Goal: Task Accomplishment & Management: Use online tool/utility

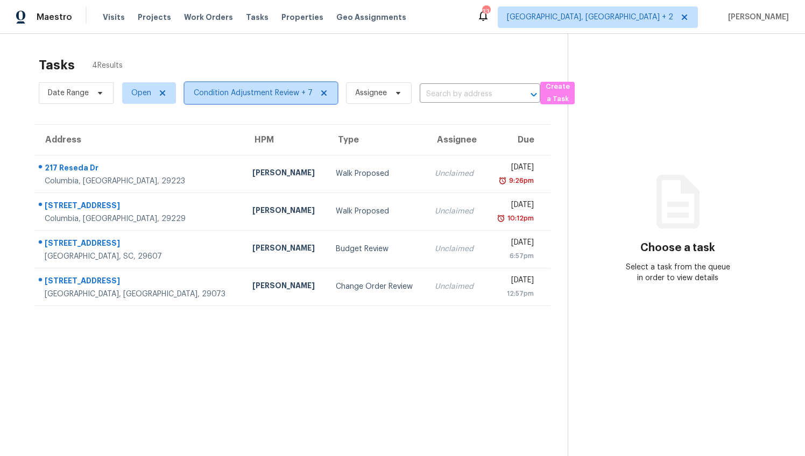
click at [274, 93] on span "Condition Adjustment Review + 7" at bounding box center [253, 93] width 119 height 11
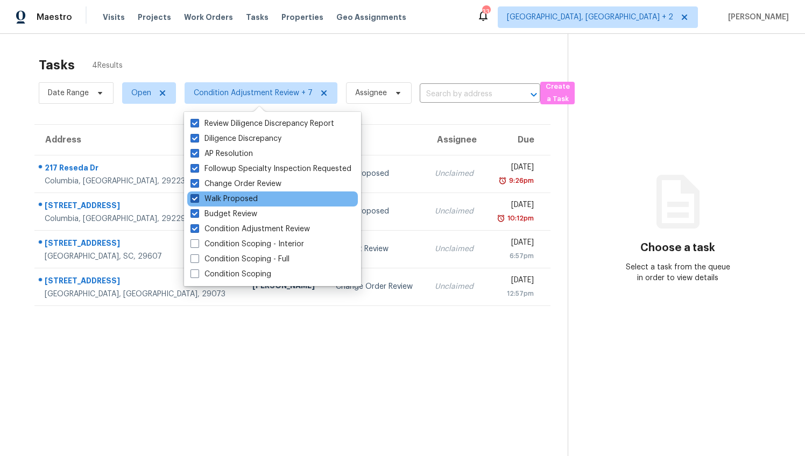
click at [192, 195] on span at bounding box center [194, 198] width 9 height 9
click at [192, 195] on input "Walk Proposed" at bounding box center [193, 197] width 7 height 7
checkbox input "false"
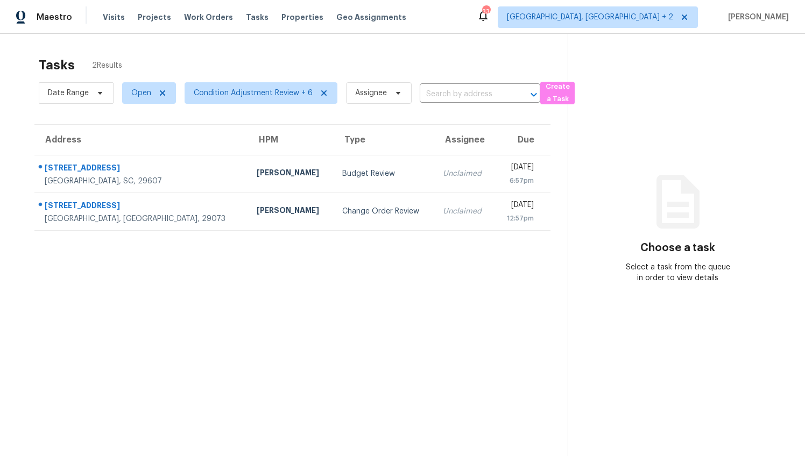
click at [47, 305] on section "Tasks 2 Results Date Range Open Condition Adjustment Review + 6 Assignee ​ Crea…" at bounding box center [292, 270] width 550 height 439
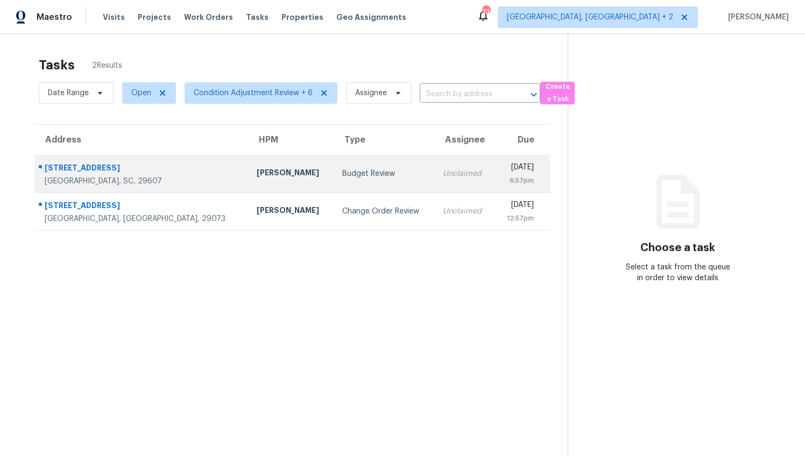
click at [257, 176] on div "William Bynum" at bounding box center [291, 173] width 68 height 13
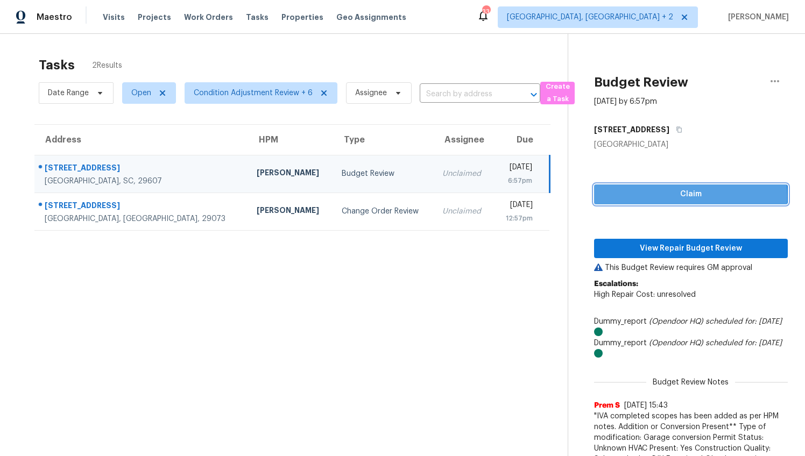
click at [647, 196] on span "Claim" at bounding box center [690, 194] width 176 height 13
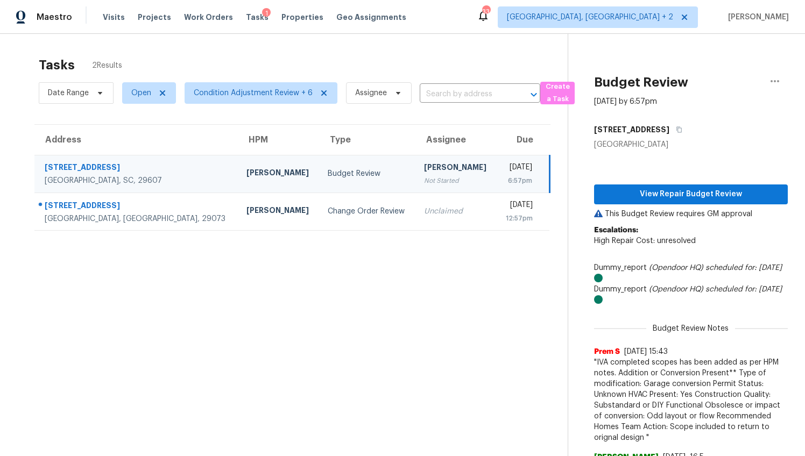
click at [629, 199] on span "View Repair Budget Review" at bounding box center [690, 194] width 176 height 13
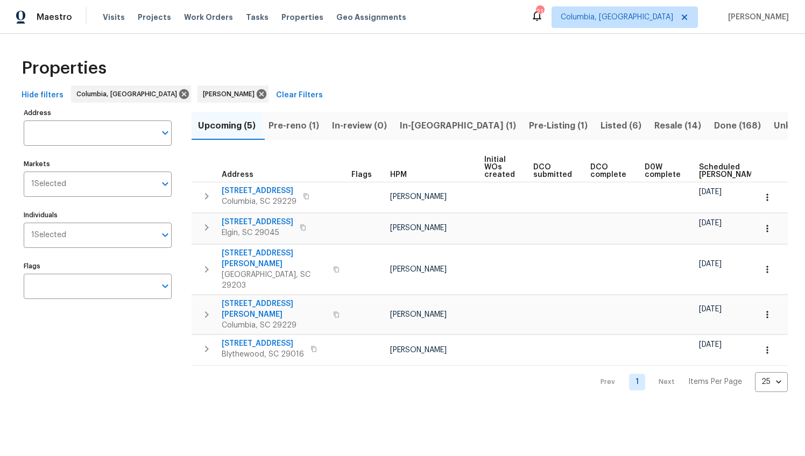
click at [318, 129] on span "Pre-reno (1)" at bounding box center [293, 125] width 51 height 15
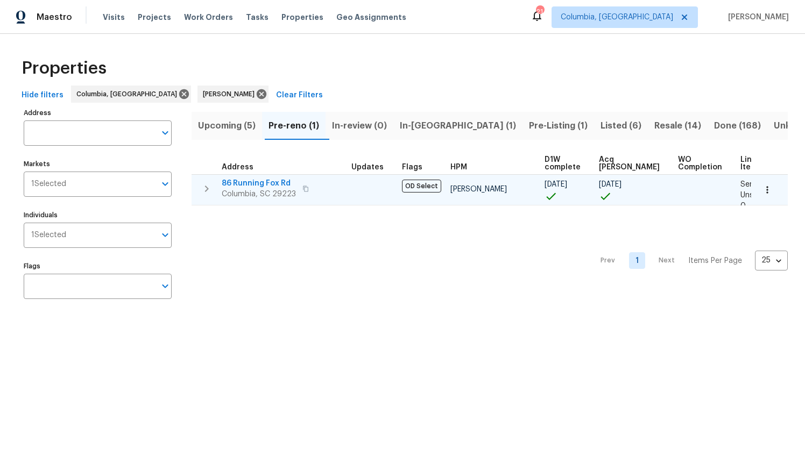
click at [273, 182] on span "86 Running Fox Rd" at bounding box center [259, 183] width 74 height 11
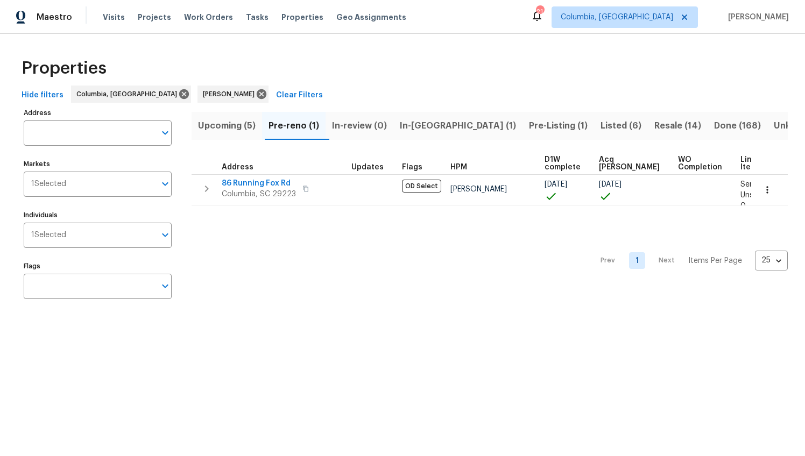
click at [430, 128] on span "In-reno (1)" at bounding box center [458, 125] width 116 height 15
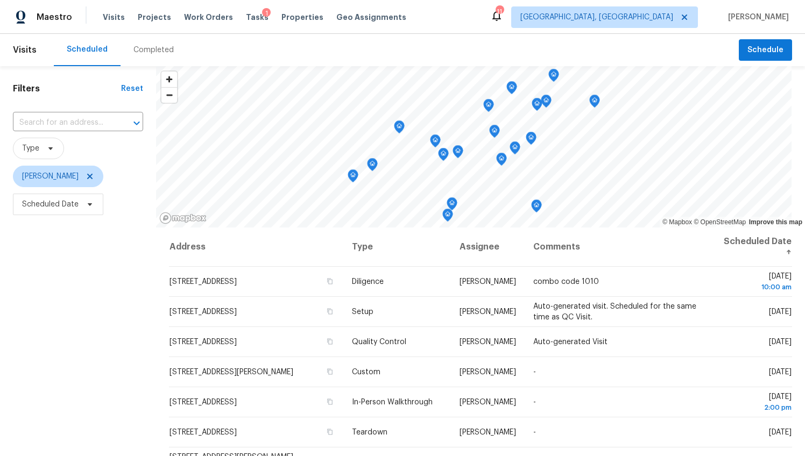
click at [145, 56] on div "Completed" at bounding box center [153, 50] width 66 height 32
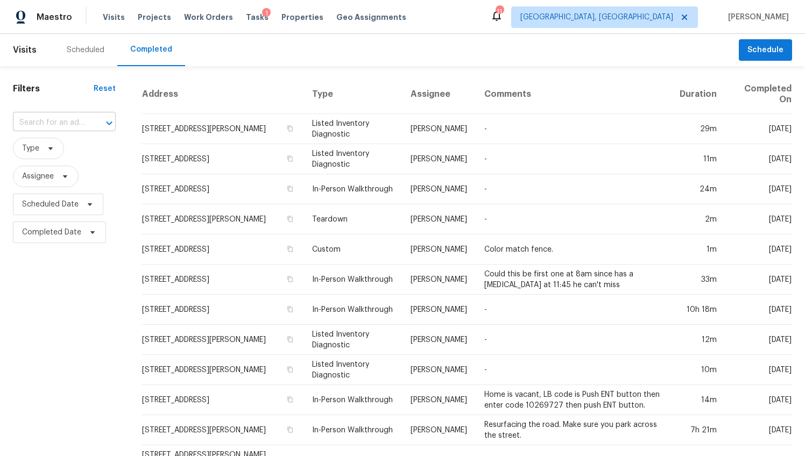
click at [62, 124] on input "text" at bounding box center [49, 123] width 73 height 17
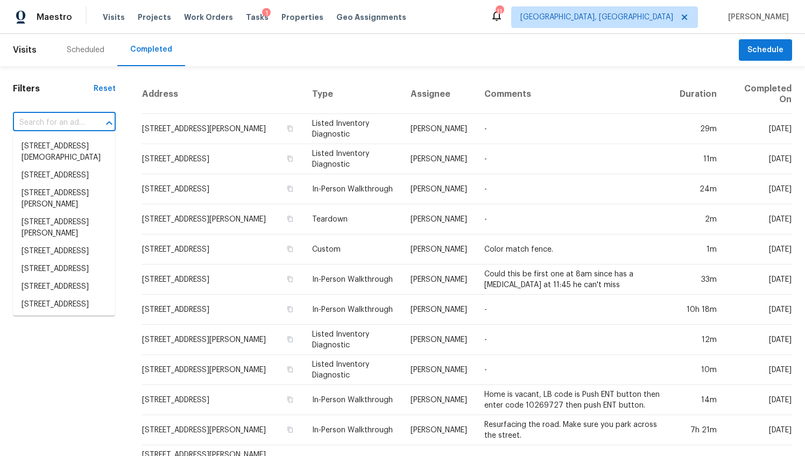
paste input "10 Ashwood Ave, Greenville, SC 29607"
type input "10 Ashwood Ave, Greenville, SC 29607"
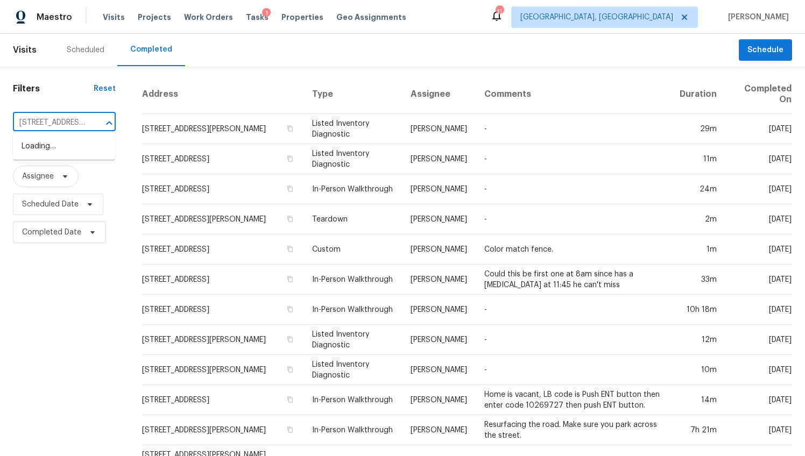
scroll to position [0, 70]
click at [63, 153] on li "10 Ashwood Ave, Greenville, SC 29607" at bounding box center [64, 147] width 102 height 18
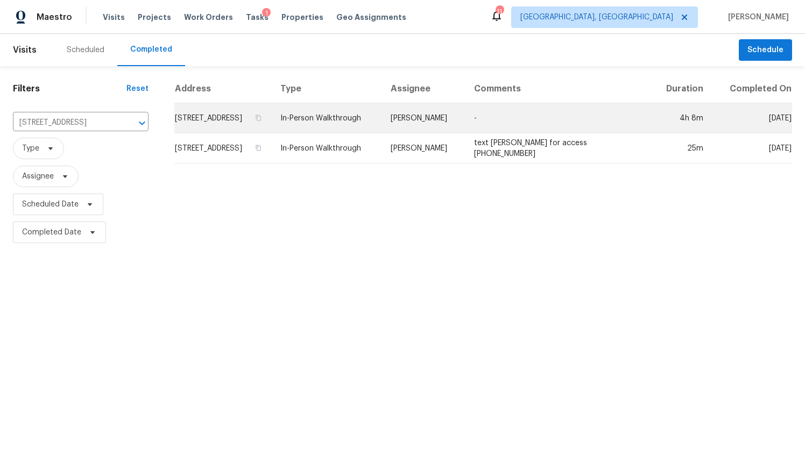
click at [233, 126] on td "10 Ashwood Ave, Greenville, SC 29607" at bounding box center [222, 118] width 97 height 30
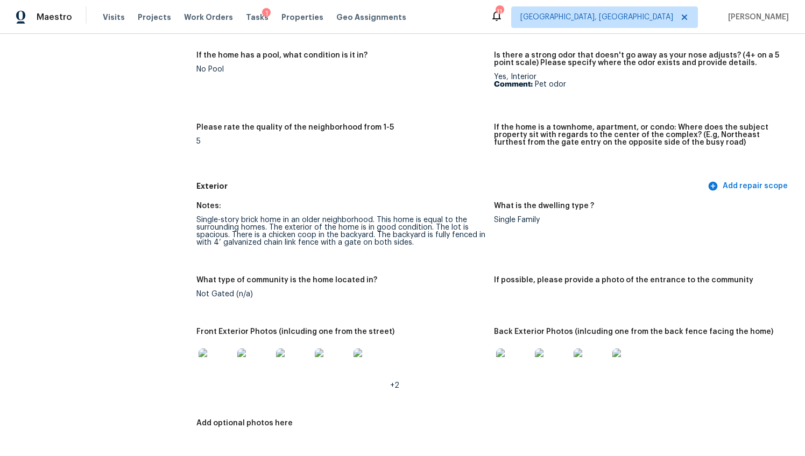
scroll to position [271, 0]
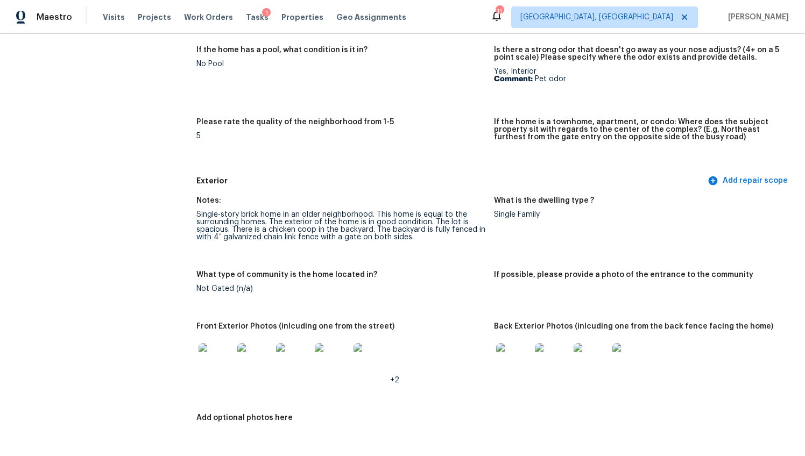
click at [221, 352] on img at bounding box center [215, 360] width 34 height 34
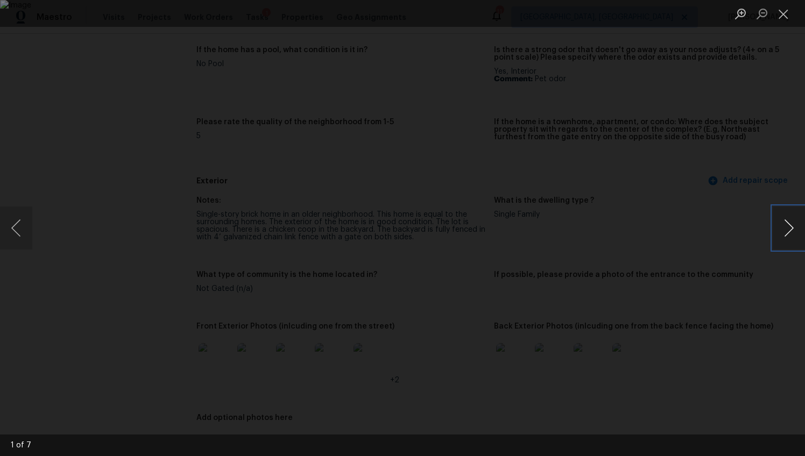
click at [783, 230] on button "Next image" at bounding box center [788, 228] width 32 height 43
click at [782, 230] on button "Next image" at bounding box center [788, 228] width 32 height 43
click at [12, 221] on button "Previous image" at bounding box center [16, 228] width 32 height 43
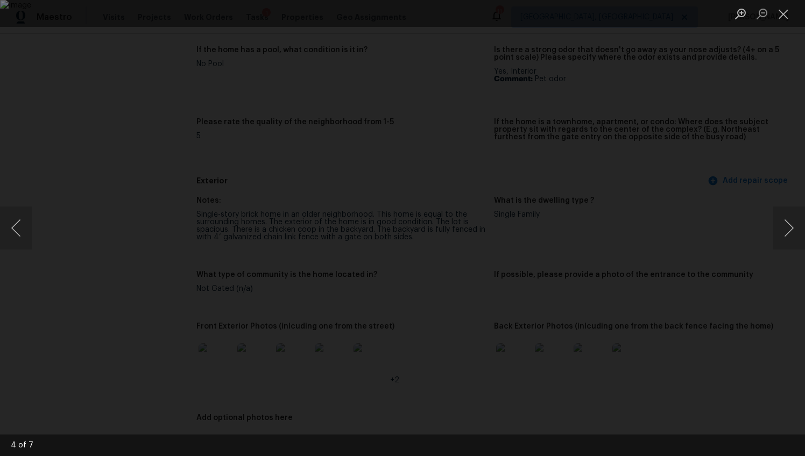
click at [714, 155] on div "Lightbox" at bounding box center [402, 228] width 805 height 456
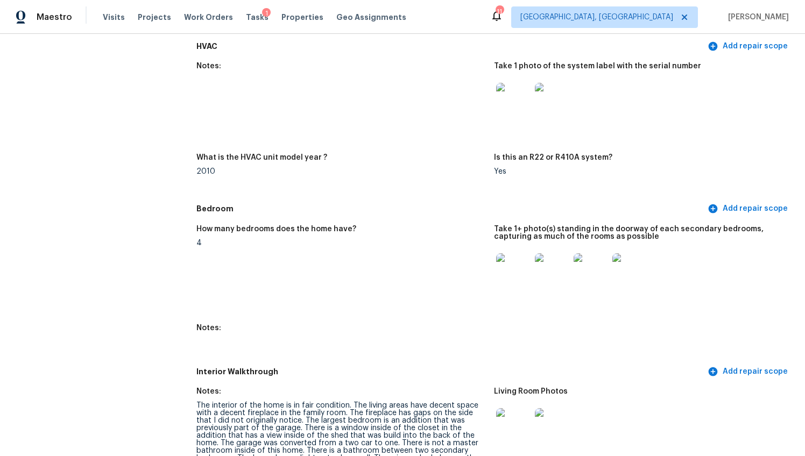
scroll to position [1127, 0]
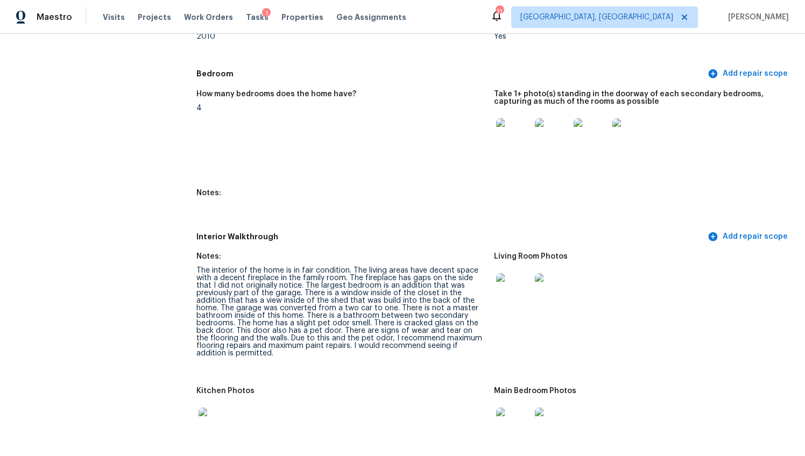
click at [504, 129] on img at bounding box center [513, 135] width 34 height 34
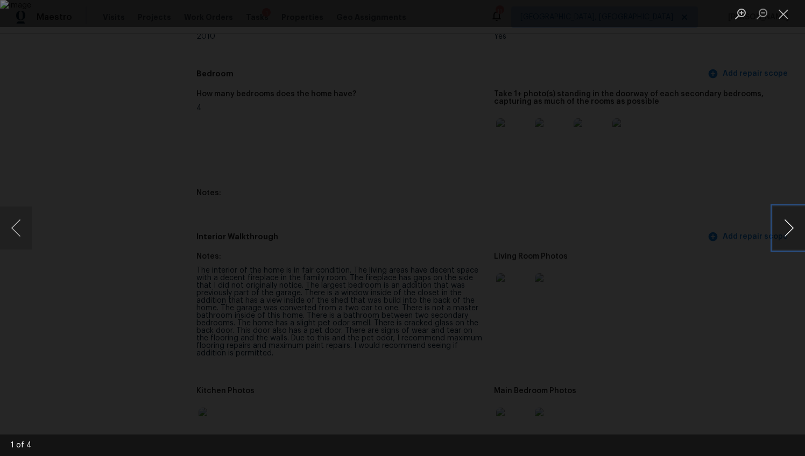
click at [790, 225] on button "Next image" at bounding box center [788, 228] width 32 height 43
click at [18, 233] on button "Previous image" at bounding box center [16, 228] width 32 height 43
click at [790, 229] on button "Next image" at bounding box center [788, 228] width 32 height 43
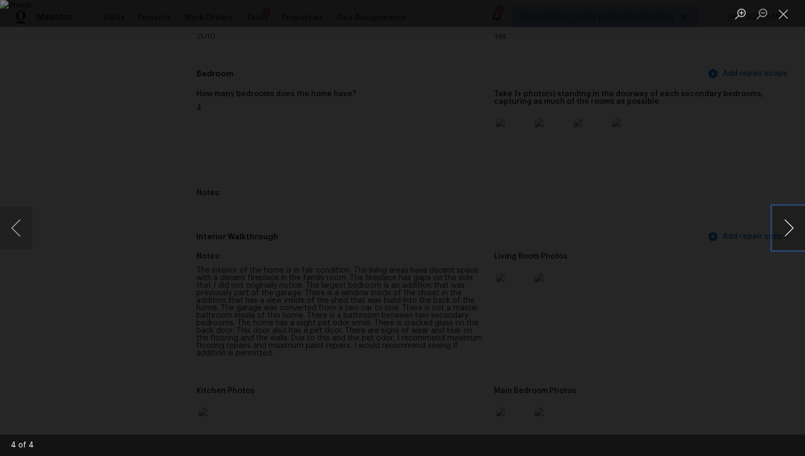
click at [790, 229] on button "Next image" at bounding box center [788, 228] width 32 height 43
click at [745, 264] on div "Lightbox" at bounding box center [402, 228] width 805 height 456
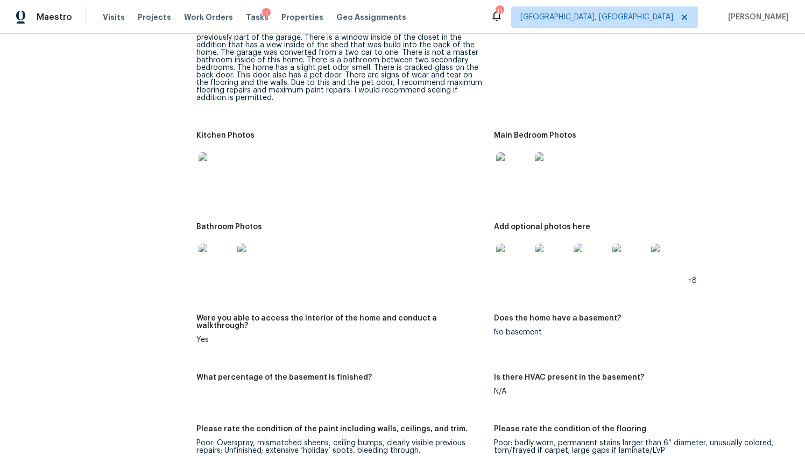
scroll to position [1430, 0]
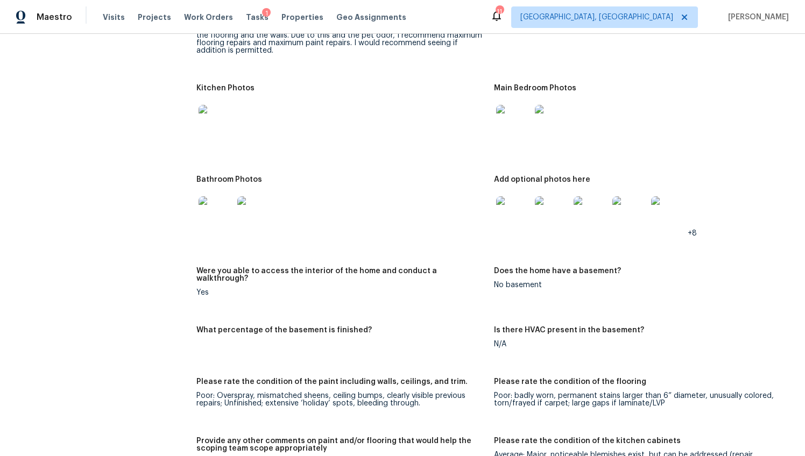
click at [215, 118] on img at bounding box center [215, 122] width 34 height 34
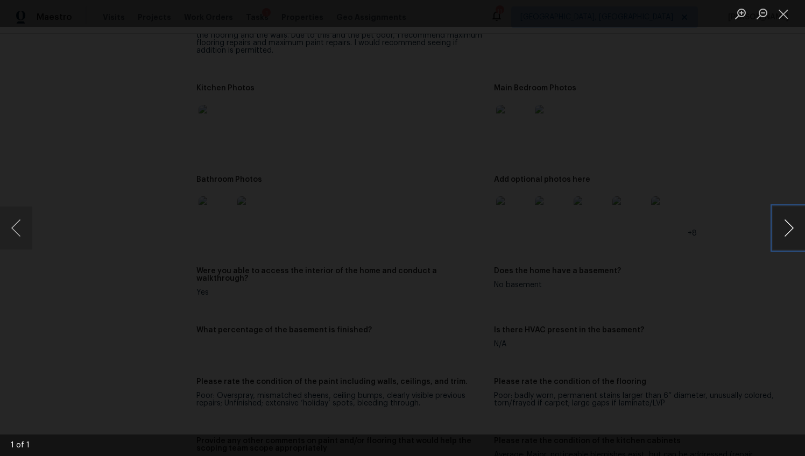
click at [783, 230] on button "Next image" at bounding box center [788, 228] width 32 height 43
click at [789, 225] on button "Next image" at bounding box center [788, 228] width 32 height 43
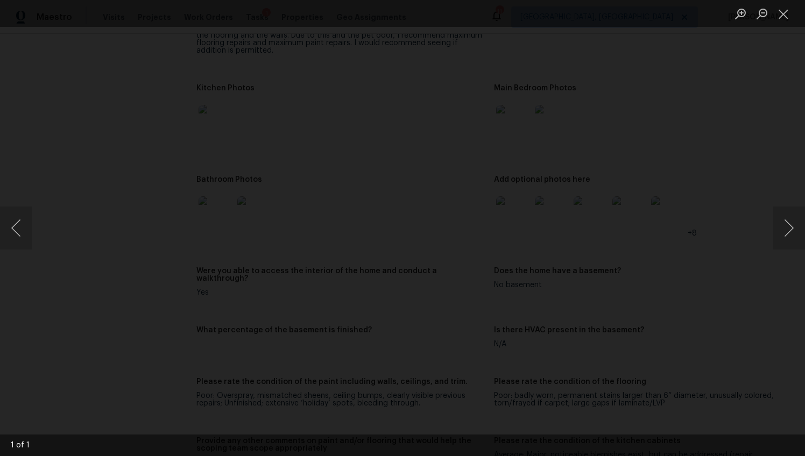
click at [770, 262] on div "Lightbox" at bounding box center [402, 228] width 805 height 456
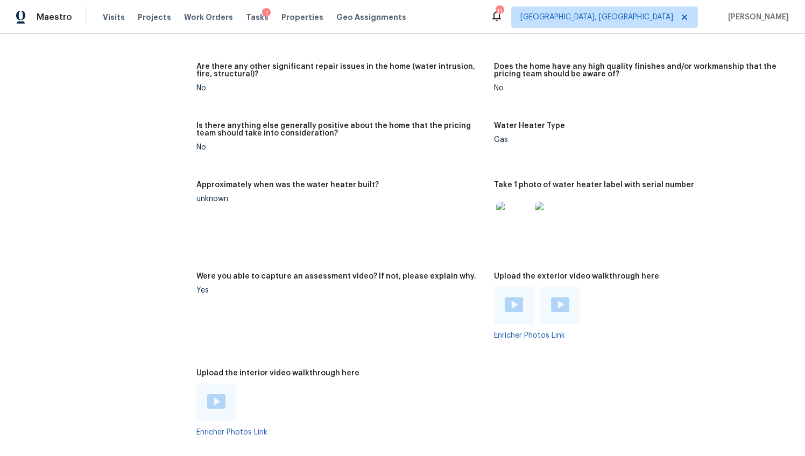
scroll to position [1998, 0]
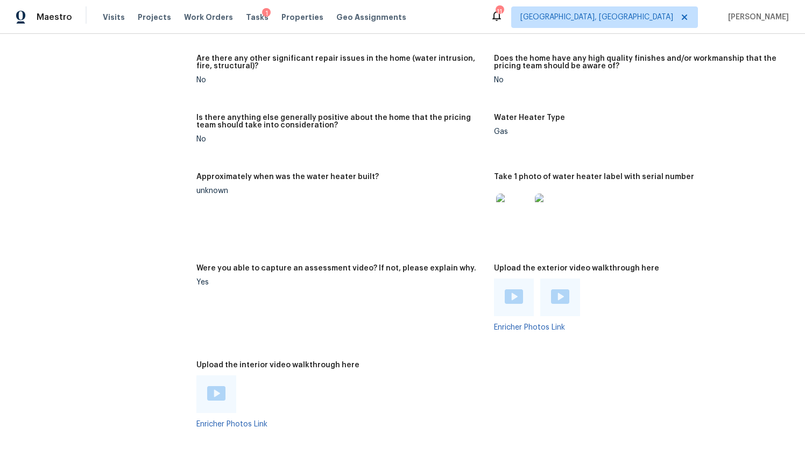
click at [514, 209] on img at bounding box center [513, 211] width 34 height 34
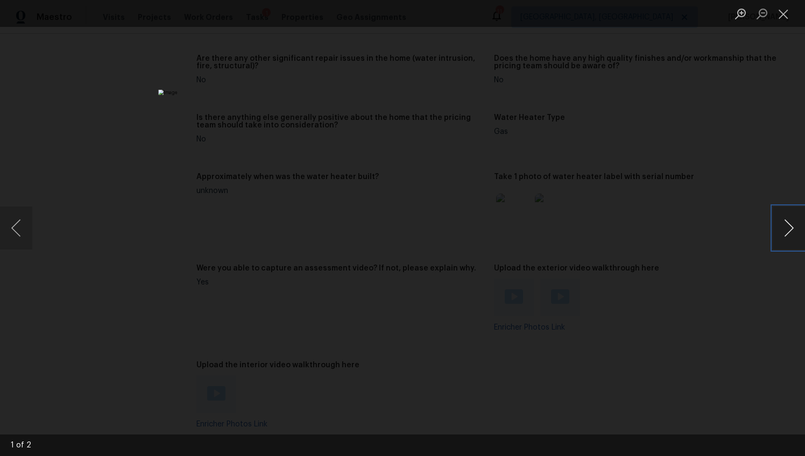
click at [780, 222] on button "Next image" at bounding box center [788, 228] width 32 height 43
click at [705, 311] on div "Lightbox" at bounding box center [402, 228] width 805 height 456
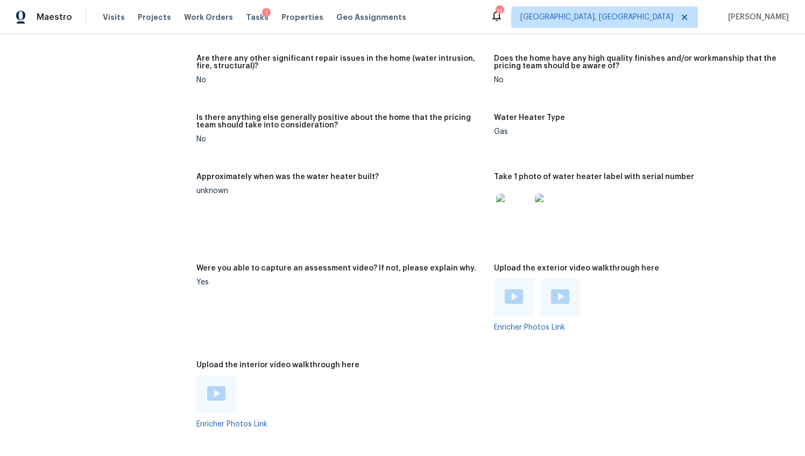
click at [513, 289] on img at bounding box center [514, 296] width 18 height 15
click at [551, 289] on img at bounding box center [560, 296] width 18 height 15
click at [229, 386] on div at bounding box center [216, 394] width 40 height 38
click at [223, 386] on img at bounding box center [216, 393] width 18 height 15
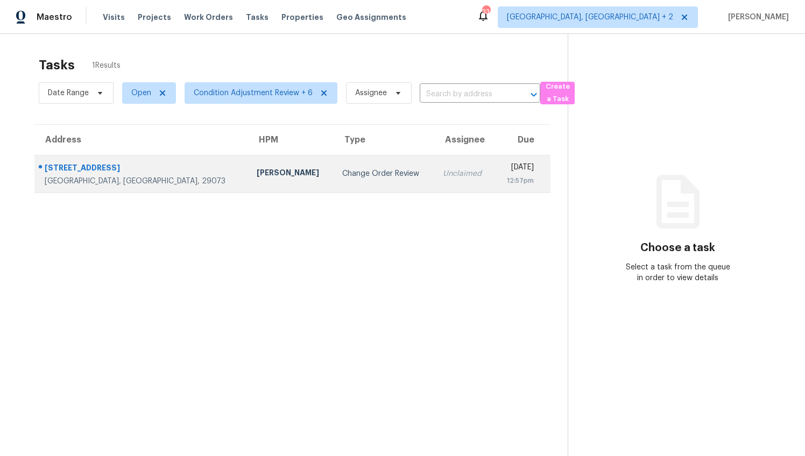
click at [125, 165] on div "[STREET_ADDRESS]" at bounding box center [142, 168] width 195 height 13
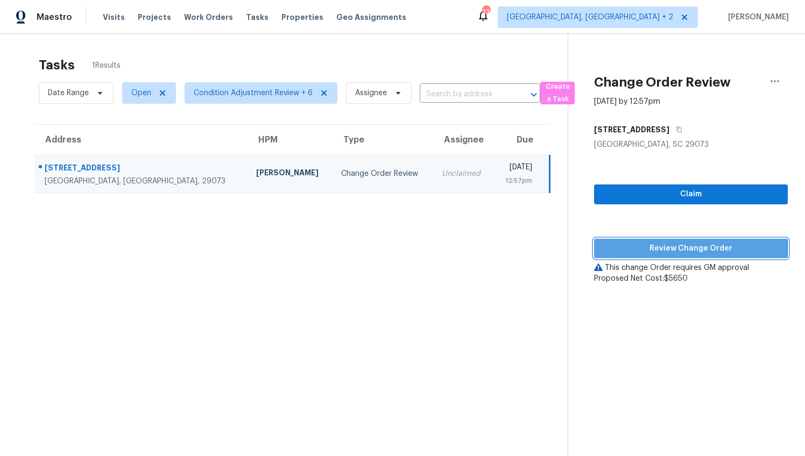
click at [645, 248] on span "Review Change Order" at bounding box center [690, 248] width 176 height 13
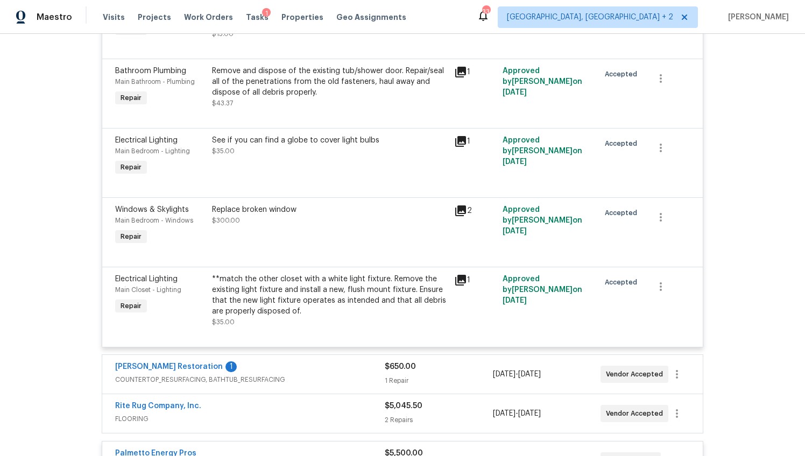
scroll to position [3139, 0]
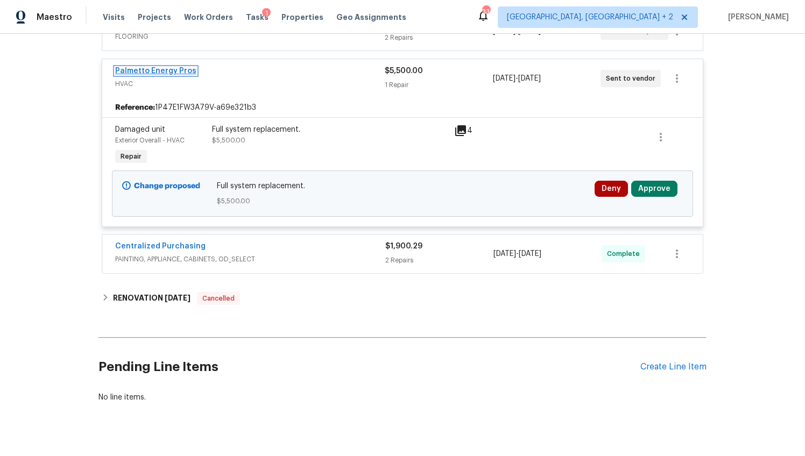
click at [153, 73] on link "Palmetto Energy Pros" at bounding box center [155, 71] width 81 height 8
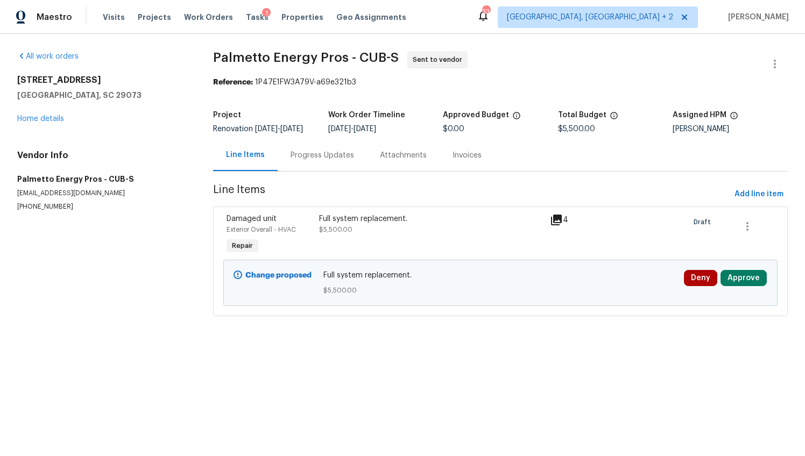
click at [286, 166] on div "Progress Updates" at bounding box center [322, 155] width 89 height 32
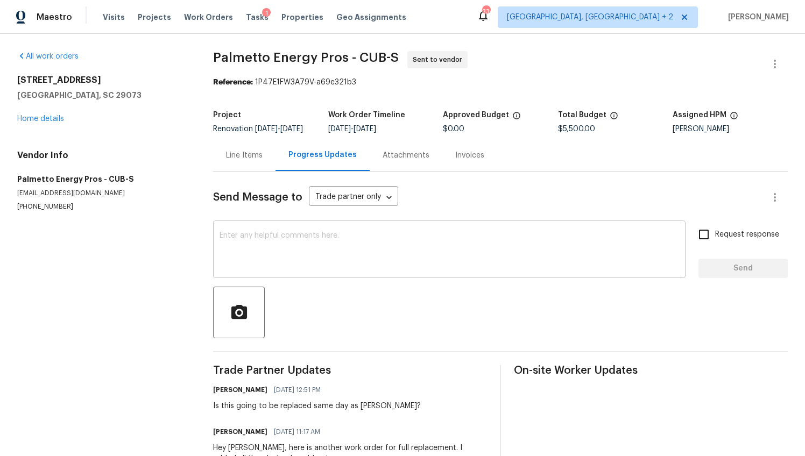
scroll to position [54, 0]
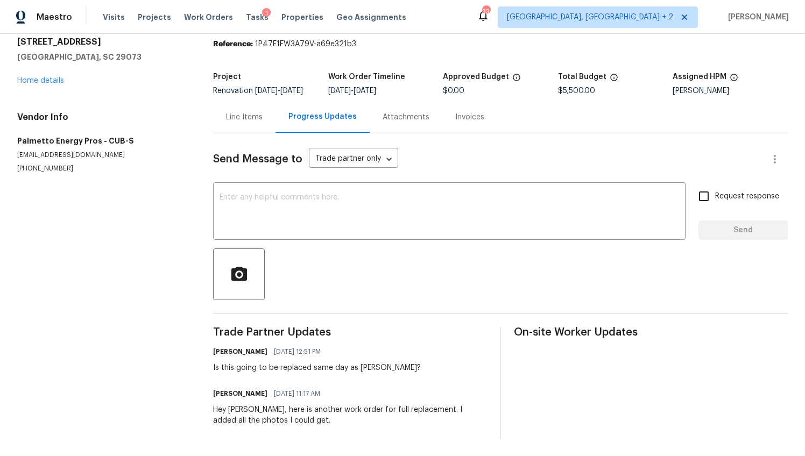
click at [239, 112] on div "Line Items" at bounding box center [244, 117] width 37 height 11
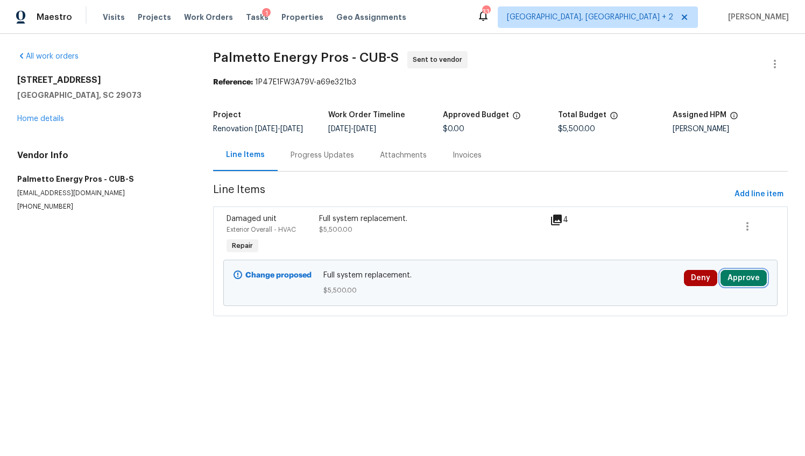
click at [725, 285] on button "Approve" at bounding box center [743, 278] width 46 height 16
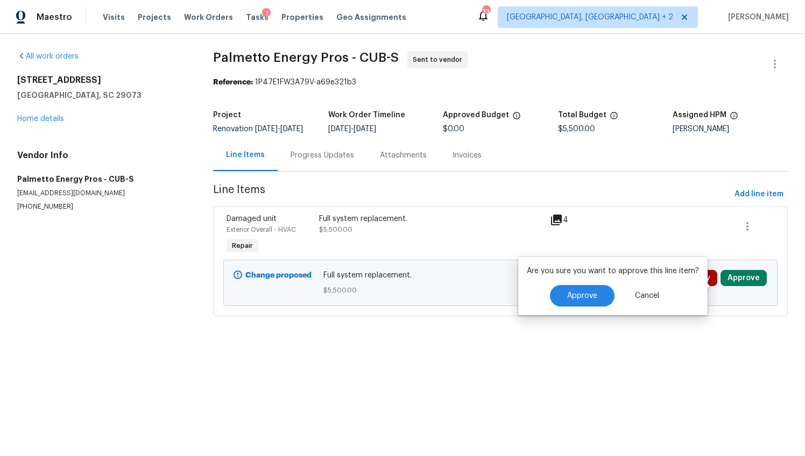
click at [467, 235] on div "Full system replacement. $5,500.00" at bounding box center [431, 225] width 224 height 22
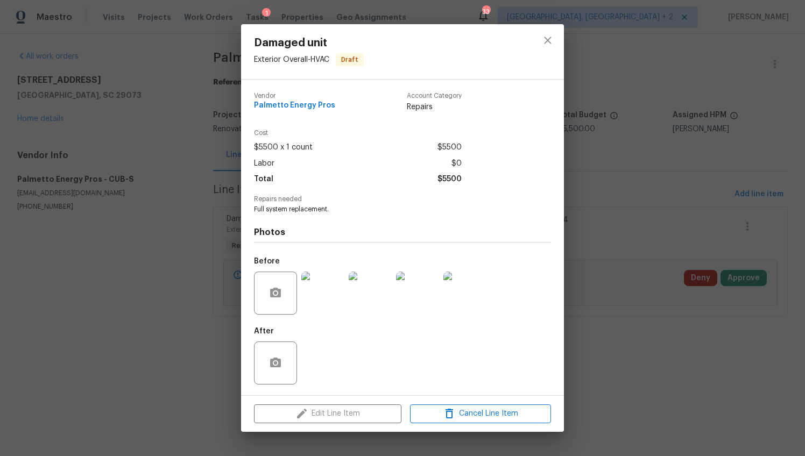
click at [619, 220] on div "Damaged unit Exterior Overall - HVAC Draft Vendor Palmetto Energy Pros Account …" at bounding box center [402, 228] width 805 height 456
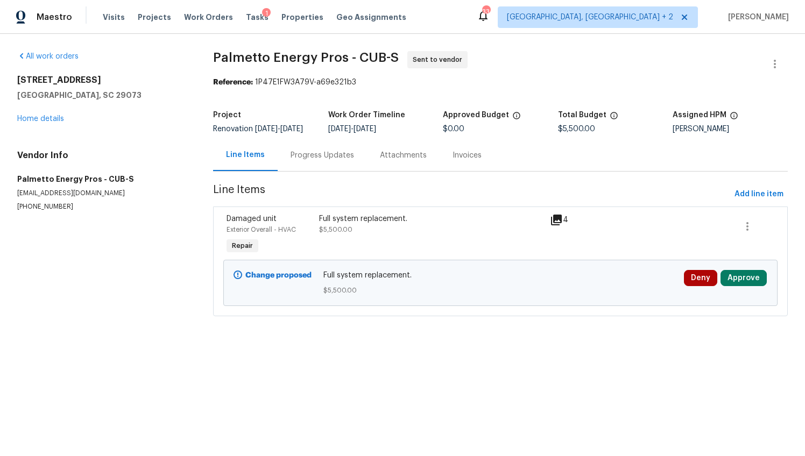
click at [553, 226] on icon at bounding box center [556, 220] width 13 height 13
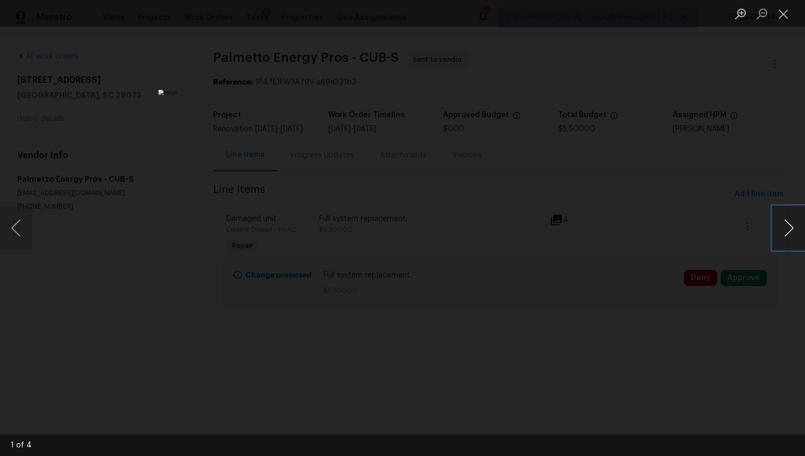
click at [790, 226] on button "Next image" at bounding box center [788, 228] width 32 height 43
click at [667, 333] on div "Lightbox" at bounding box center [402, 228] width 805 height 456
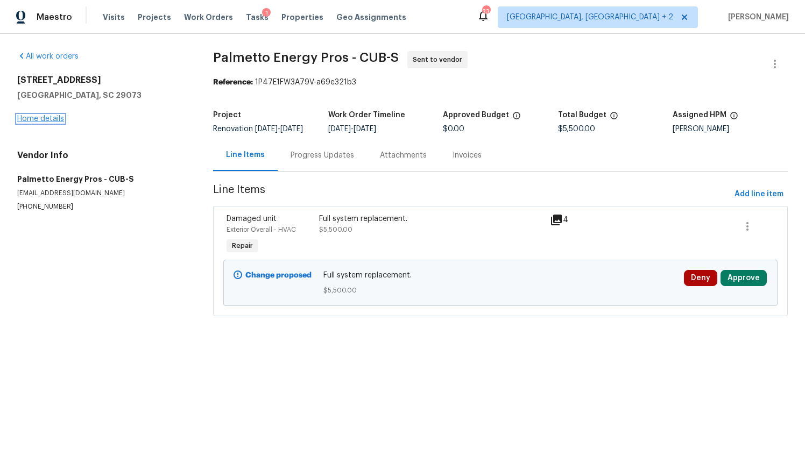
click at [54, 118] on link "Home details" at bounding box center [40, 119] width 47 height 8
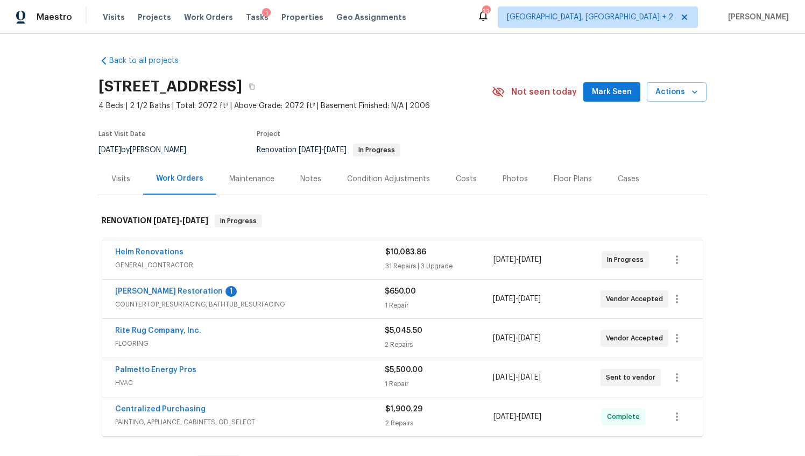
click at [122, 179] on div "Visits" at bounding box center [120, 179] width 19 height 11
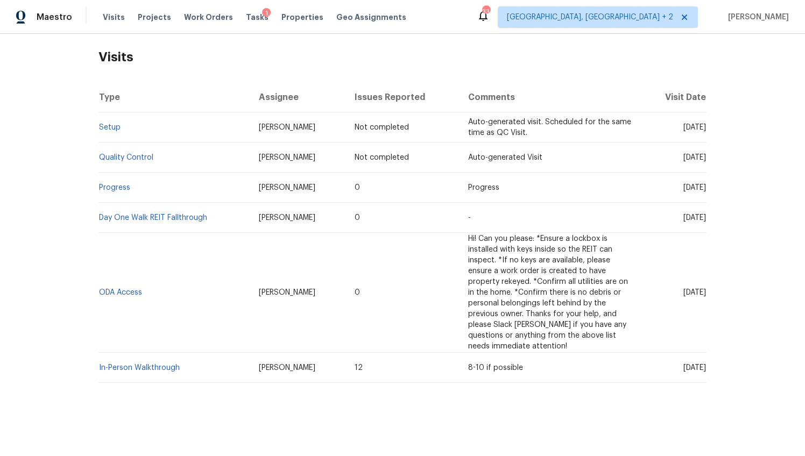
scroll to position [156, 0]
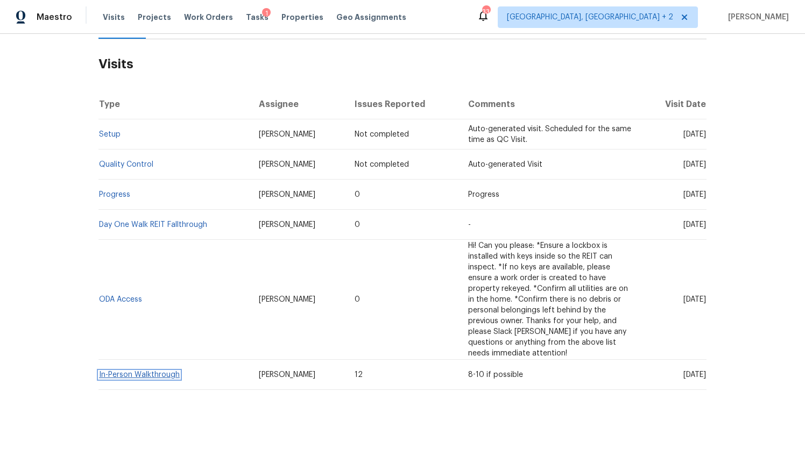
click at [137, 371] on link "In-Person Walkthrough" at bounding box center [139, 375] width 81 height 8
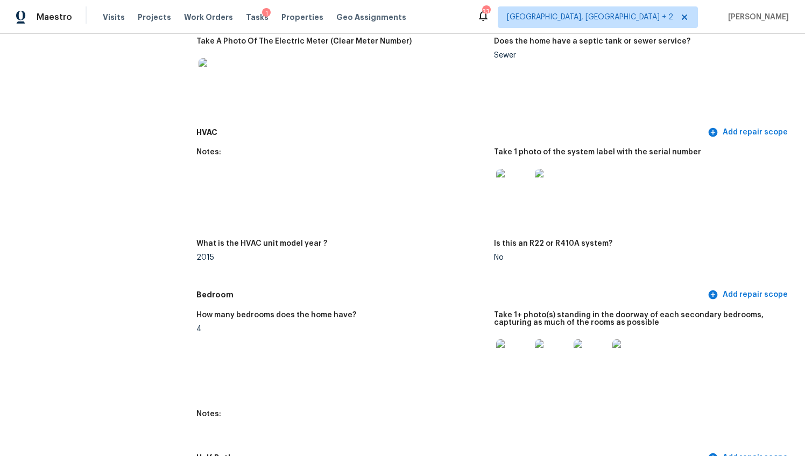
scroll to position [828, 0]
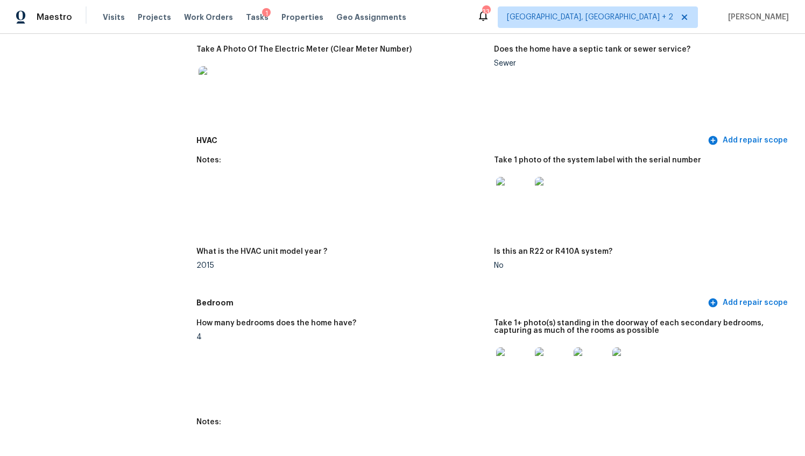
click at [512, 183] on img at bounding box center [513, 194] width 34 height 34
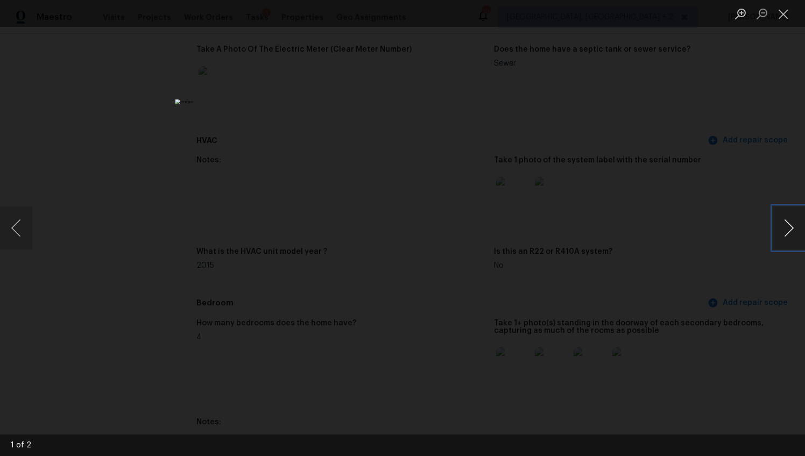
click at [780, 221] on button "Next image" at bounding box center [788, 228] width 32 height 43
click at [719, 248] on div "Lightbox" at bounding box center [402, 228] width 805 height 456
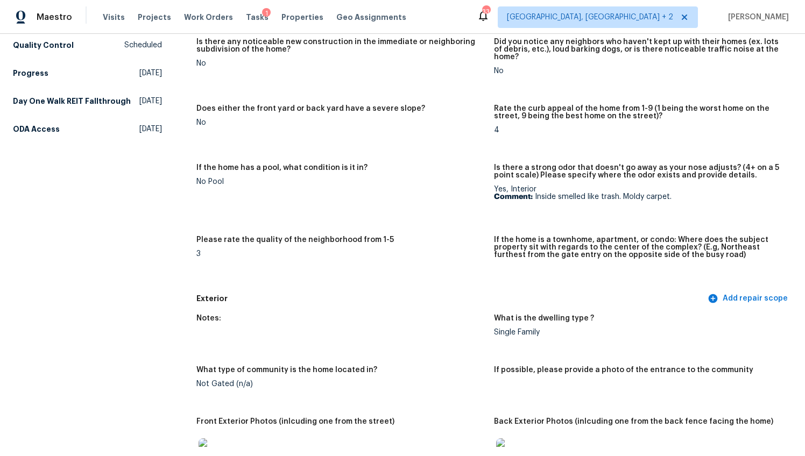
scroll to position [0, 0]
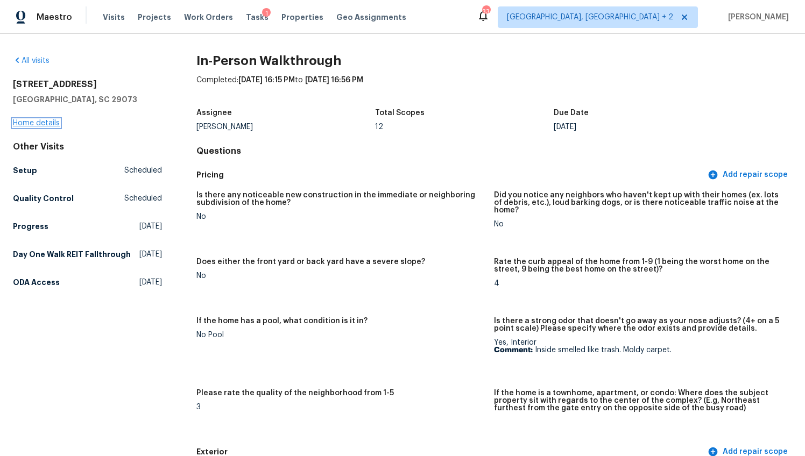
click at [41, 126] on link "Home details" at bounding box center [36, 123] width 47 height 8
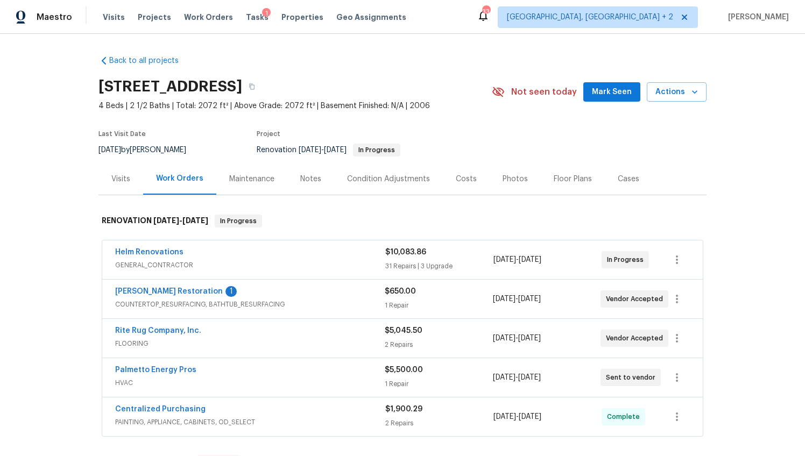
click at [462, 182] on div "Costs" at bounding box center [466, 179] width 21 height 11
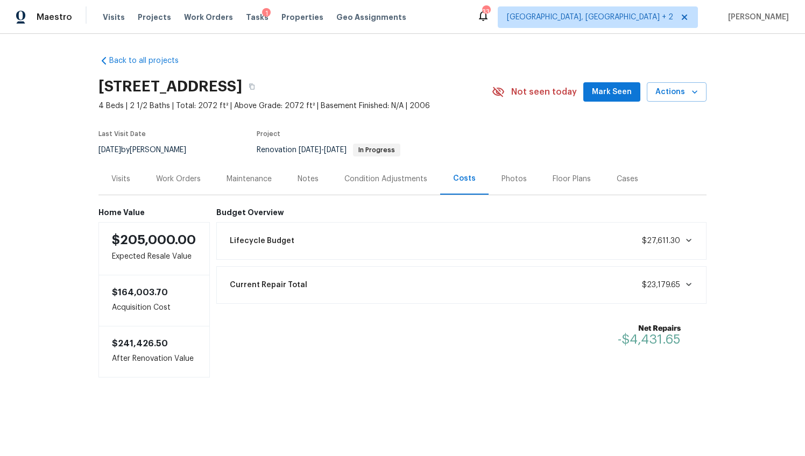
click at [169, 175] on div "Work Orders" at bounding box center [178, 179] width 45 height 11
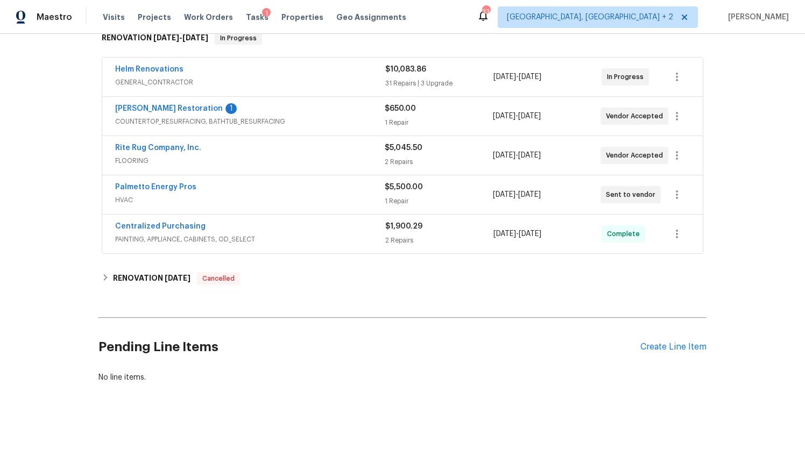
scroll to position [188, 0]
click at [253, 196] on span "HVAC" at bounding box center [249, 200] width 269 height 11
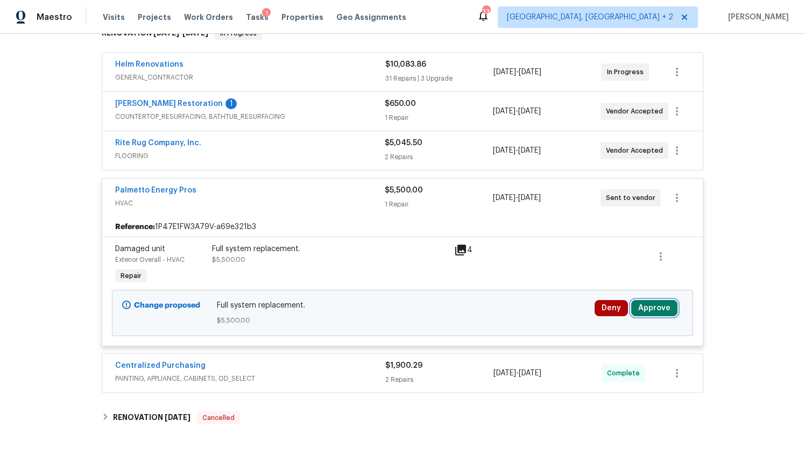
click at [637, 307] on button "Approve" at bounding box center [654, 308] width 46 height 16
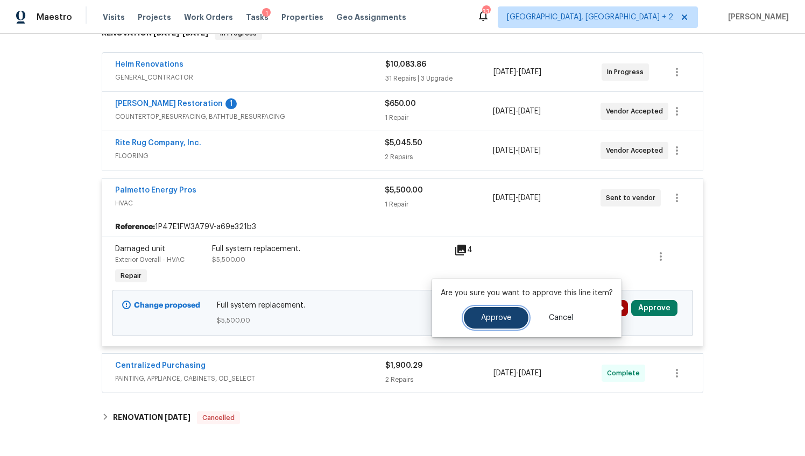
click at [512, 324] on button "Approve" at bounding box center [496, 318] width 65 height 22
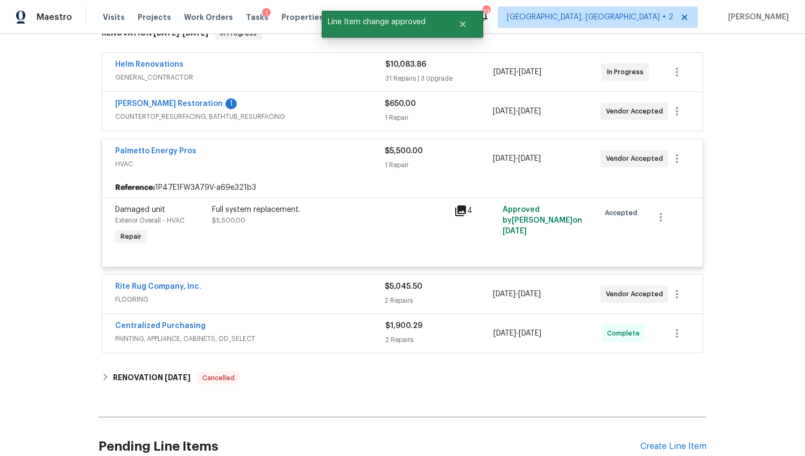
click at [299, 154] on div "Palmetto Energy Pros" at bounding box center [249, 152] width 269 height 13
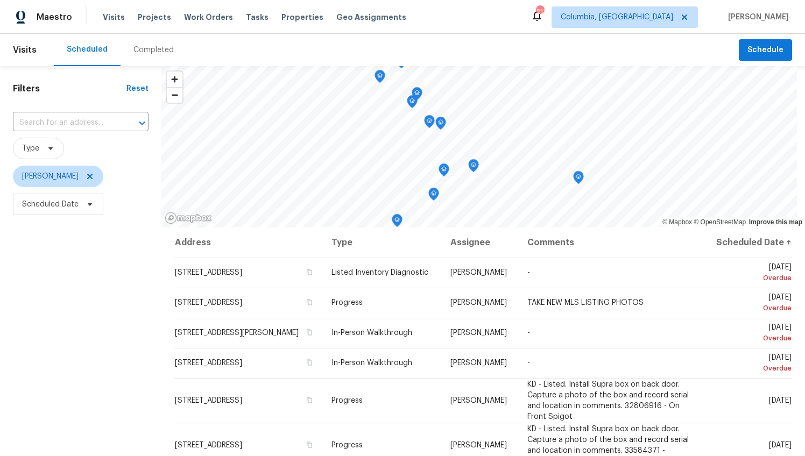
click at [138, 47] on div "Completed" at bounding box center [153, 50] width 40 height 11
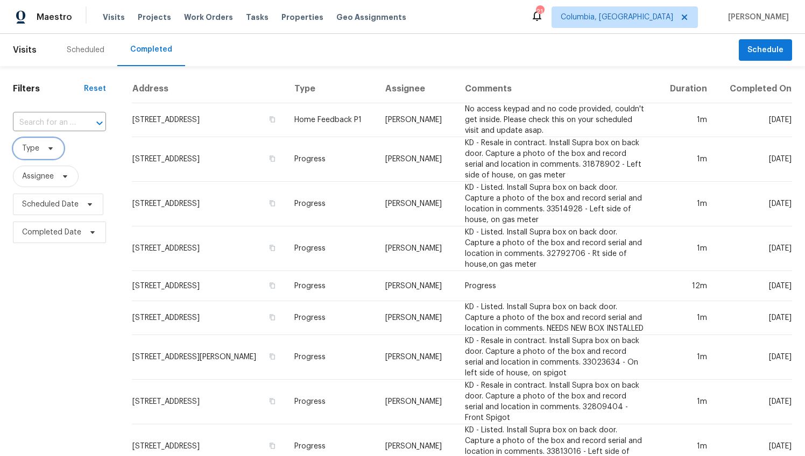
click at [43, 150] on span at bounding box center [49, 148] width 12 height 9
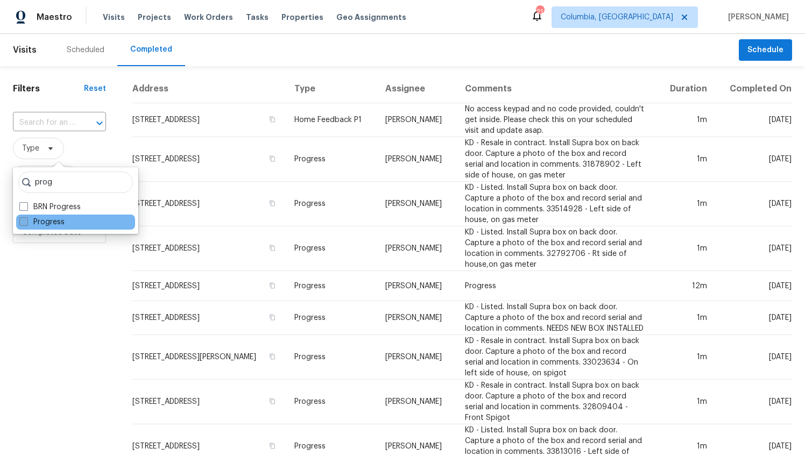
type input "prog"
click at [48, 219] on label "Progress" at bounding box center [41, 222] width 45 height 11
click at [26, 219] on input "Progress" at bounding box center [22, 220] width 7 height 7
checkbox input "true"
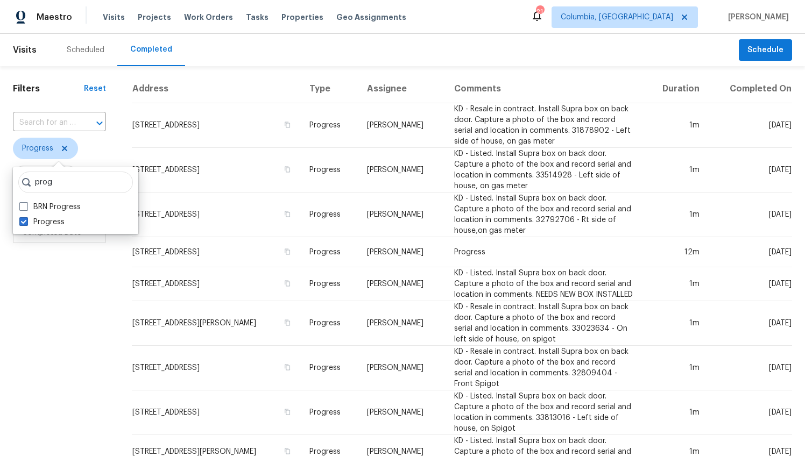
click at [27, 176] on span "Assignee" at bounding box center [38, 176] width 32 height 11
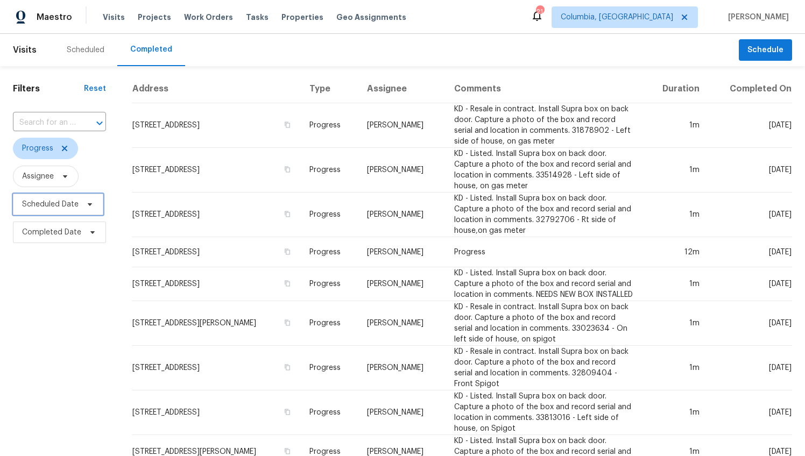
click at [37, 201] on span "Scheduled Date" at bounding box center [50, 204] width 56 height 11
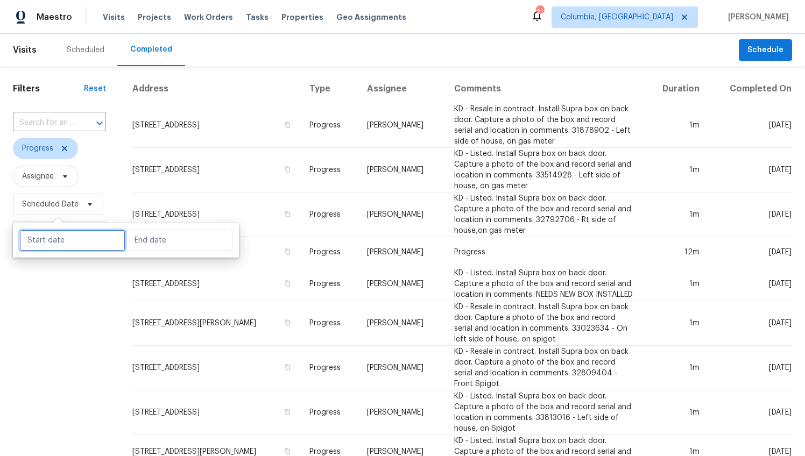
click at [52, 244] on input "text" at bounding box center [72, 241] width 106 height 22
select select "8"
select select "2025"
select select "9"
select select "2025"
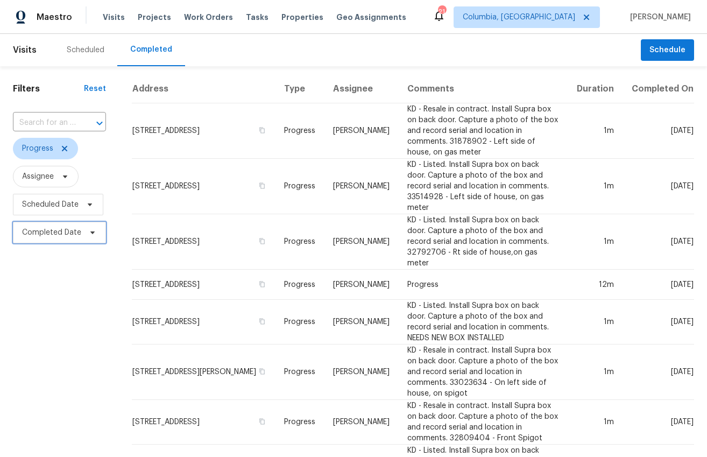
click at [63, 232] on span "Completed Date" at bounding box center [51, 232] width 59 height 11
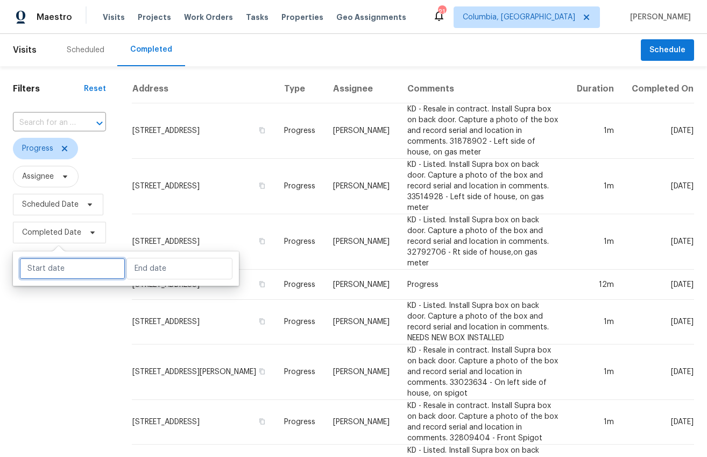
click at [65, 268] on input "text" at bounding box center [72, 269] width 106 height 22
select select "8"
select select "2025"
select select "9"
select select "2025"
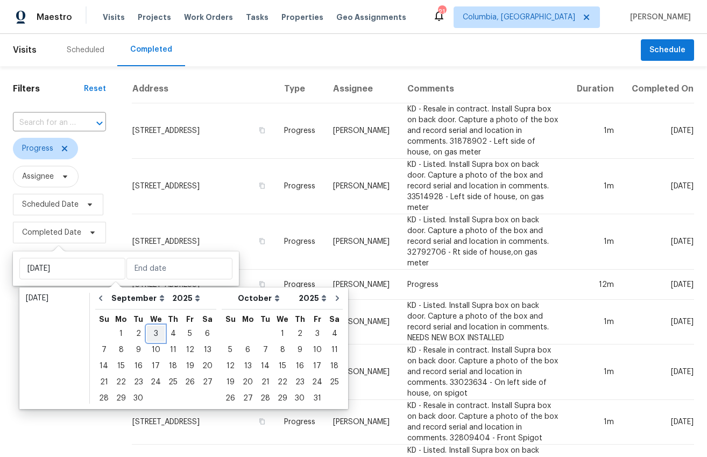
click at [152, 331] on div "3" at bounding box center [156, 333] width 18 height 15
type input "Wed, Sep 03"
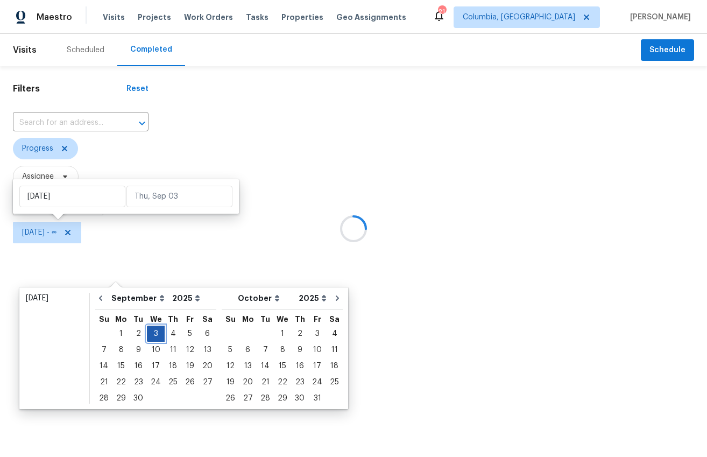
click at [152, 331] on div "3" at bounding box center [156, 333] width 18 height 15
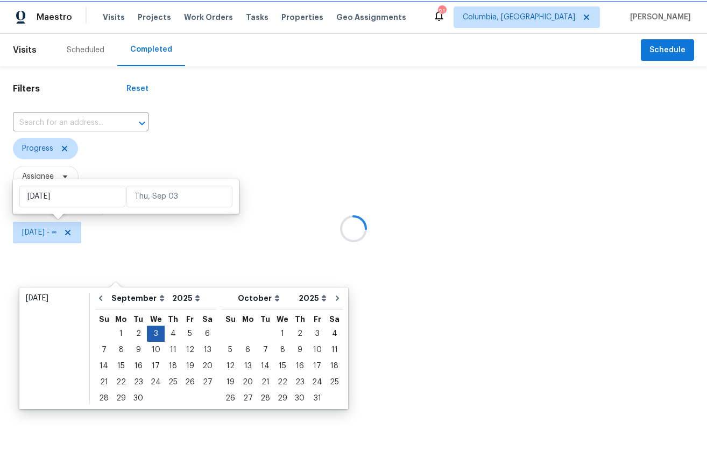
type input "Wed, Sep 03"
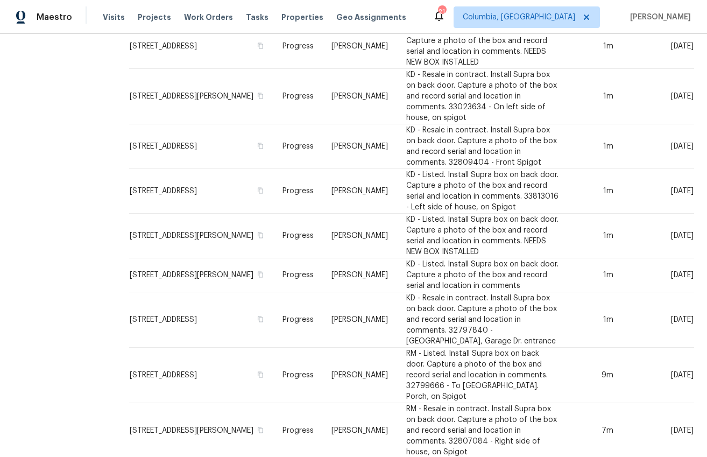
scroll to position [274, 0]
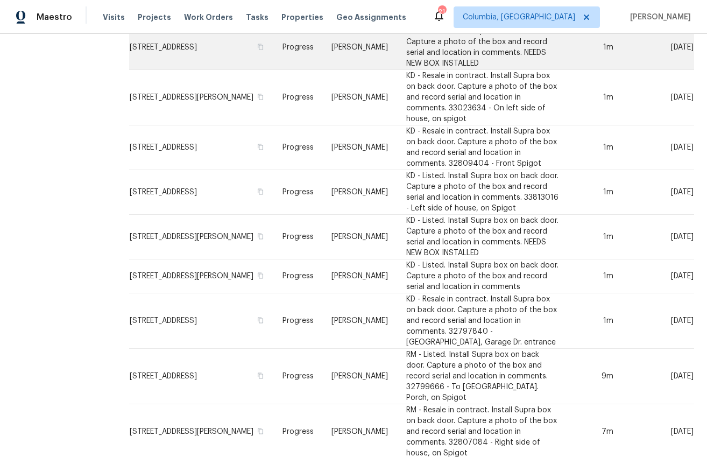
click at [245, 64] on td "[STREET_ADDRESS]" at bounding box center [201, 47] width 145 height 45
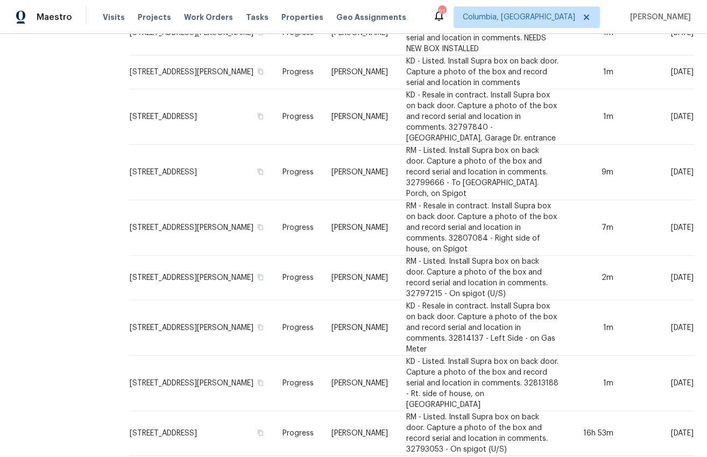
scroll to position [480, 0]
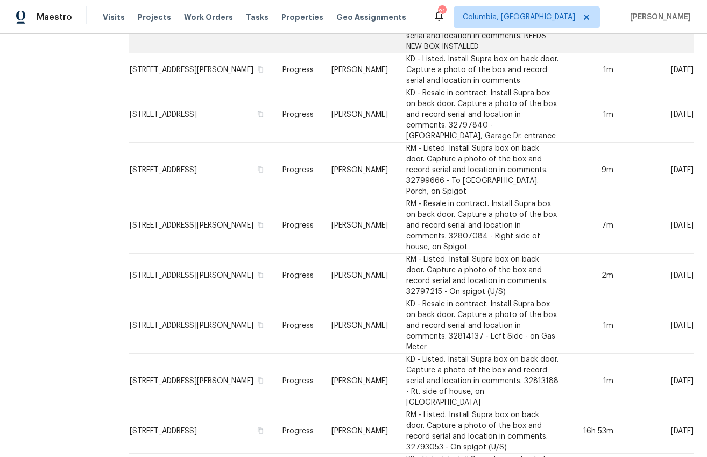
click at [249, 53] on td "[STREET_ADDRESS][PERSON_NAME]" at bounding box center [201, 31] width 145 height 45
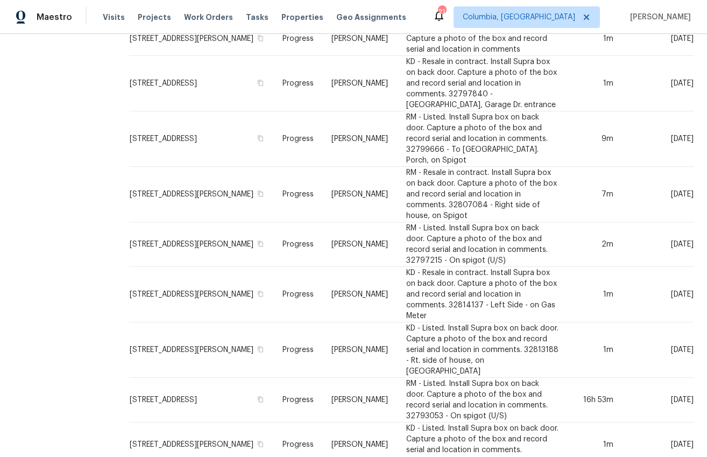
scroll to position [513, 0]
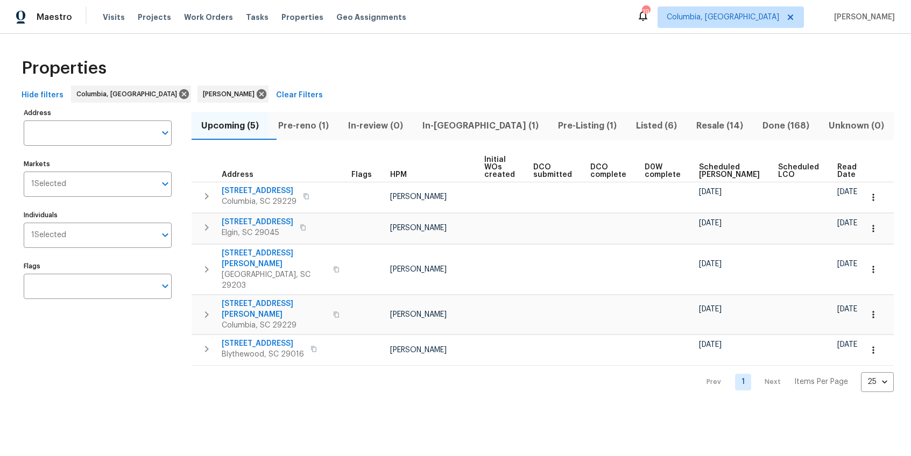
click at [302, 123] on span "Pre-reno (1)" at bounding box center [303, 125] width 57 height 15
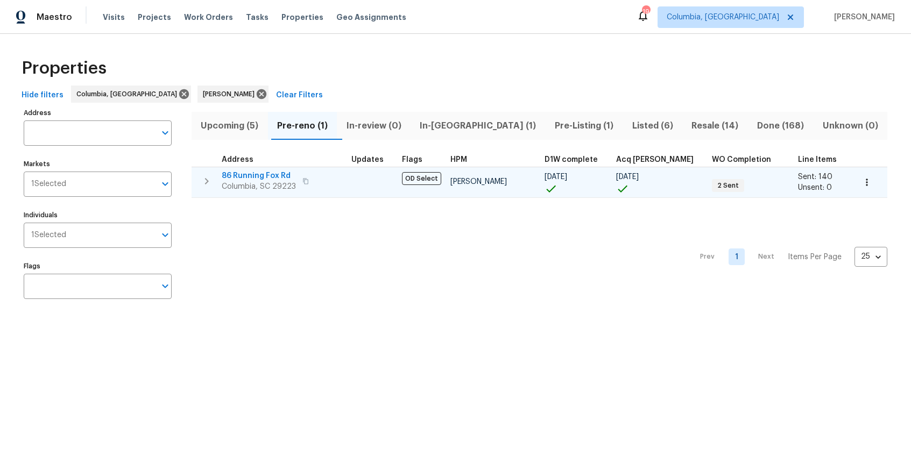
click at [258, 179] on span "86 Running Fox Rd" at bounding box center [259, 176] width 74 height 11
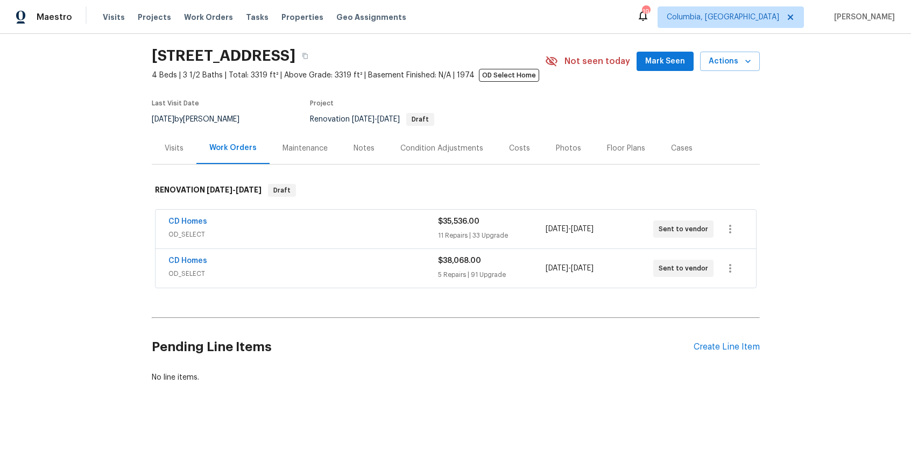
scroll to position [38, 0]
click at [365, 210] on div "CD Homes OD_SELECT $35,536.00 11 Repairs | 33 Upgrade [DATE] - [DATE] Sent to v…" at bounding box center [455, 229] width 600 height 39
click at [357, 229] on span "OD_SELECT" at bounding box center [302, 234] width 269 height 11
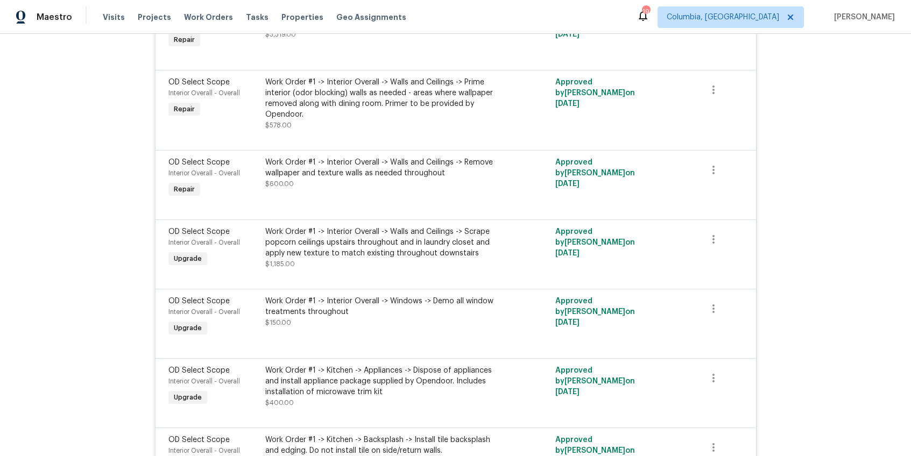
scroll to position [3159, 0]
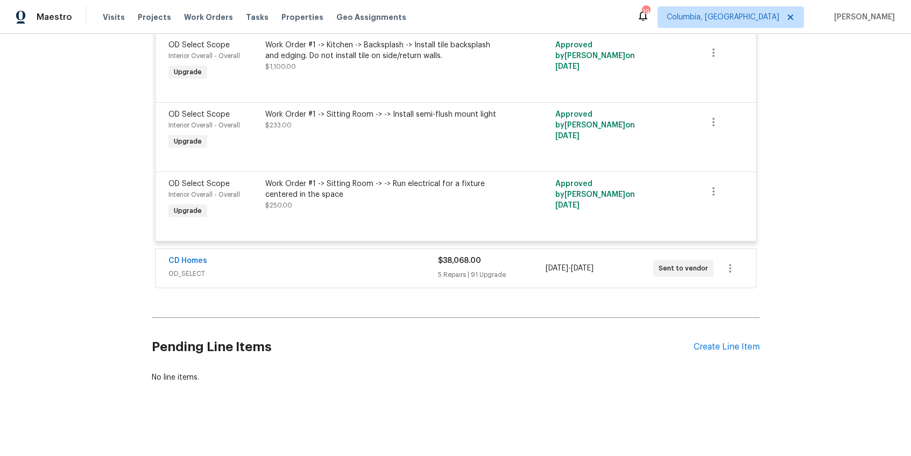
click at [349, 268] on span "OD_SELECT" at bounding box center [302, 273] width 269 height 11
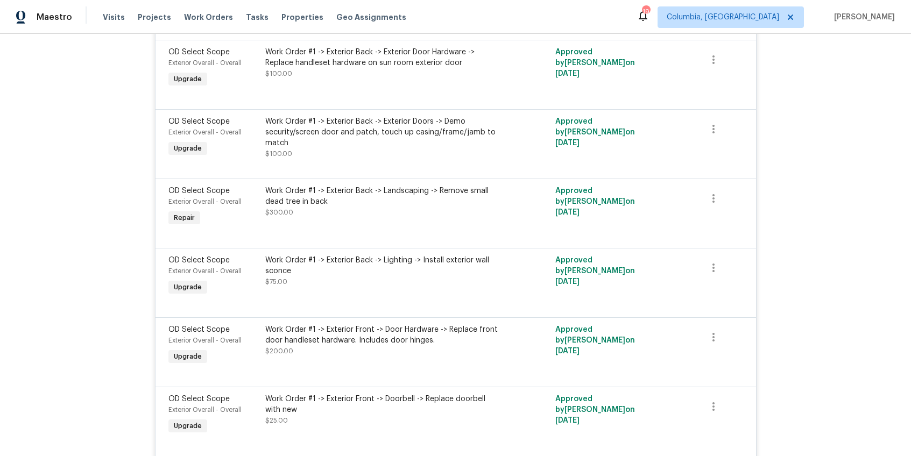
scroll to position [0, 0]
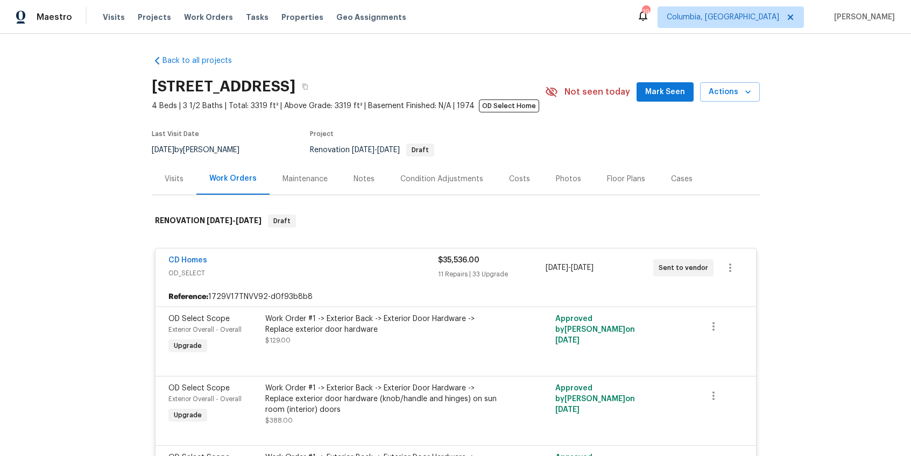
click at [335, 265] on div "CD Homes" at bounding box center [302, 261] width 269 height 13
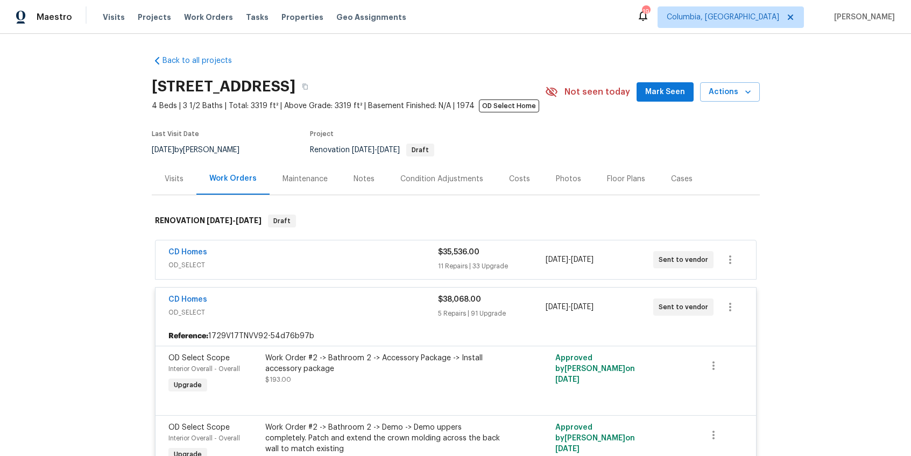
click at [323, 308] on span "OD_SELECT" at bounding box center [302, 312] width 269 height 11
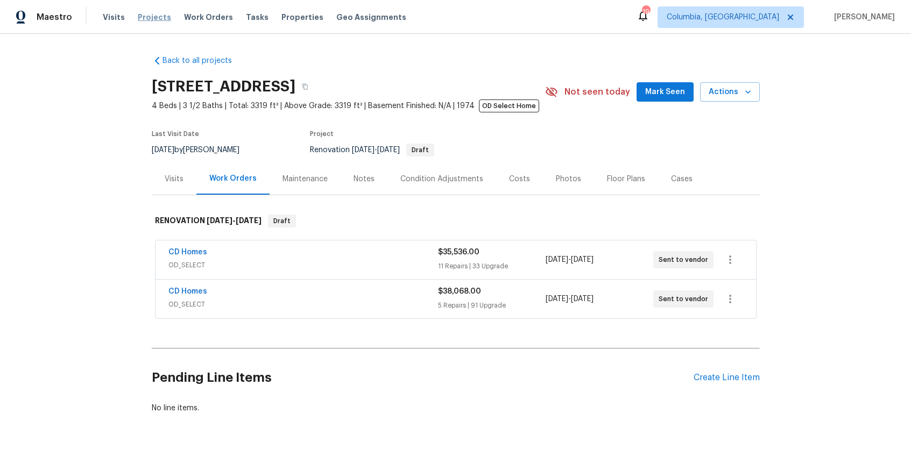
click at [144, 15] on span "Projects" at bounding box center [154, 17] width 33 height 11
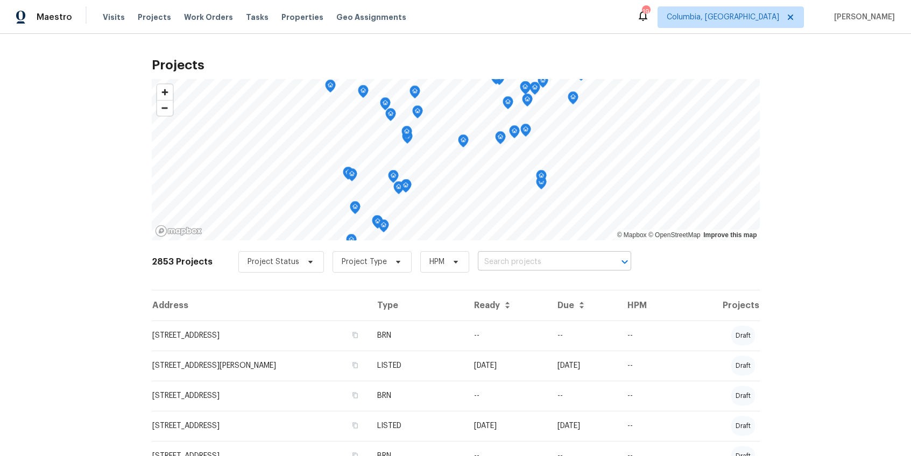
click at [497, 259] on input "text" at bounding box center [539, 262] width 123 height 17
type input "1608"
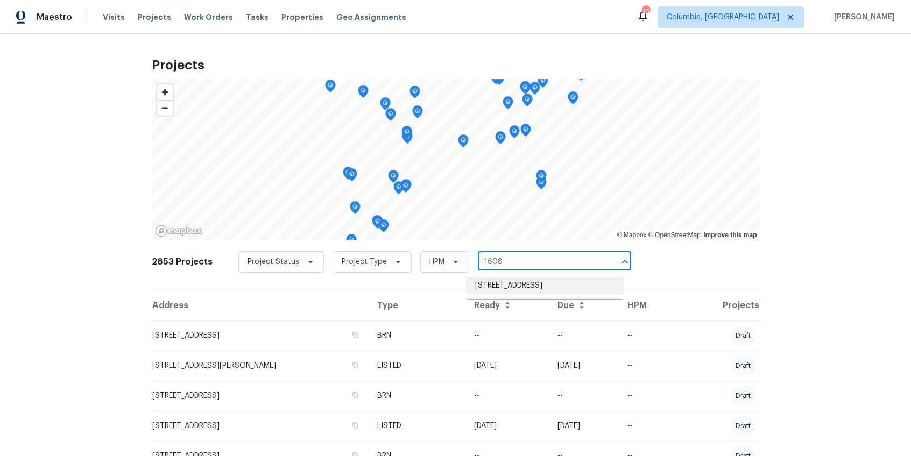
click at [518, 295] on li "1608 Summit Ridge Dr, Columbia, SC 29229" at bounding box center [544, 286] width 157 height 18
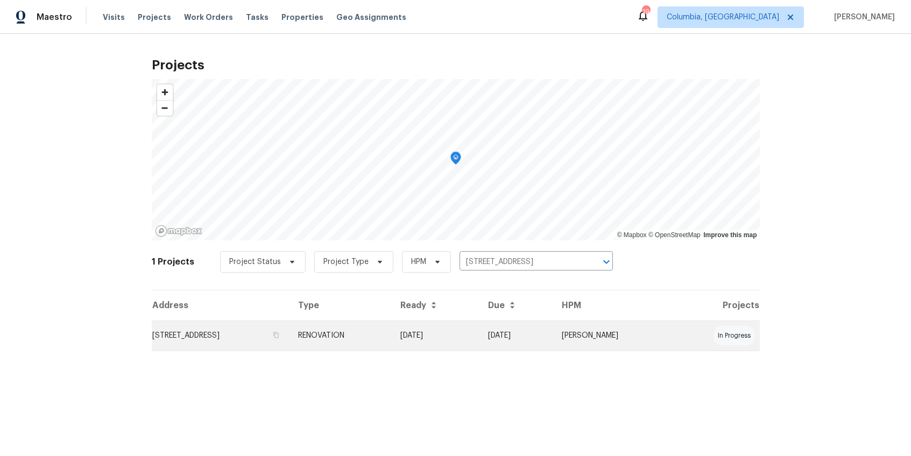
click at [279, 340] on td "1608 Summit Ridge Dr, Columbia, SC 29229" at bounding box center [221, 336] width 138 height 30
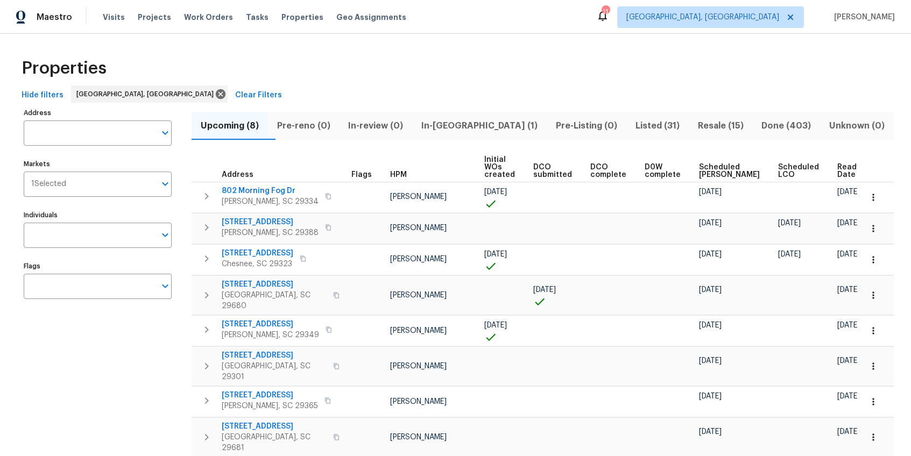
click at [473, 127] on span "In-reno (1)" at bounding box center [479, 125] width 122 height 15
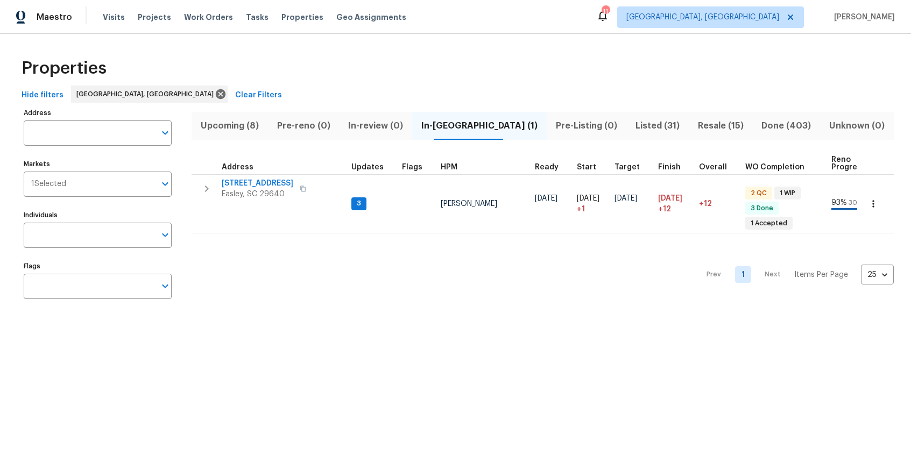
click at [633, 130] on span "Listed (31)" at bounding box center [657, 125] width 49 height 15
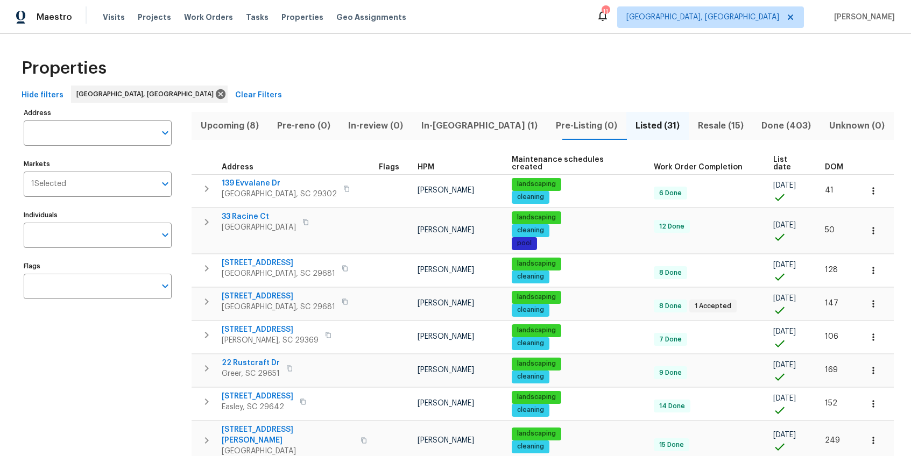
click at [825, 164] on span "DOM" at bounding box center [834, 168] width 18 height 8
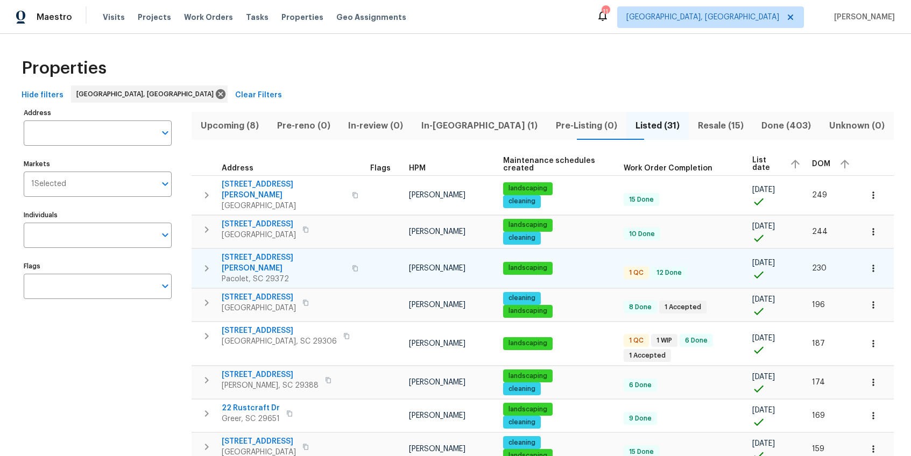
click at [267, 252] on span "224 Kailin Shea Ave" at bounding box center [284, 263] width 124 height 22
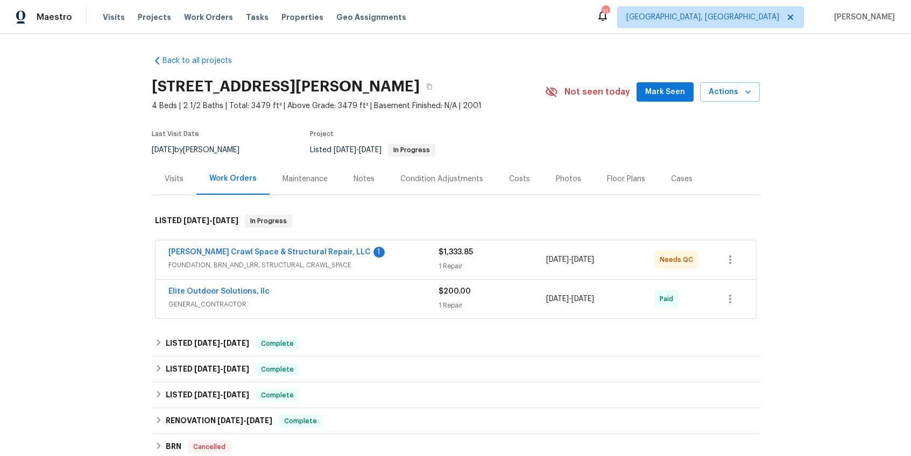
click at [387, 256] on div "[PERSON_NAME] Crawl Space & Structural Repair, LLC 1" at bounding box center [303, 253] width 270 height 13
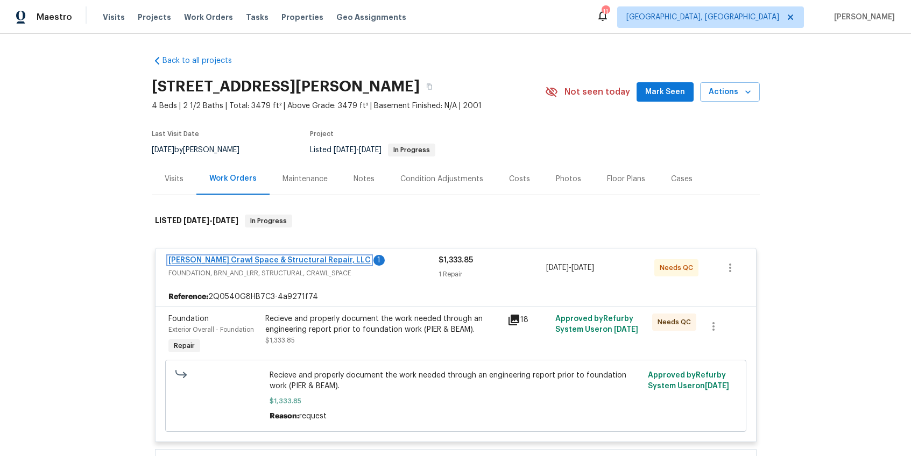
click at [319, 262] on link "[PERSON_NAME] Crawl Space & Structural Repair, LLC" at bounding box center [269, 261] width 202 height 8
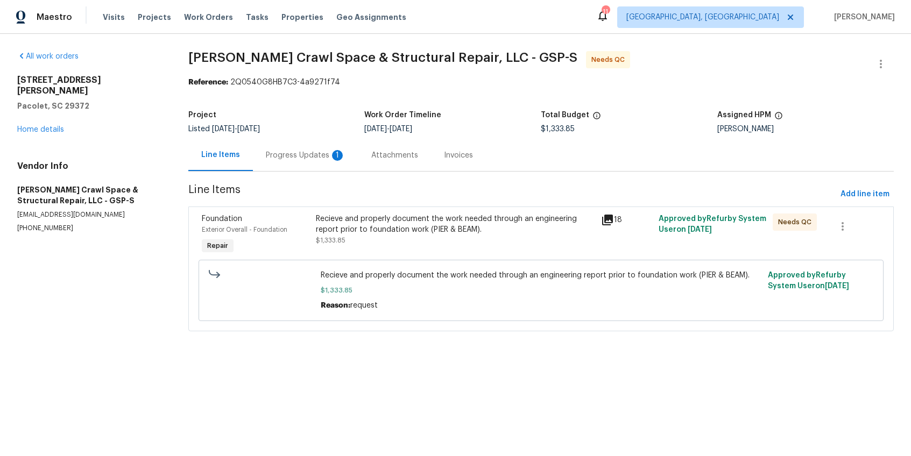
click at [317, 155] on div "Progress Updates 1" at bounding box center [306, 155] width 80 height 11
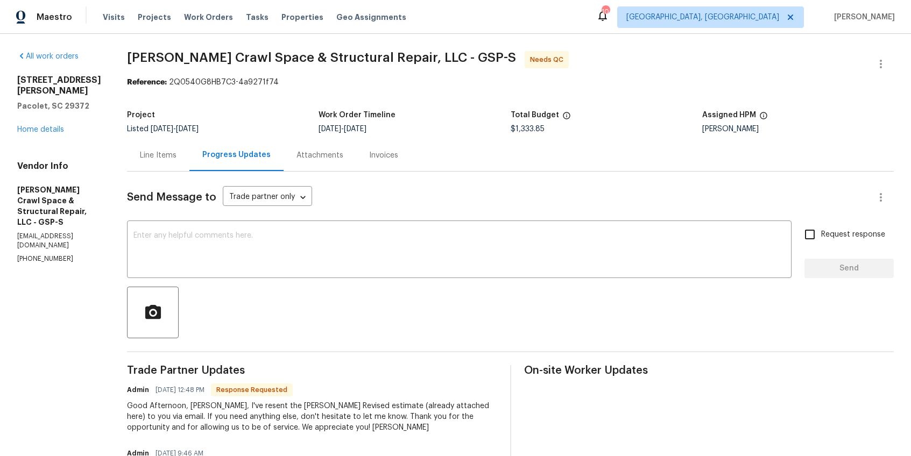
click at [173, 158] on div "Line Items" at bounding box center [158, 155] width 37 height 11
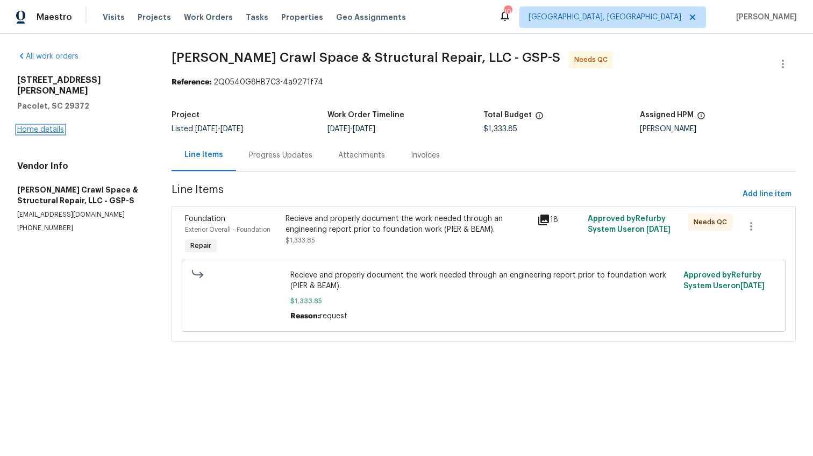
click at [49, 126] on link "Home details" at bounding box center [40, 130] width 47 height 8
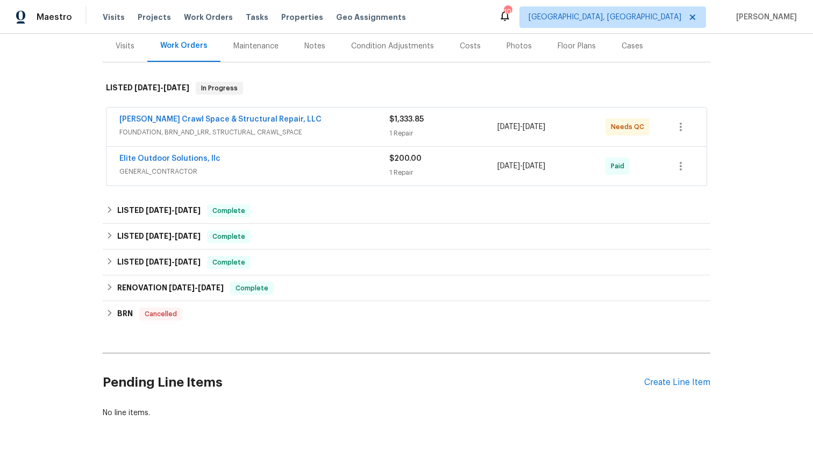
scroll to position [176, 0]
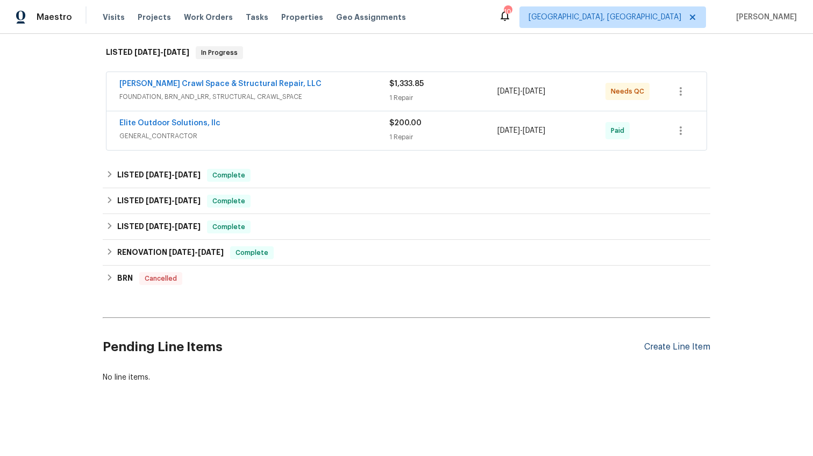
click at [682, 342] on div "Create Line Item" at bounding box center [677, 347] width 66 height 10
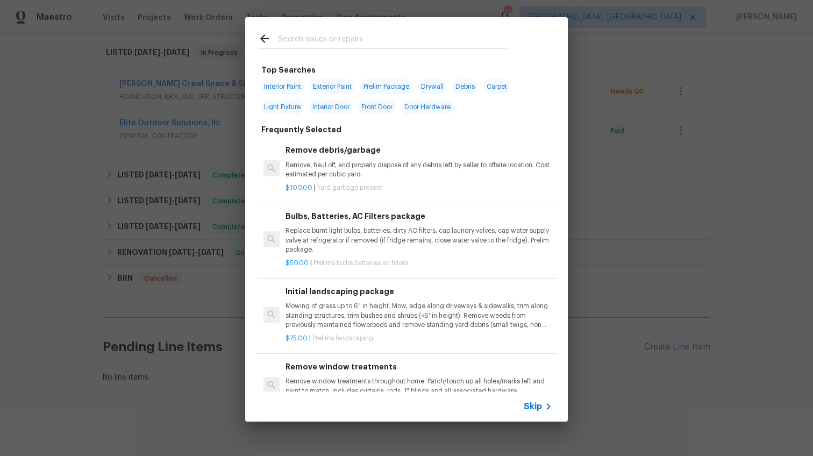
click at [326, 42] on input "text" at bounding box center [393, 40] width 228 height 16
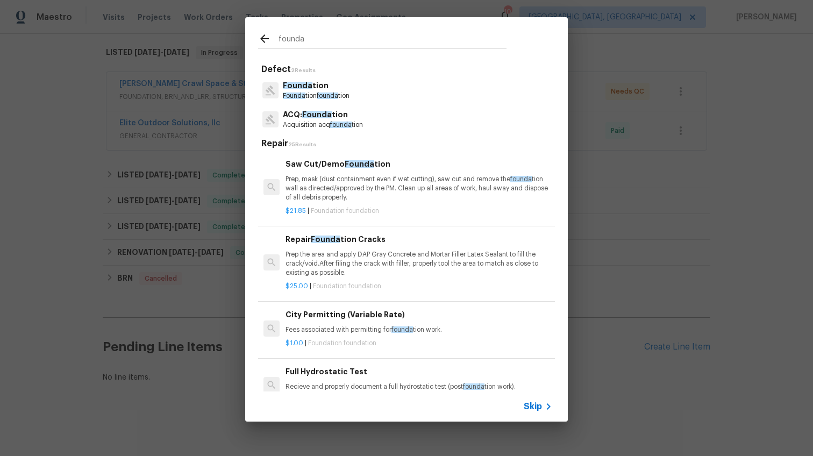
type input "founda"
click at [315, 97] on p "Founda tion founda tion" at bounding box center [316, 95] width 67 height 9
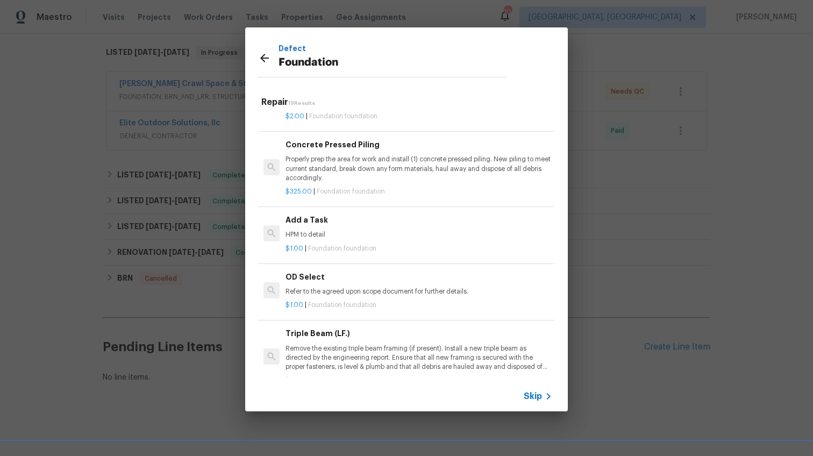
scroll to position [798, 0]
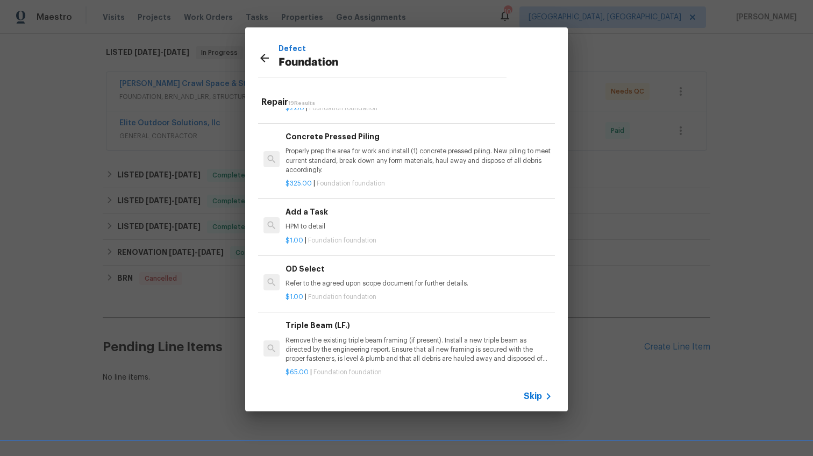
click at [328, 230] on div "Add a Task HPM to detail" at bounding box center [419, 219] width 267 height 26
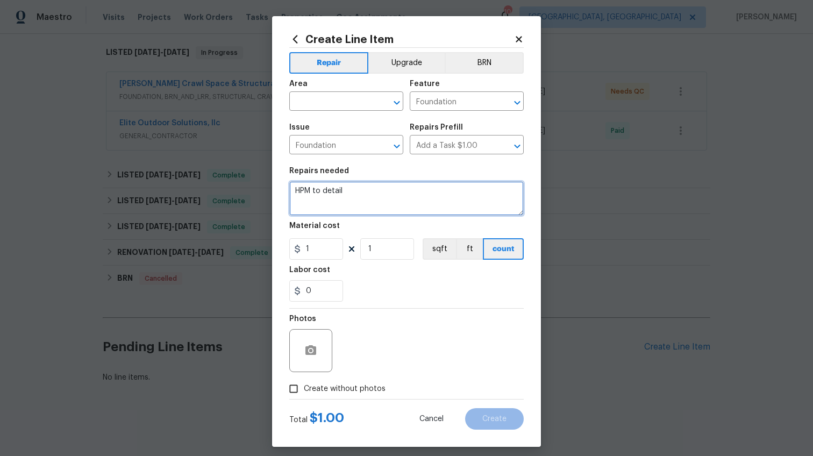
click at [333, 195] on textarea "HPM to detail" at bounding box center [406, 198] width 235 height 34
type textarea "See detailed SE report"
click at [303, 95] on input "text" at bounding box center [331, 102] width 84 height 17
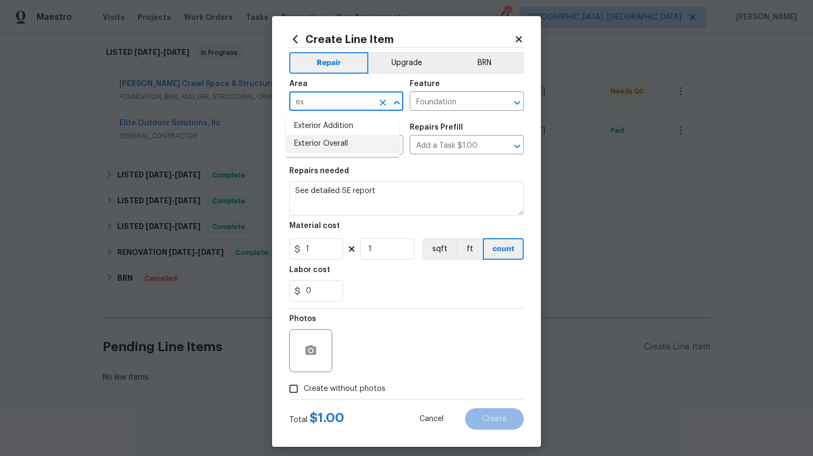
click at [327, 147] on li "Exterior Overall" at bounding box center [343, 144] width 114 height 18
type input "Exterior Overall"
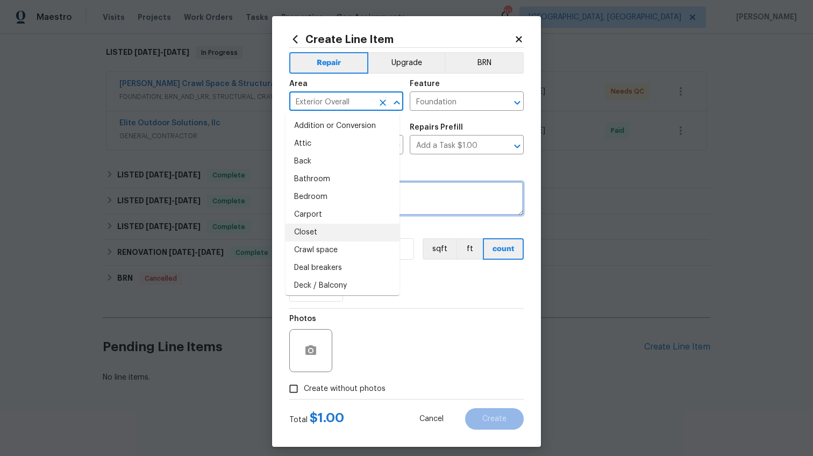
click at [442, 201] on textarea "See detailed SE report" at bounding box center [406, 198] width 235 height 34
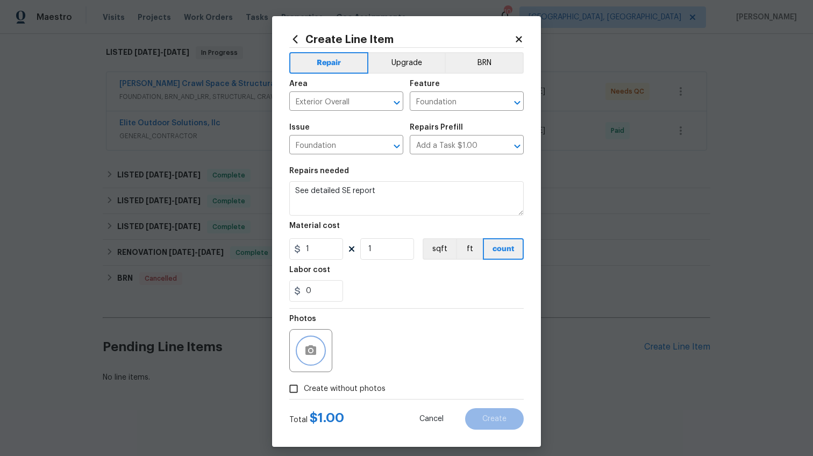
click at [311, 347] on icon "button" at bounding box center [311, 350] width 11 height 10
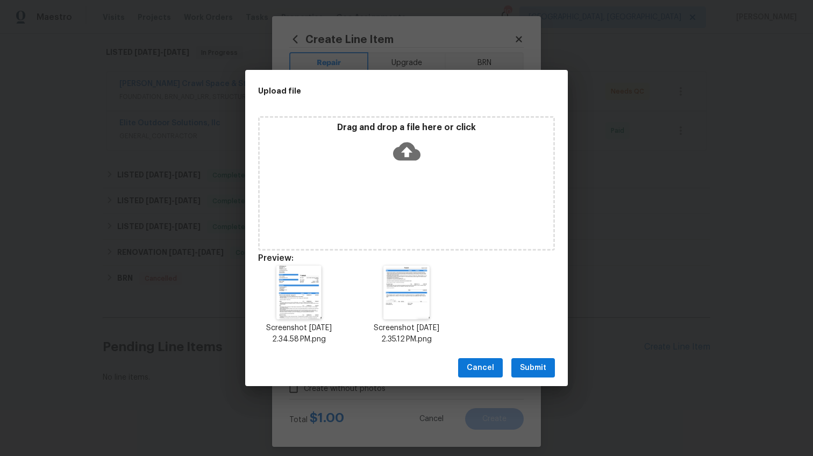
click at [533, 368] on span "Submit" at bounding box center [533, 367] width 26 height 13
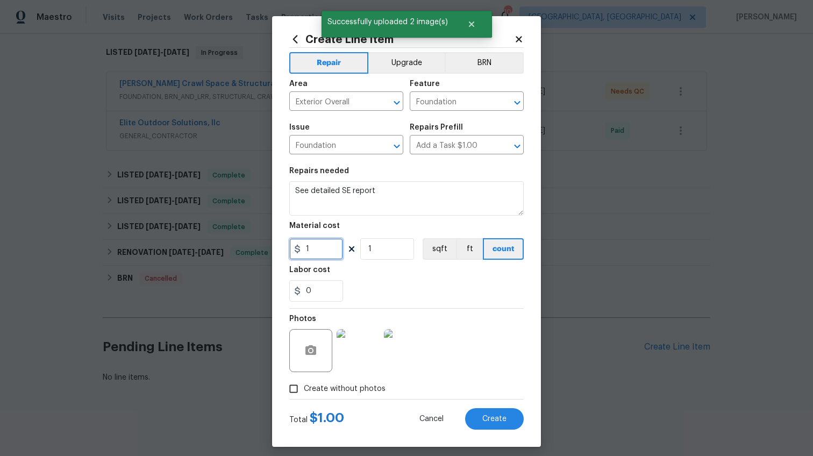
click at [317, 248] on input "1" at bounding box center [316, 249] width 54 height 22
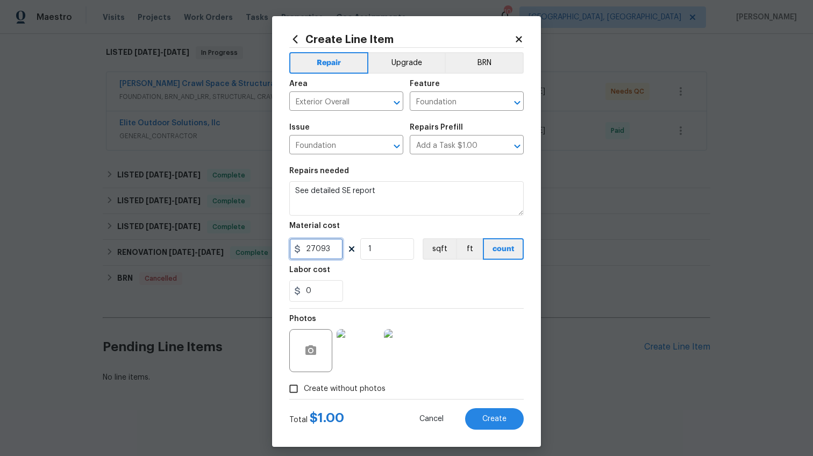
type input "27093"
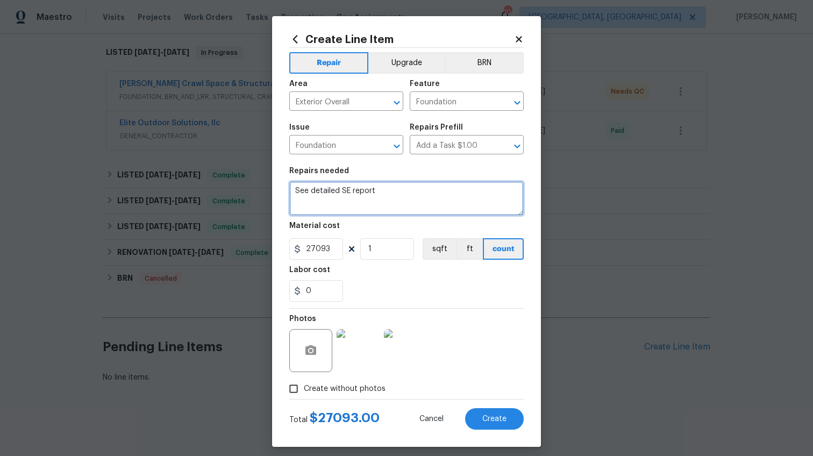
click at [392, 188] on textarea "See detailed SE report" at bounding box center [406, 198] width 235 height 34
type textarea "See detailed SE report (attached)"
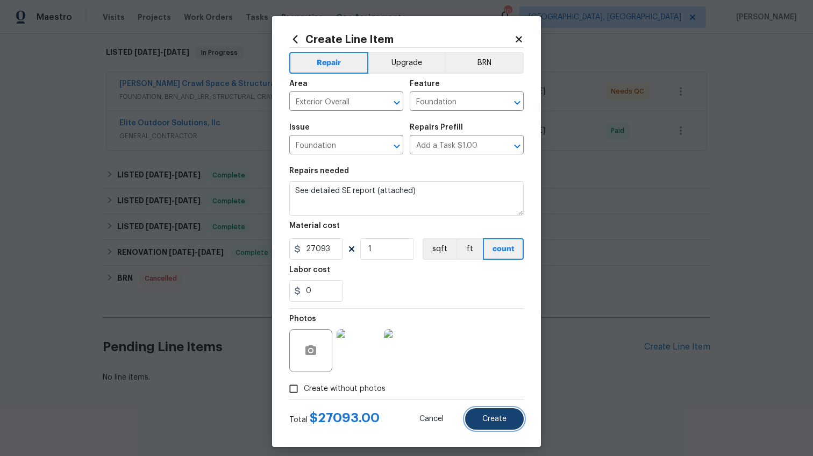
click at [501, 418] on span "Create" at bounding box center [494, 419] width 24 height 8
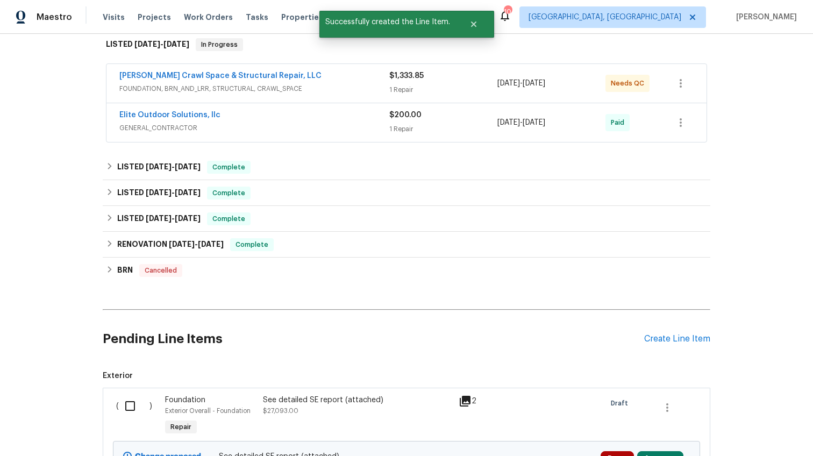
scroll to position [299, 0]
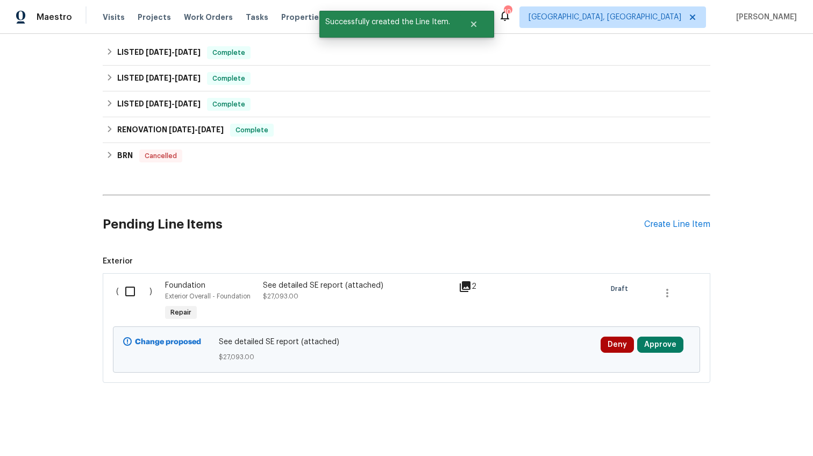
click at [119, 287] on input "checkbox" at bounding box center [134, 291] width 31 height 23
checkbox input "true"
click at [735, 430] on span "Create Work Order" at bounding box center [752, 429] width 72 height 13
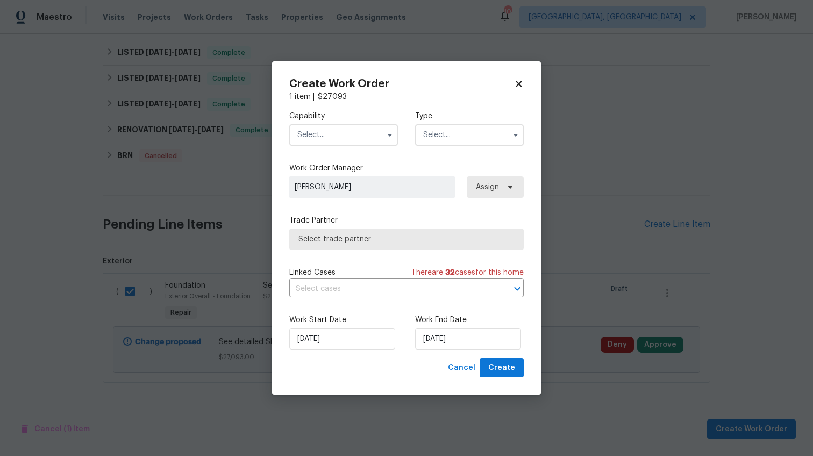
click at [345, 133] on input "text" at bounding box center [343, 135] width 109 height 22
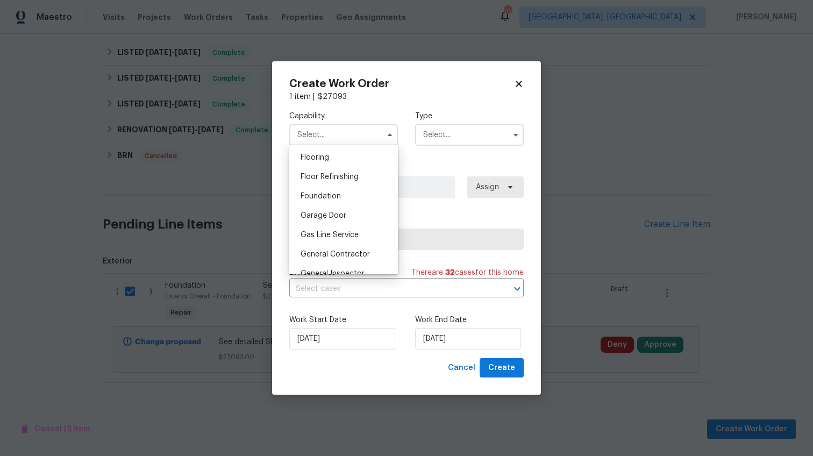
scroll to position [493, 0]
click at [362, 188] on div "General Contractor" at bounding box center [343, 178] width 103 height 19
type input "General Contractor"
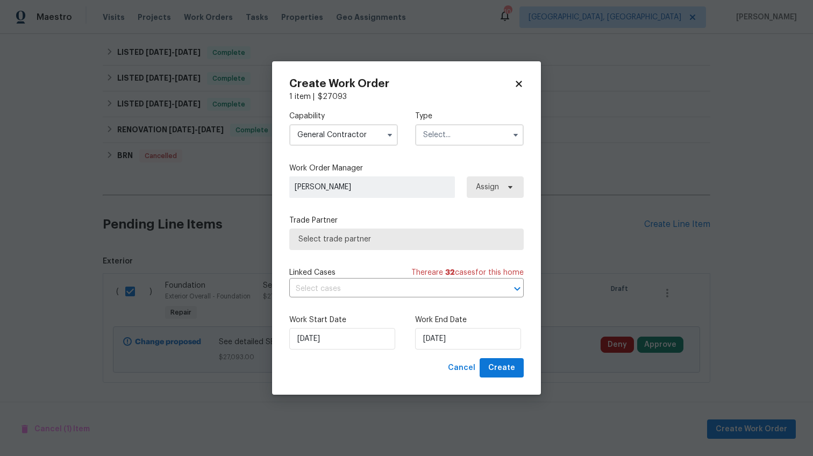
click at [445, 133] on input "text" at bounding box center [469, 135] width 109 height 22
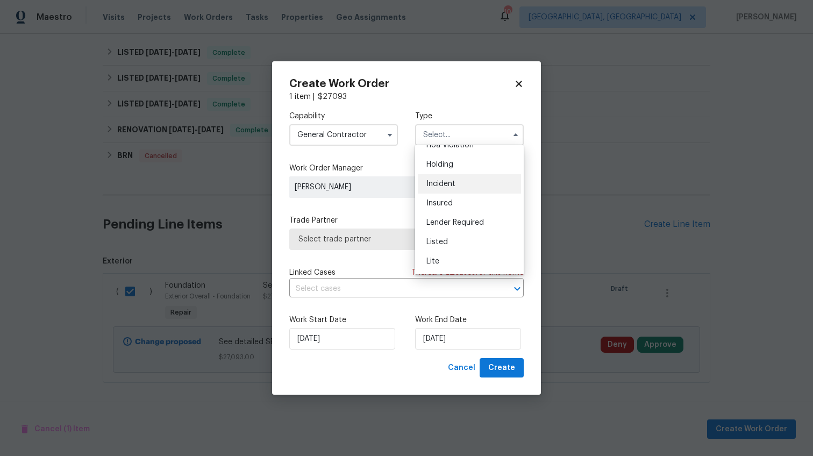
scroll to position [66, 0]
click at [457, 208] on div "Listed" at bounding box center [469, 207] width 103 height 19
type input "Listed"
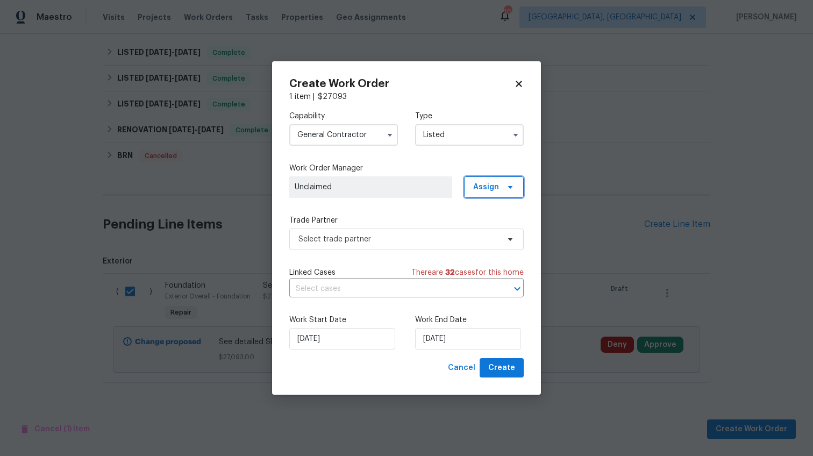
click at [491, 186] on span "Assign" at bounding box center [486, 187] width 26 height 11
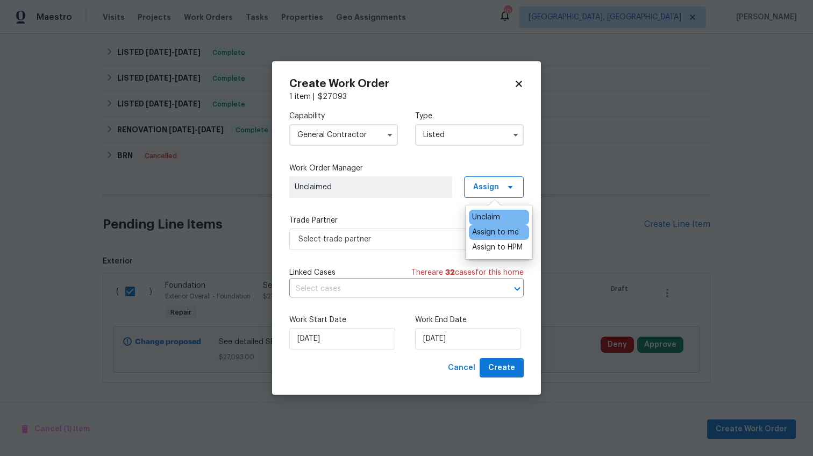
click at [482, 233] on div "Assign to me" at bounding box center [495, 232] width 47 height 11
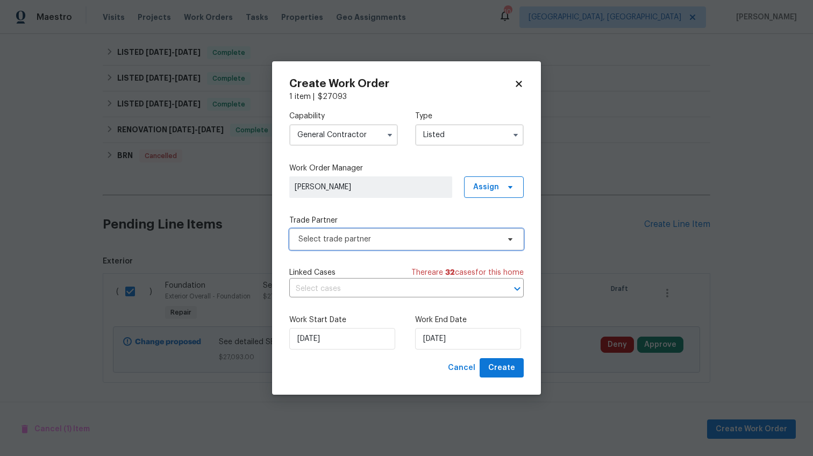
click at [397, 245] on span "Select trade partner" at bounding box center [406, 240] width 235 height 22
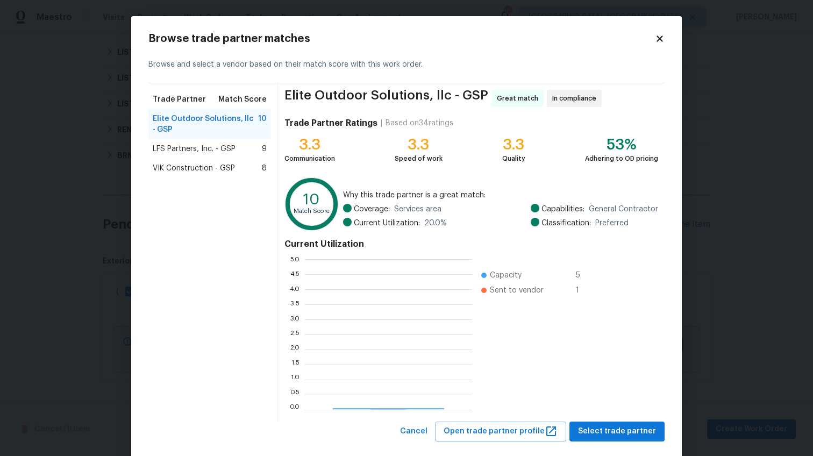
scroll to position [143, 160]
click at [182, 154] on span "LFS Partners, Inc. - GSP" at bounding box center [194, 149] width 83 height 11
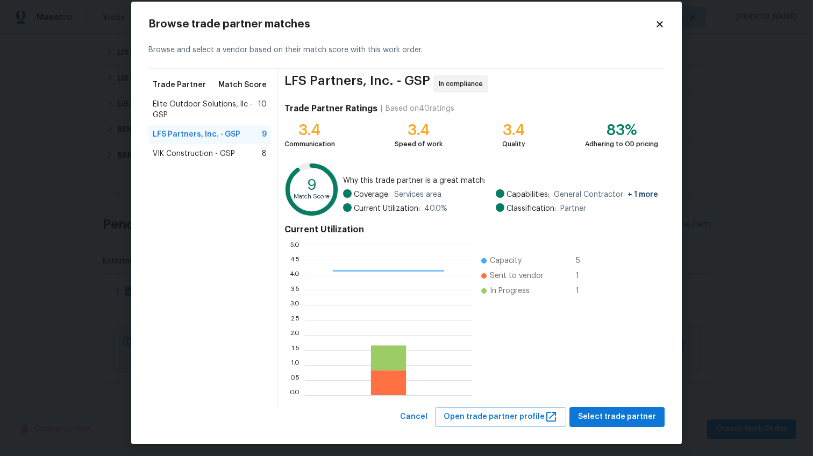
scroll to position [19, 0]
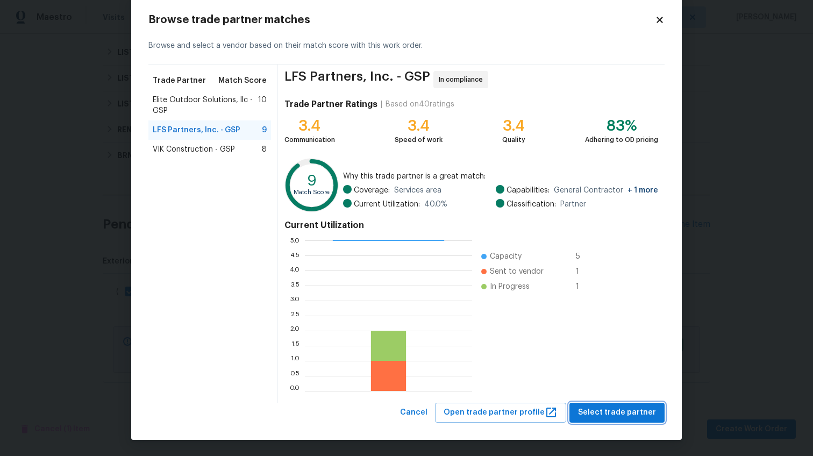
click at [608, 403] on button "Select trade partner" at bounding box center [617, 413] width 95 height 20
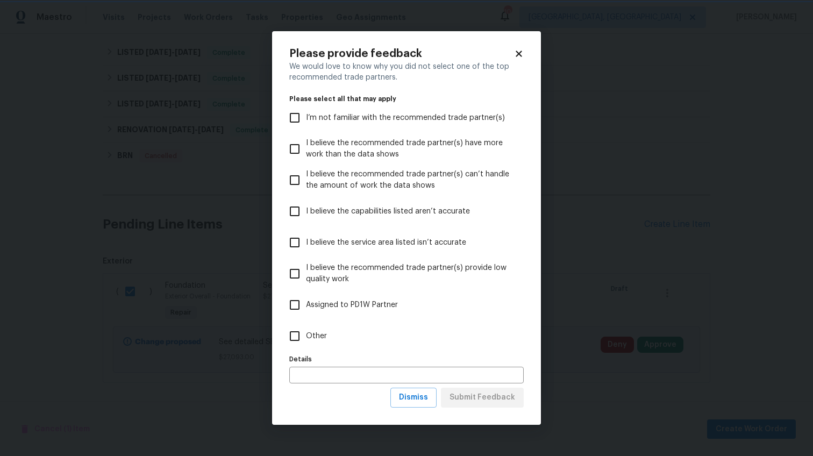
scroll to position [0, 0]
click at [309, 328] on label "Other" at bounding box center [399, 336] width 232 height 31
click at [306, 328] on input "Other" at bounding box center [294, 336] width 23 height 23
checkbox input "true"
click at [466, 397] on span "Submit Feedback" at bounding box center [483, 397] width 66 height 13
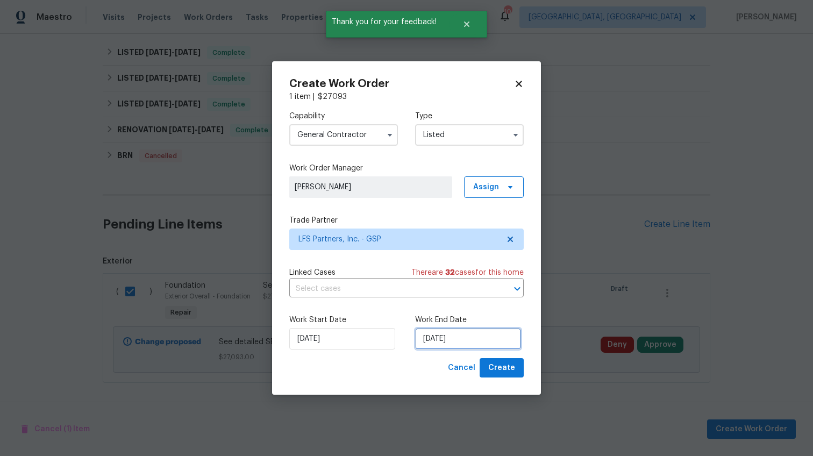
click at [431, 341] on input "[DATE]" at bounding box center [468, 339] width 106 height 22
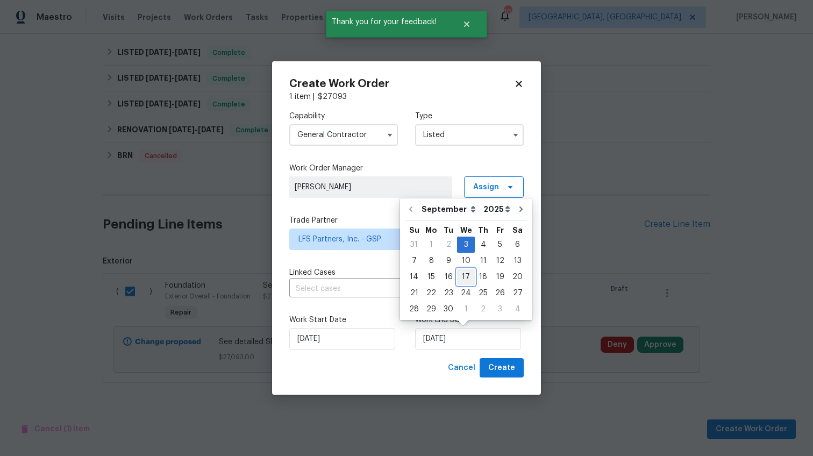
click at [464, 273] on div "17" at bounding box center [466, 276] width 18 height 15
type input "[DATE]"
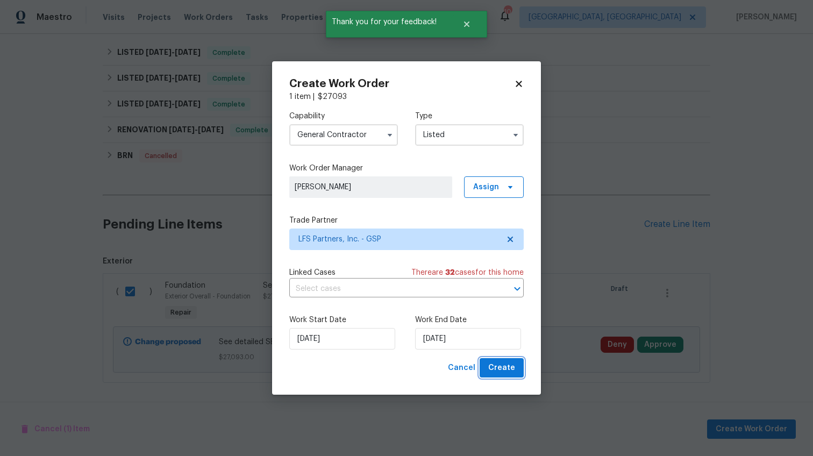
click at [498, 366] on span "Create" at bounding box center [501, 367] width 27 height 13
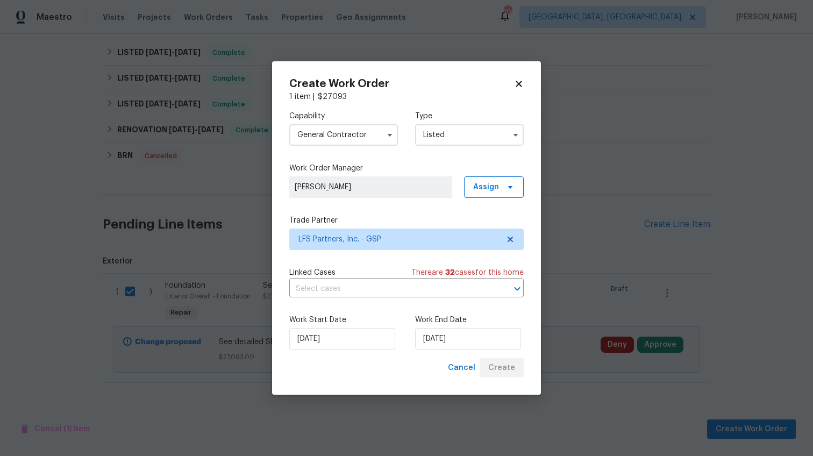
checkbox input "false"
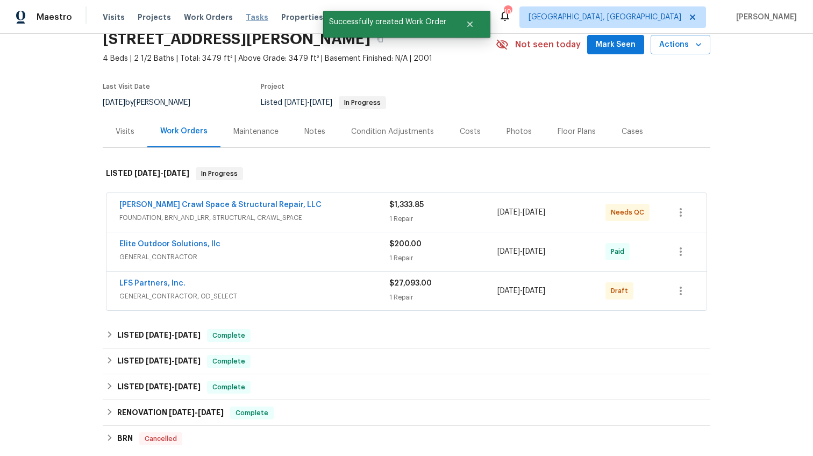
scroll to position [8, 0]
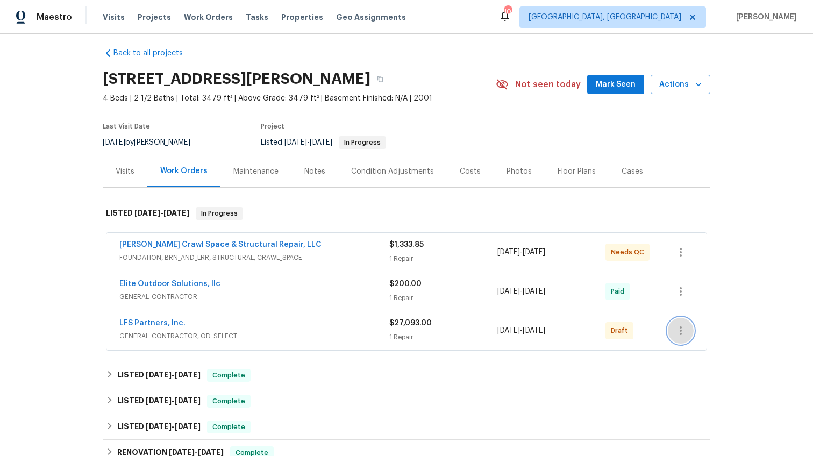
click at [688, 325] on button "button" at bounding box center [681, 331] width 26 height 26
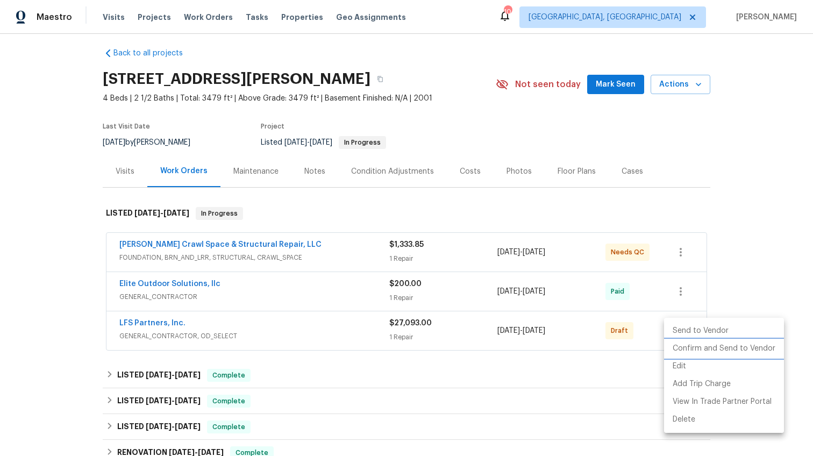
click at [693, 344] on li "Confirm and Send to Vendor" at bounding box center [724, 349] width 120 height 18
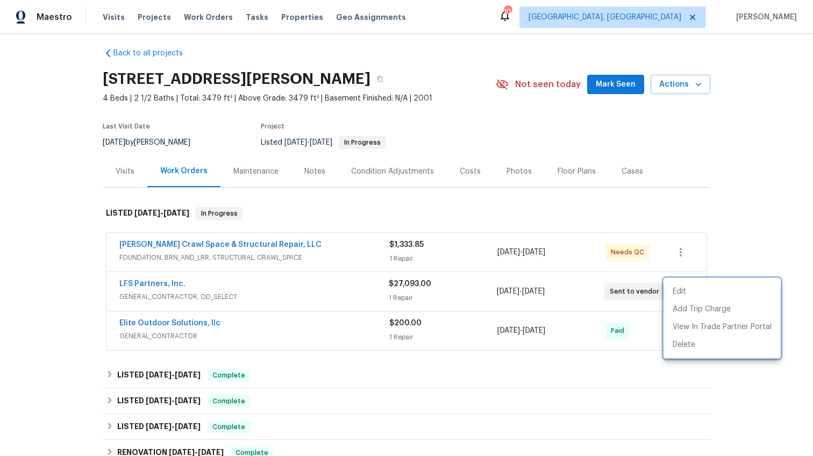
click at [487, 365] on div at bounding box center [406, 228] width 813 height 456
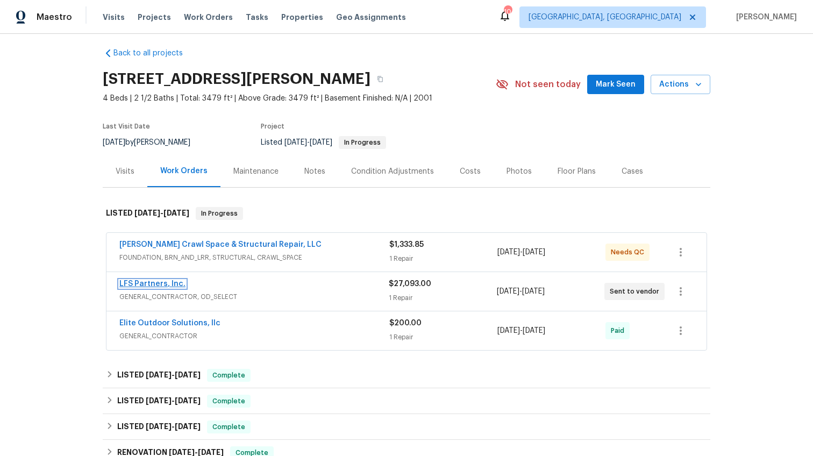
click at [157, 280] on link "LFS Partners, Inc." at bounding box center [152, 284] width 66 height 8
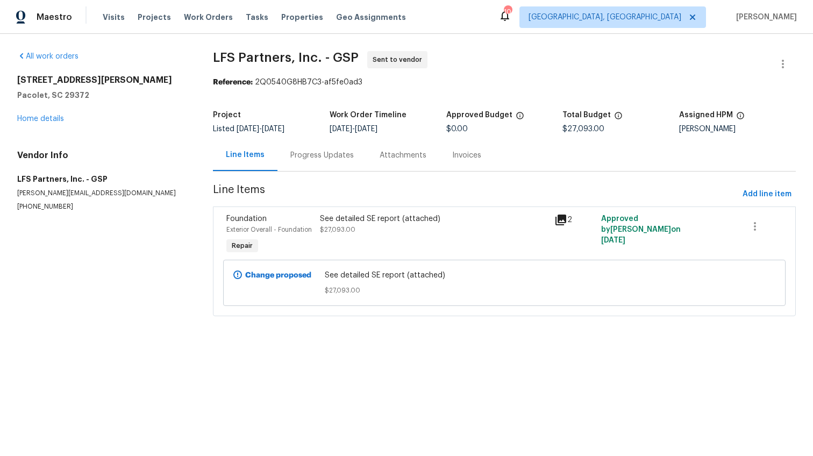
click at [314, 160] on div "Progress Updates" at bounding box center [321, 155] width 63 height 11
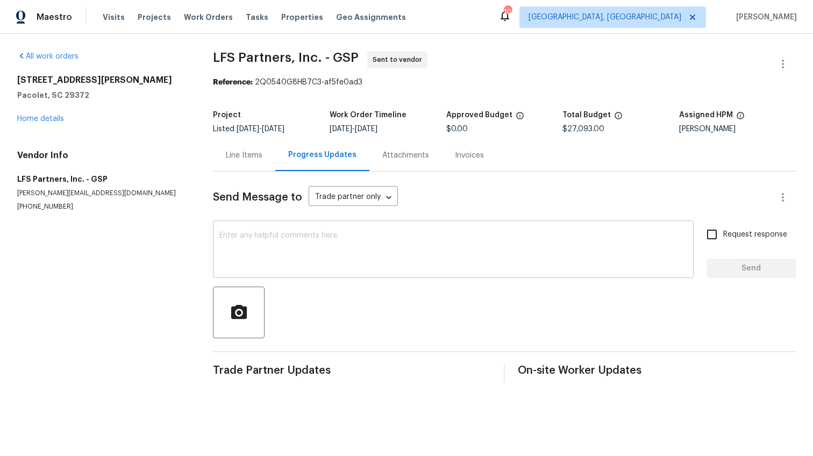
click at [312, 259] on textarea at bounding box center [453, 251] width 468 height 38
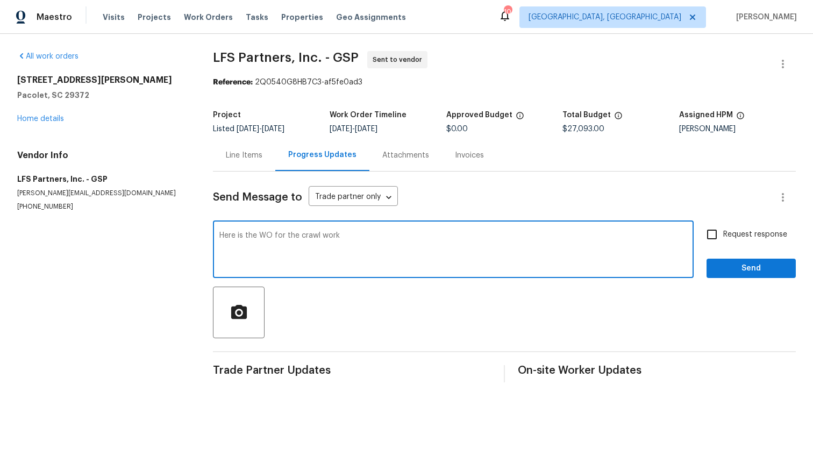
type textarea "Here is the WO for the crawl work"
click at [775, 235] on span "Request response" at bounding box center [755, 234] width 64 height 11
click at [723, 235] on input "Request response" at bounding box center [712, 234] width 23 height 23
checkbox input "true"
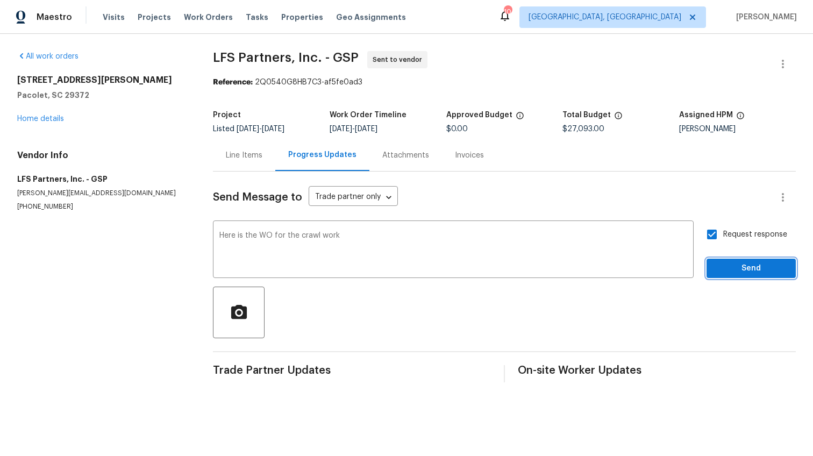
click at [754, 265] on span "Send" at bounding box center [751, 268] width 72 height 13
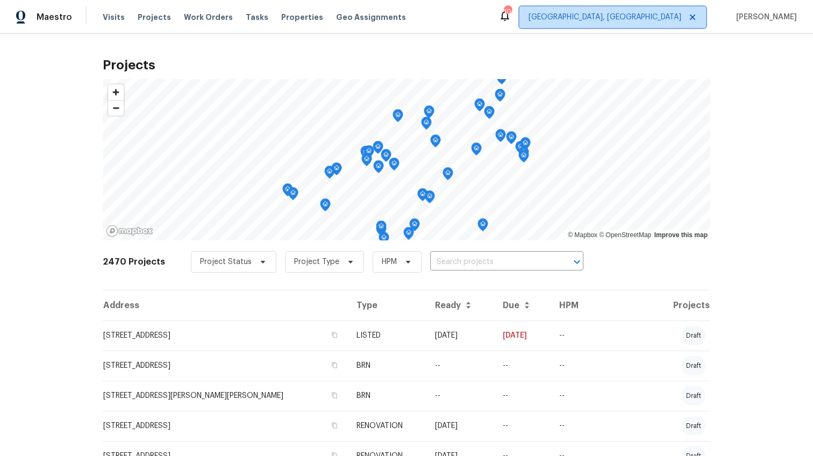
click at [678, 19] on span "[GEOGRAPHIC_DATA], [GEOGRAPHIC_DATA]" at bounding box center [605, 17] width 153 height 11
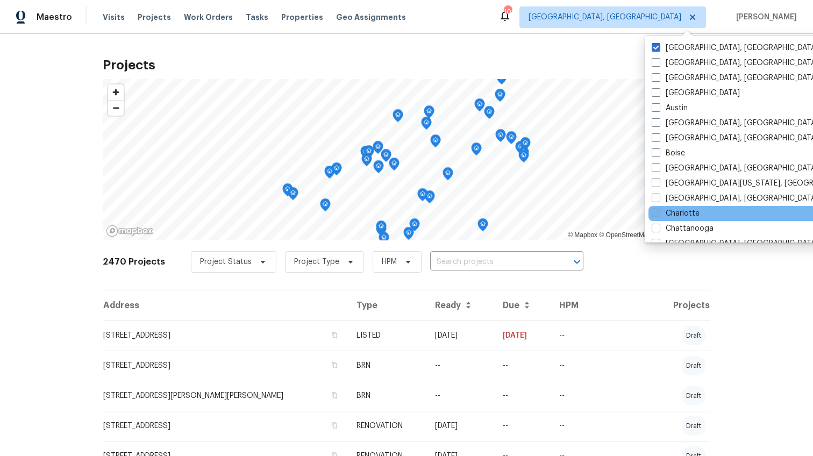
click at [654, 212] on span at bounding box center [656, 213] width 9 height 9
click at [654, 212] on input "Charlotte" at bounding box center [655, 211] width 7 height 7
checkbox input "true"
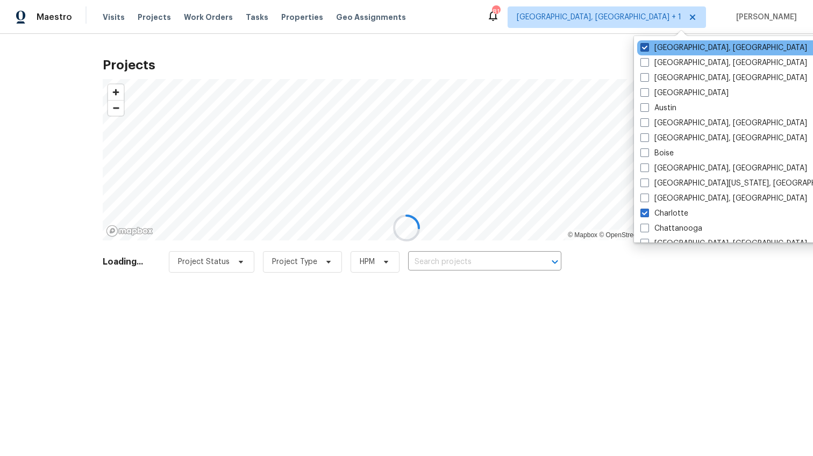
click at [643, 47] on span at bounding box center [645, 47] width 9 height 9
click at [643, 47] on input "[GEOGRAPHIC_DATA], [GEOGRAPHIC_DATA]" at bounding box center [644, 45] width 7 height 7
checkbox input "false"
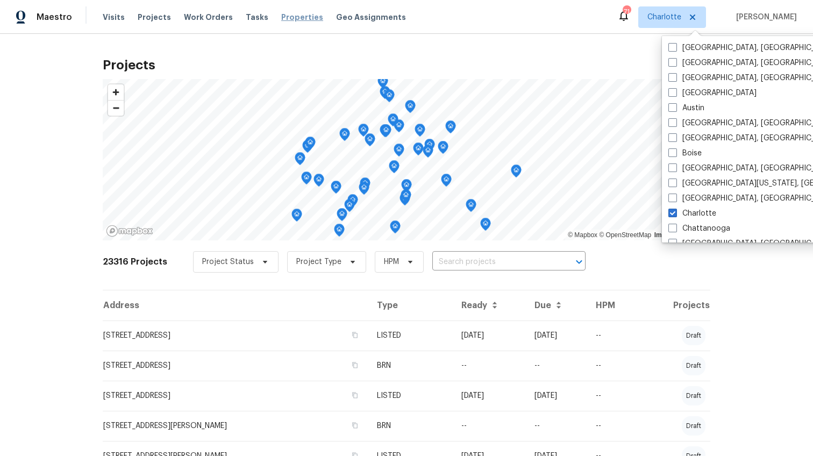
click at [294, 19] on span "Properties" at bounding box center [302, 17] width 42 height 11
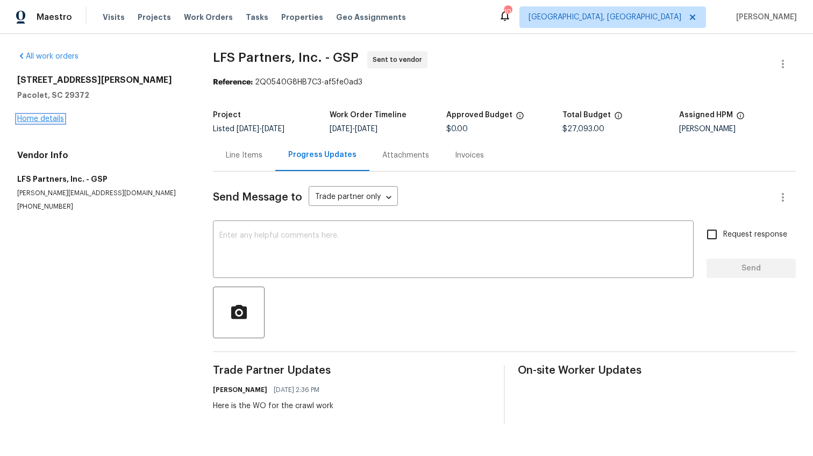
click at [38, 118] on link "Home details" at bounding box center [40, 119] width 47 height 8
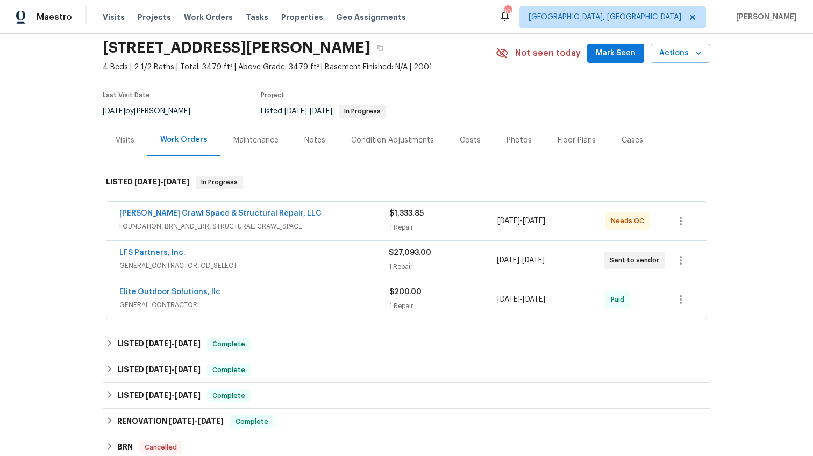
scroll to position [35, 0]
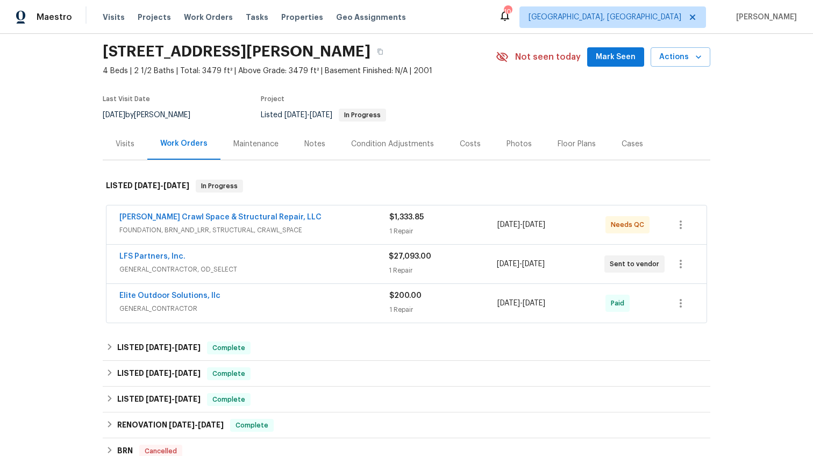
click at [461, 150] on div "Costs" at bounding box center [470, 144] width 47 height 32
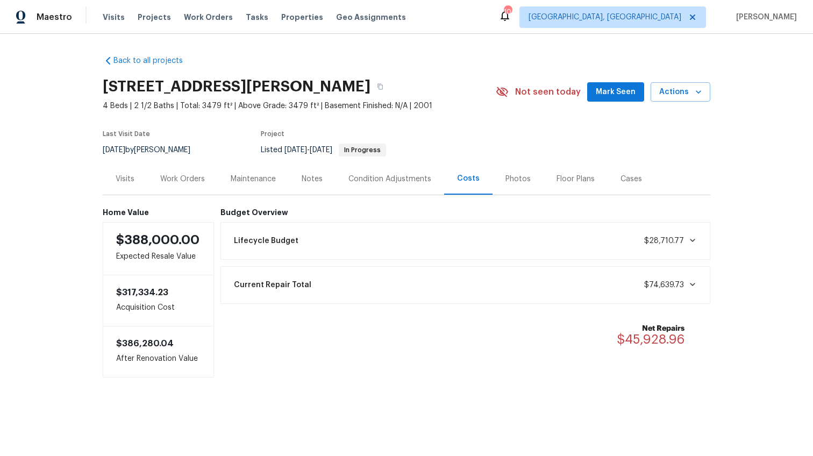
click at [194, 174] on div "Work Orders" at bounding box center [182, 179] width 45 height 11
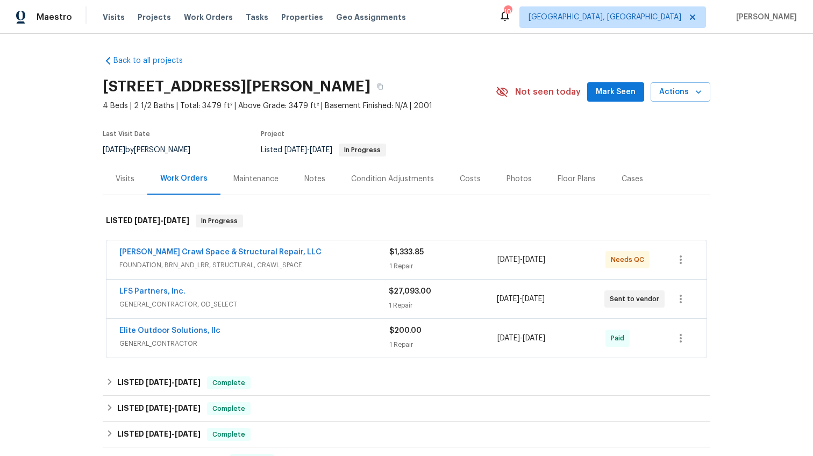
click at [280, 305] on span "GENERAL_CONTRACTOR, OD_SELECT" at bounding box center [253, 304] width 269 height 11
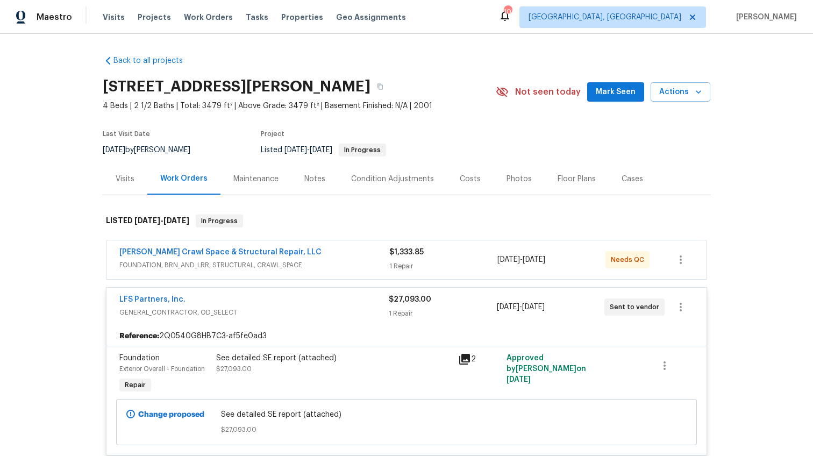
scroll to position [136, 0]
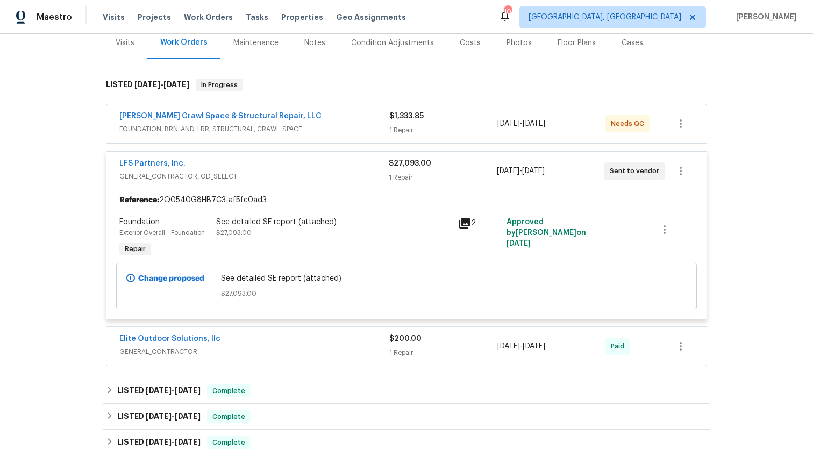
click at [293, 176] on span "GENERAL_CONTRACTOR, OD_SELECT" at bounding box center [253, 176] width 269 height 11
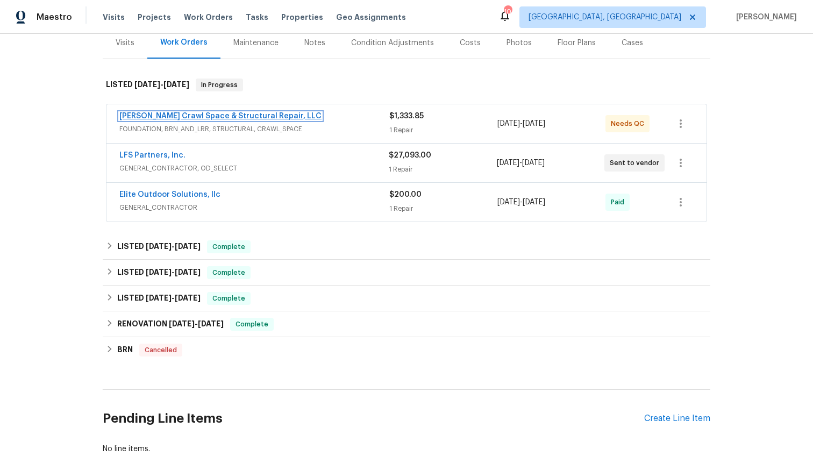
click at [252, 112] on link "[PERSON_NAME] Crawl Space & Structural Repair, LLC" at bounding box center [220, 116] width 202 height 8
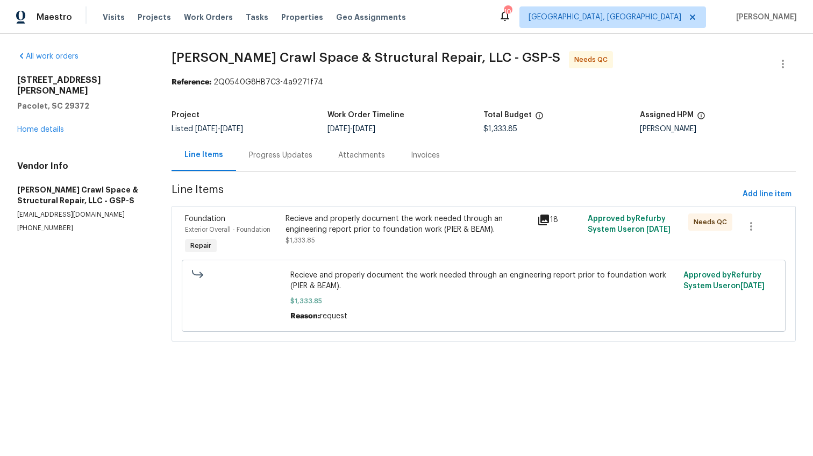
click at [272, 150] on div "Progress Updates" at bounding box center [280, 155] width 89 height 32
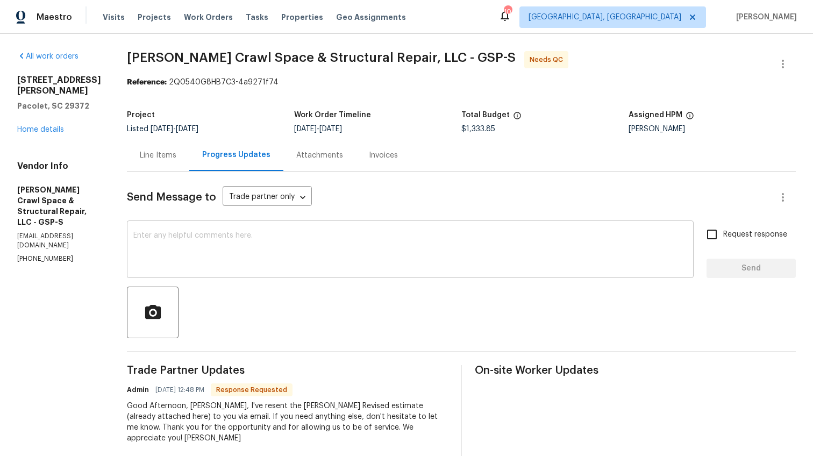
click at [295, 237] on textarea at bounding box center [410, 251] width 554 height 38
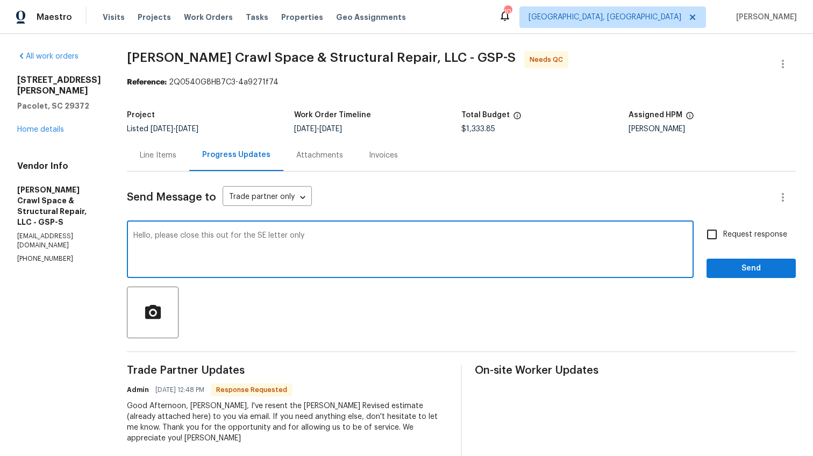
type textarea "Hello, please close this out for the SE letter only"
click at [723, 235] on span "Request response" at bounding box center [755, 234] width 64 height 11
click at [723, 235] on input "Request response" at bounding box center [712, 234] width 23 height 23
checkbox input "true"
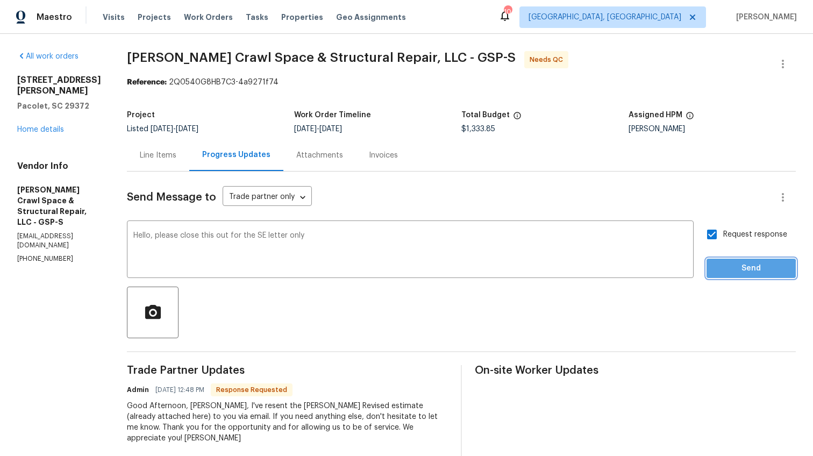
click at [722, 271] on span "Send" at bounding box center [751, 268] width 72 height 13
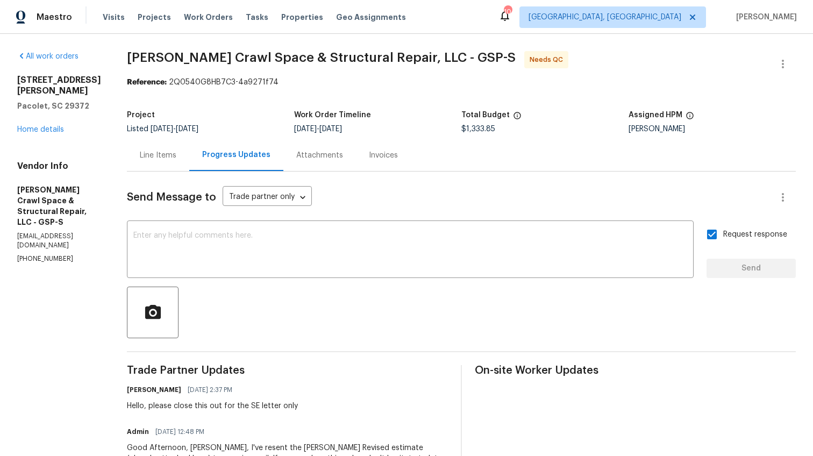
click at [160, 153] on div "Line Items" at bounding box center [158, 155] width 37 height 11
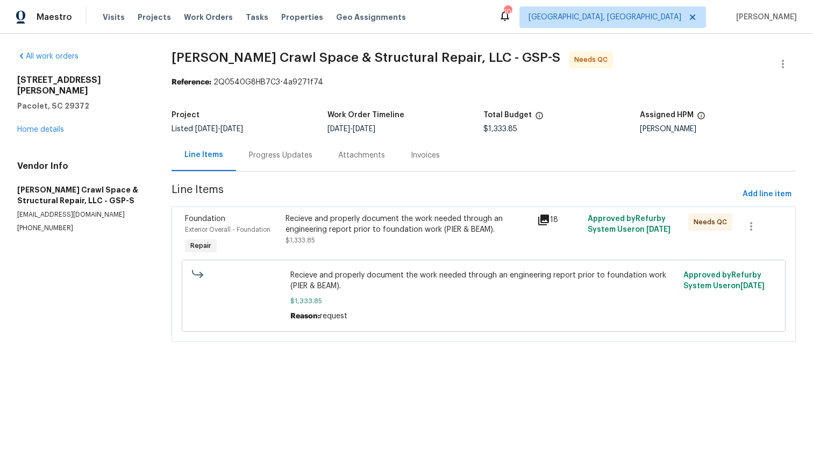
click at [319, 228] on div "Recieve and properly document the work needed through an engineering report pri…" at bounding box center [408, 225] width 245 height 22
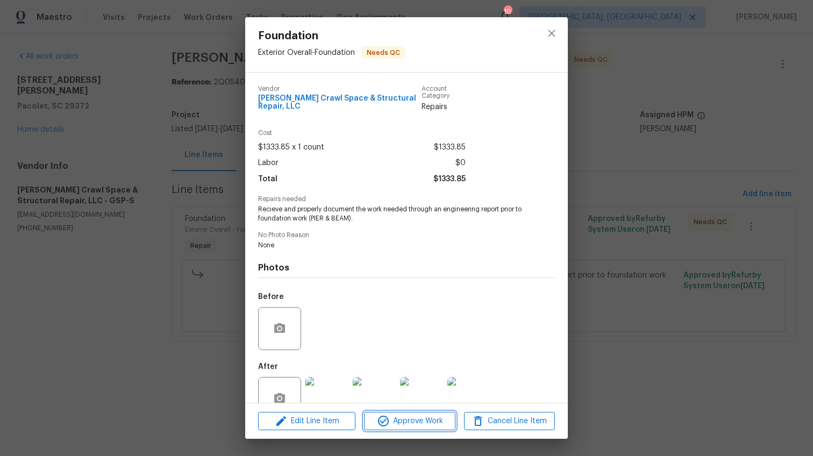
click at [428, 422] on span "Approve Work" at bounding box center [409, 421] width 84 height 13
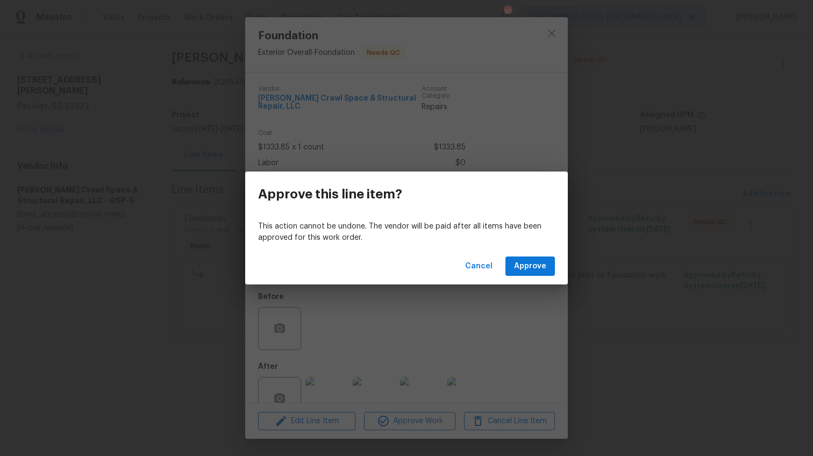
click at [516, 277] on div "Cancel Approve" at bounding box center [406, 266] width 323 height 37
click at [520, 269] on span "Approve" at bounding box center [530, 266] width 32 height 13
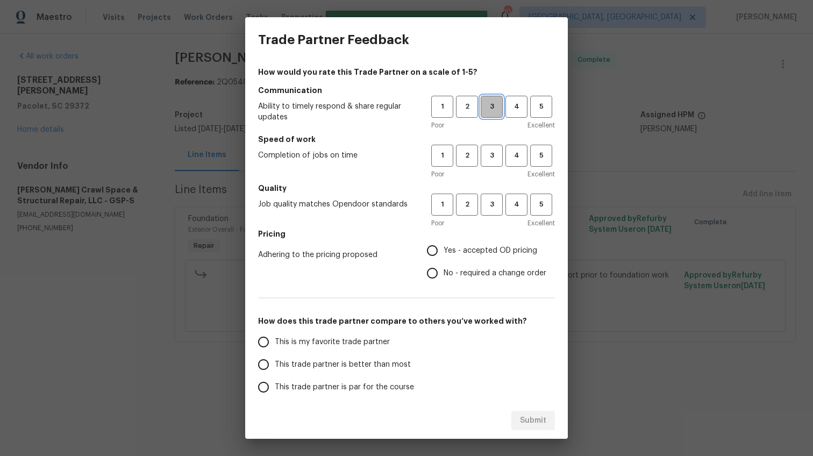
click at [489, 108] on span "3" at bounding box center [492, 107] width 20 height 12
click at [486, 153] on span "3" at bounding box center [492, 156] width 20 height 12
click at [482, 205] on span "3" at bounding box center [492, 204] width 20 height 12
click at [463, 274] on span "No - required a change order" at bounding box center [495, 273] width 103 height 11
click at [444, 274] on input "No - required a change order" at bounding box center [432, 273] width 23 height 23
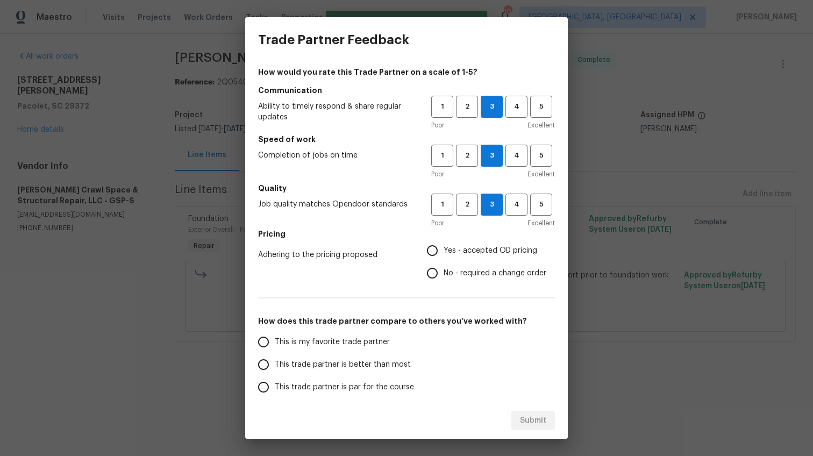
radio input "true"
click at [330, 362] on span "This trade partner is better than most" at bounding box center [343, 364] width 136 height 11
click at [275, 362] on input "This trade partner is better than most" at bounding box center [263, 364] width 23 height 23
radio input "false"
click at [324, 386] on span "This trade partner is par for the course" at bounding box center [344, 387] width 139 height 11
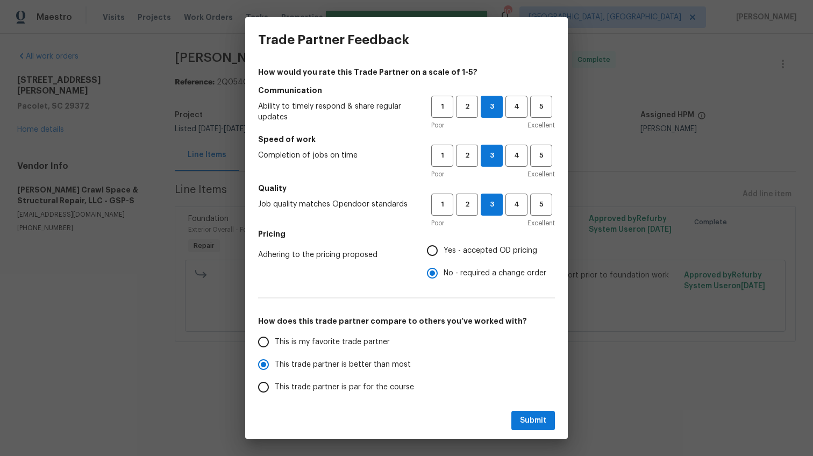
click at [275, 386] on input "This trade partner is par for the course" at bounding box center [263, 387] width 23 height 23
radio input "false"
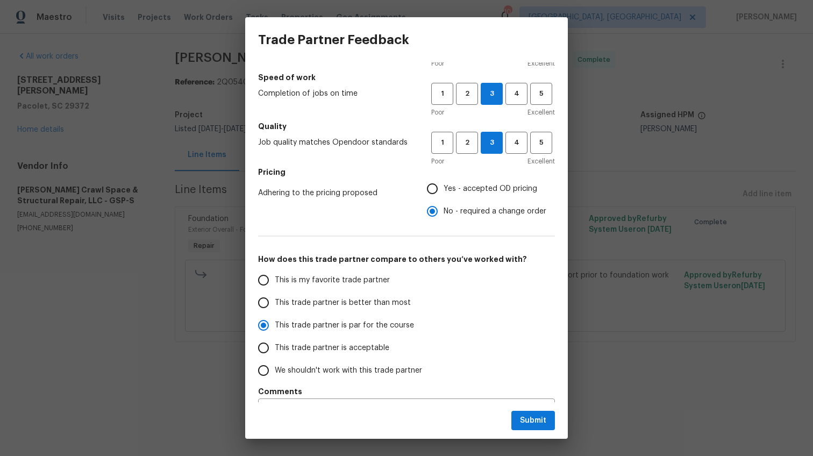
scroll to position [34, 0]
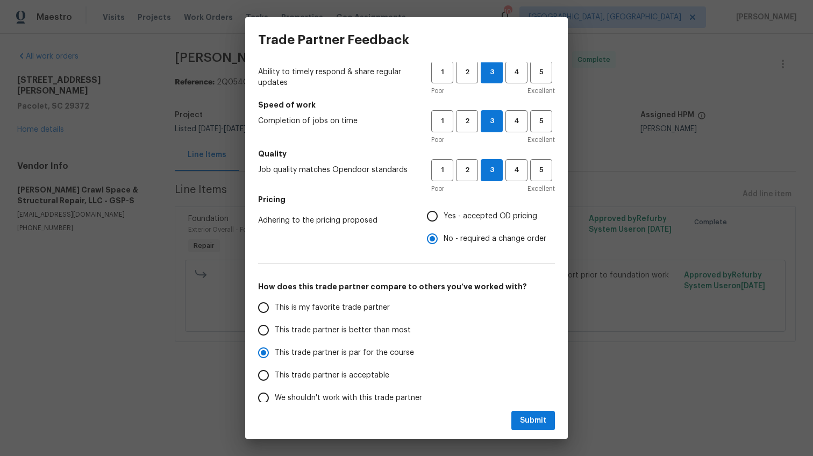
drag, startPoint x: 358, startPoint y: 377, endPoint x: 371, endPoint y: 379, distance: 13.1
click at [358, 377] on span "This trade partner is acceptable" at bounding box center [332, 375] width 115 height 11
click at [275, 377] on input "This trade partner is acceptable" at bounding box center [263, 375] width 23 height 23
drag, startPoint x: 522, startPoint y: 415, endPoint x: 516, endPoint y: 414, distance: 6.1
click at [522, 415] on span "Submit" at bounding box center [533, 420] width 26 height 13
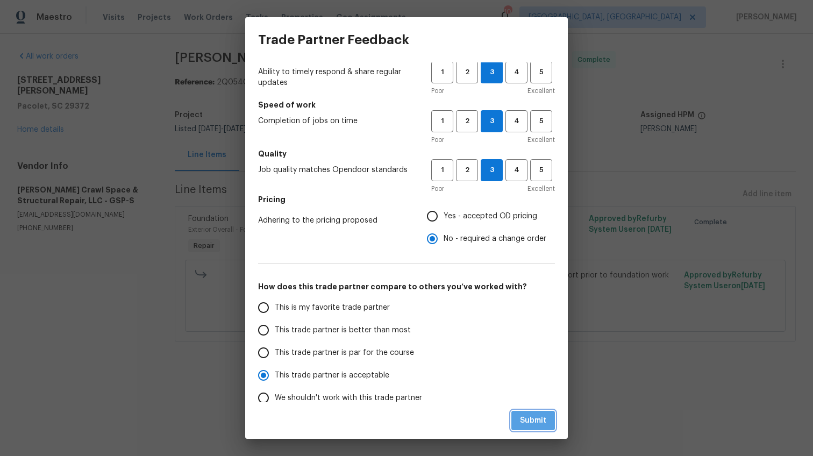
radio input "true"
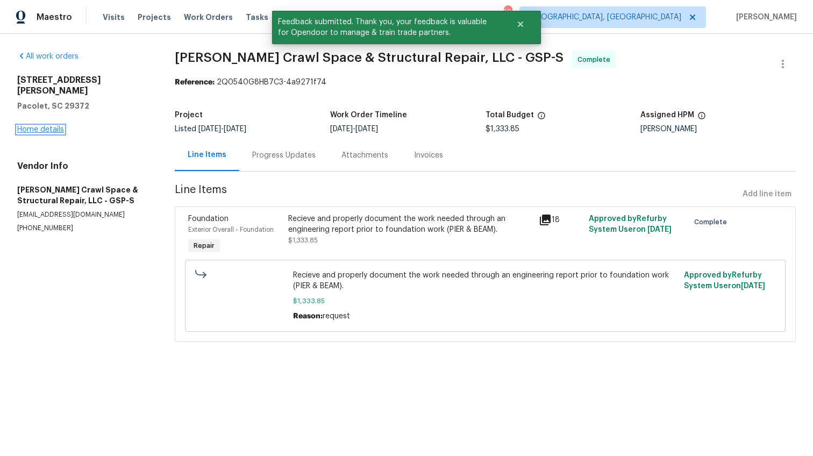
click at [38, 126] on link "Home details" at bounding box center [40, 130] width 47 height 8
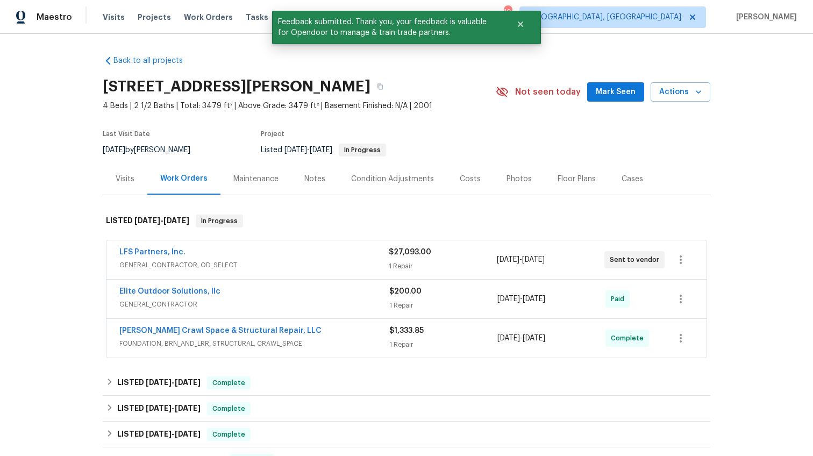
click at [313, 177] on div "Notes" at bounding box center [314, 179] width 21 height 11
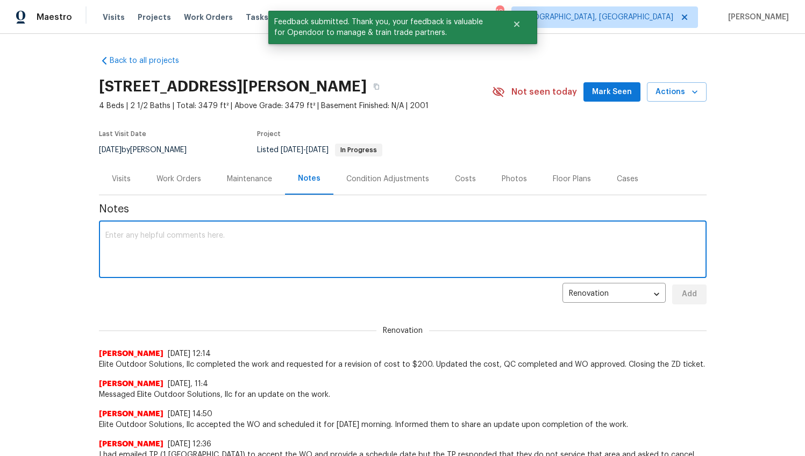
click at [222, 264] on textarea at bounding box center [402, 251] width 595 height 38
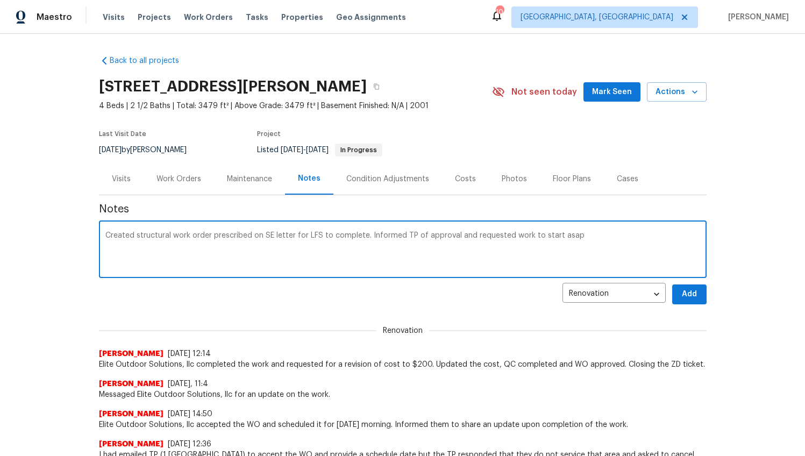
type textarea "Created structural work order prescribed on SE letter for LFS to complete. Info…"
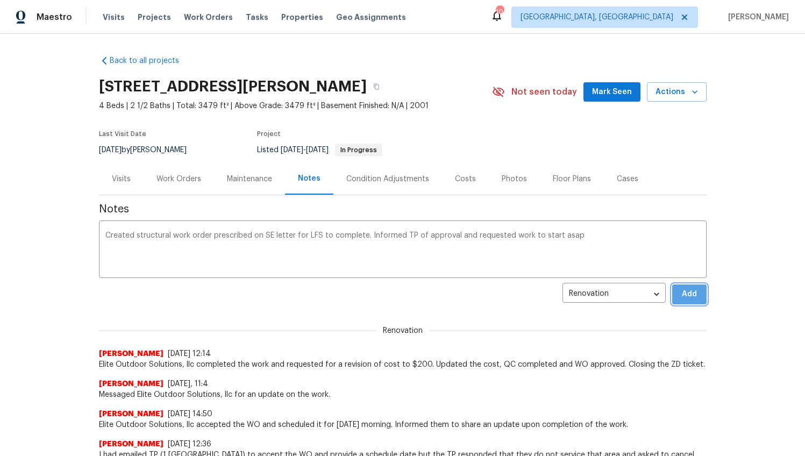
click at [681, 295] on span "Add" at bounding box center [689, 294] width 17 height 13
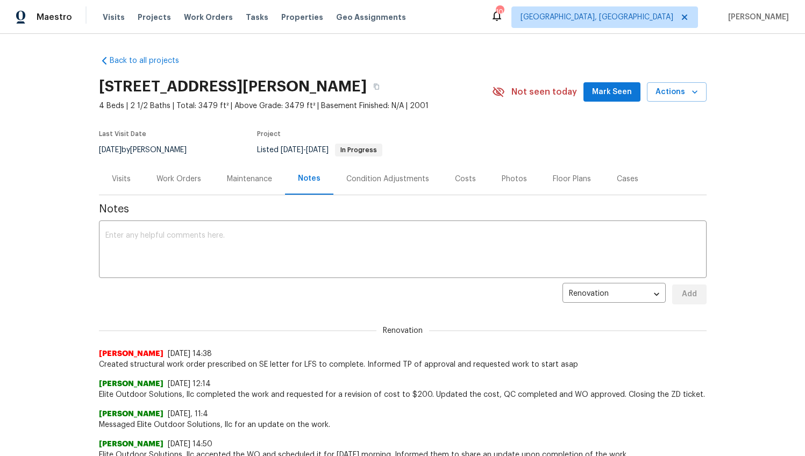
click at [180, 184] on div "Work Orders" at bounding box center [179, 179] width 70 height 32
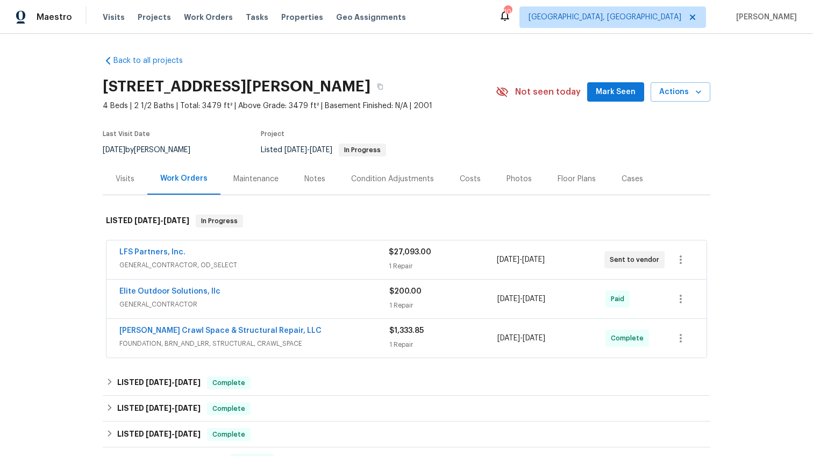
click at [169, 262] on span "GENERAL_CONTRACTOR, OD_SELECT" at bounding box center [253, 265] width 269 height 11
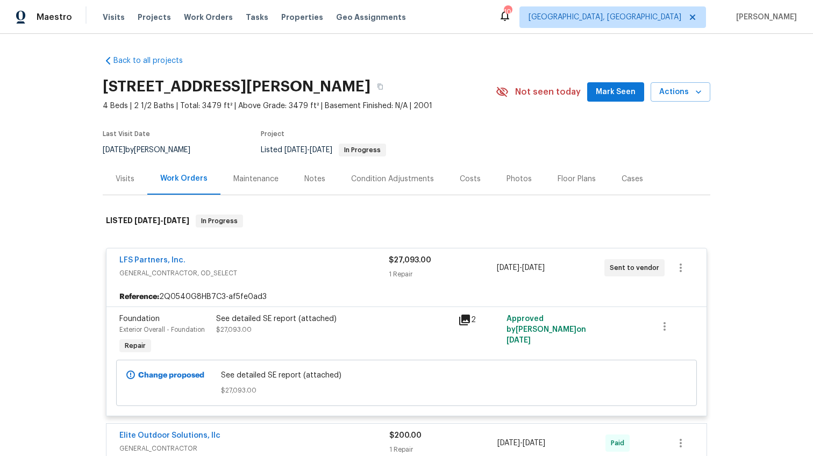
click at [462, 318] on icon at bounding box center [464, 320] width 11 height 11
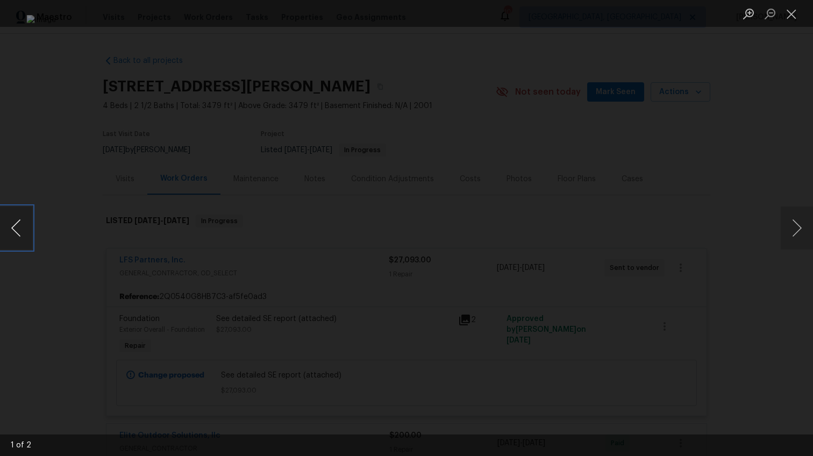
click at [20, 225] on button "Previous image" at bounding box center [16, 228] width 32 height 43
click at [656, 297] on div "Lightbox" at bounding box center [406, 228] width 813 height 456
